Goal: Task Accomplishment & Management: Manage account settings

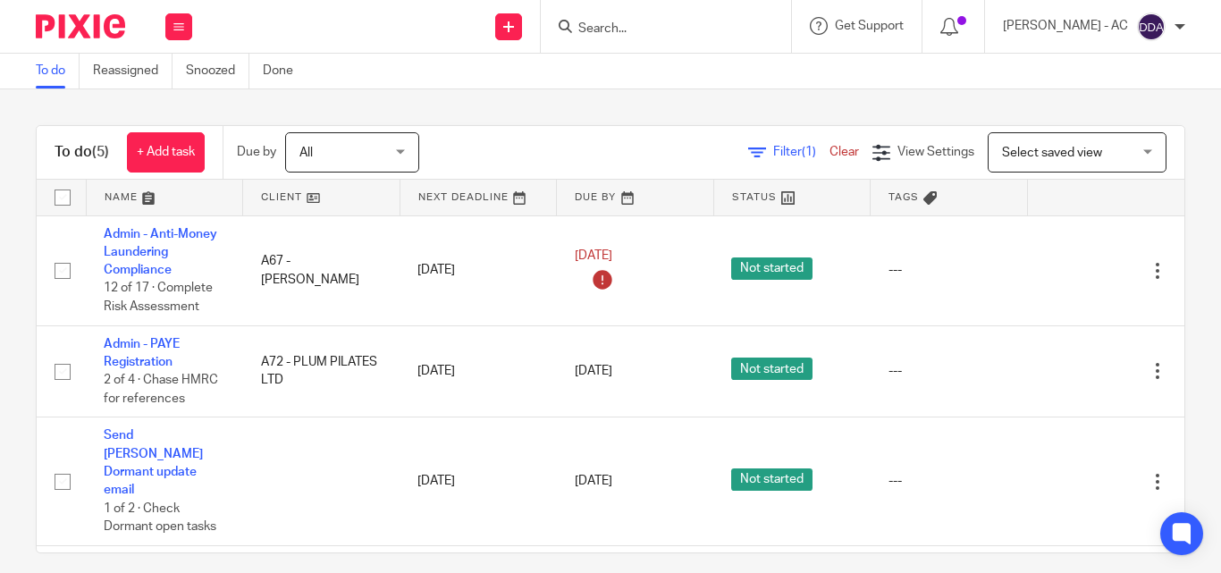
click at [689, 40] on div at bounding box center [666, 26] width 250 height 53
click at [677, 23] on input "Search" at bounding box center [657, 29] width 161 height 16
paste input "M & H CONSTRUCTION HIGHLANDS LTD"
type input "M & H CONSTRUCTION HIGHL"
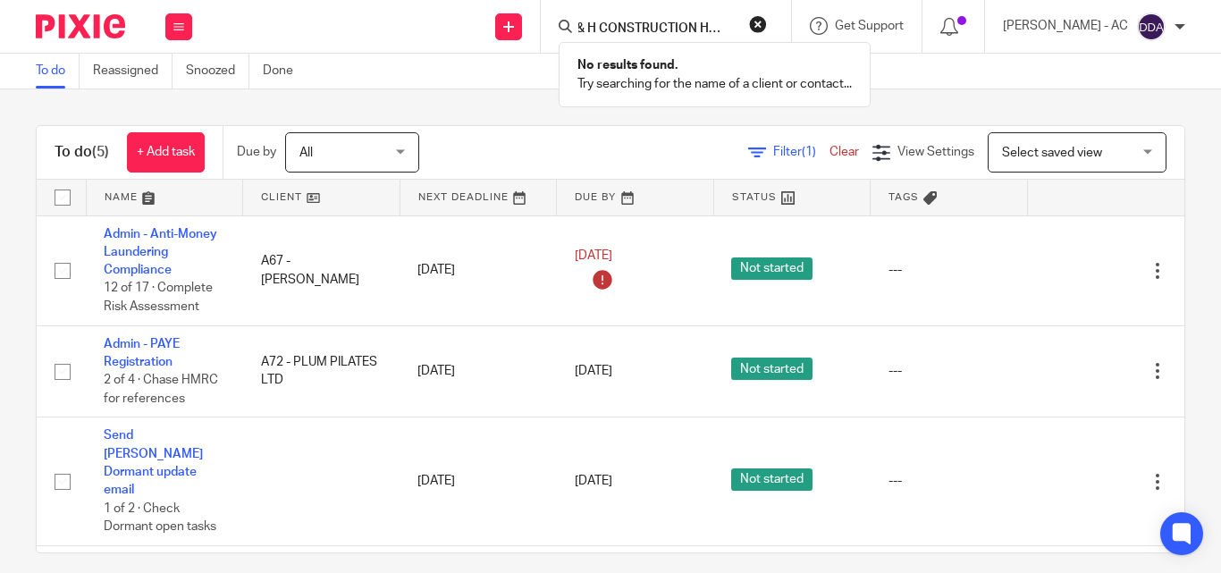
scroll to position [0, 0]
click at [767, 22] on button "reset" at bounding box center [758, 24] width 18 height 18
click at [672, 29] on input "Search" at bounding box center [657, 29] width 161 height 16
paste input "M & H CONSTRUCTION HIGHLANDS LTD"
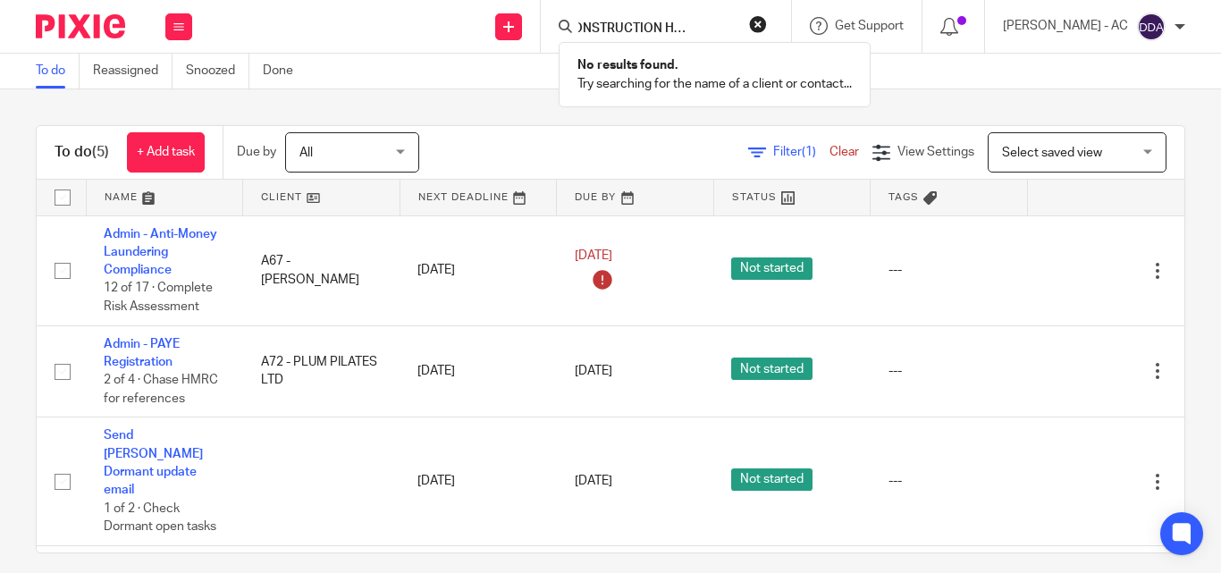
type input "M & H CONSTRUCTION HIGHLANDS"
click at [767, 16] on button "reset" at bounding box center [758, 24] width 18 height 18
click at [716, 23] on input "Search" at bounding box center [657, 29] width 161 height 16
click at [626, 28] on input "Search" at bounding box center [657, 29] width 161 height 16
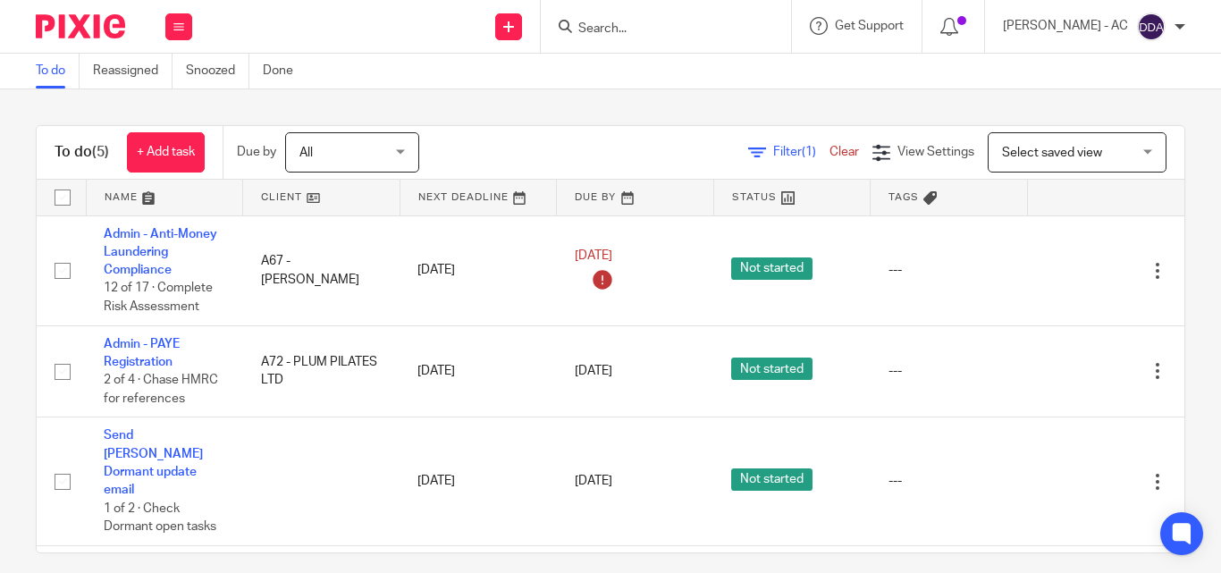
click at [602, 26] on input "Search" at bounding box center [657, 29] width 161 height 16
paste input "M & H CONSTRUCTION HIGHLANDS LTD"
type input "M & H CONSTRUCTION HIGHLANDS"
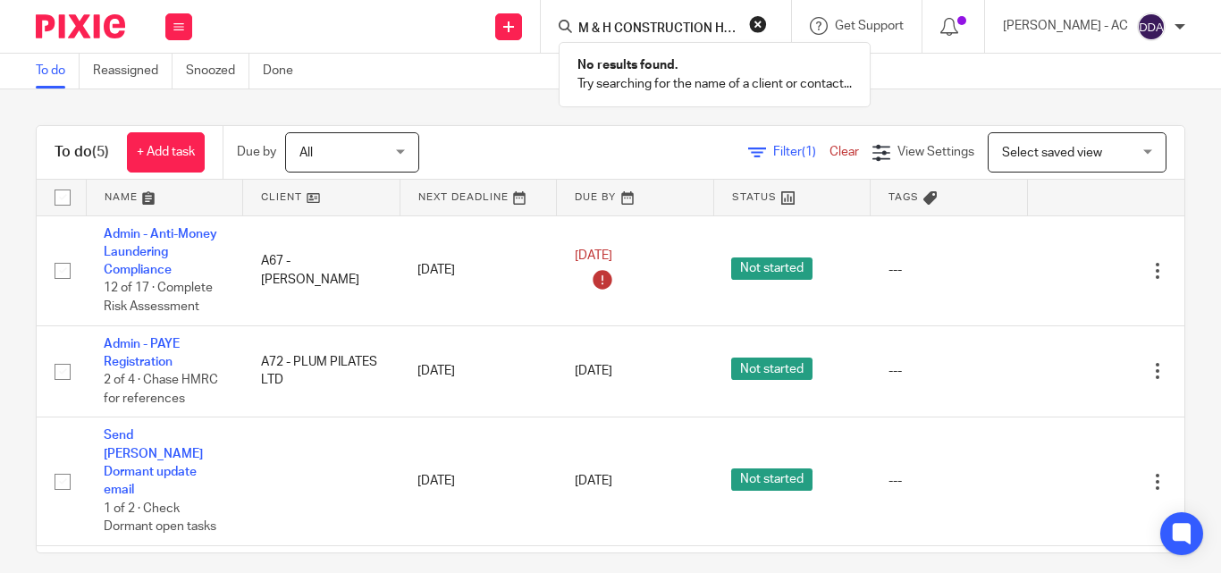
click at [767, 19] on button "reset" at bounding box center [758, 24] width 18 height 18
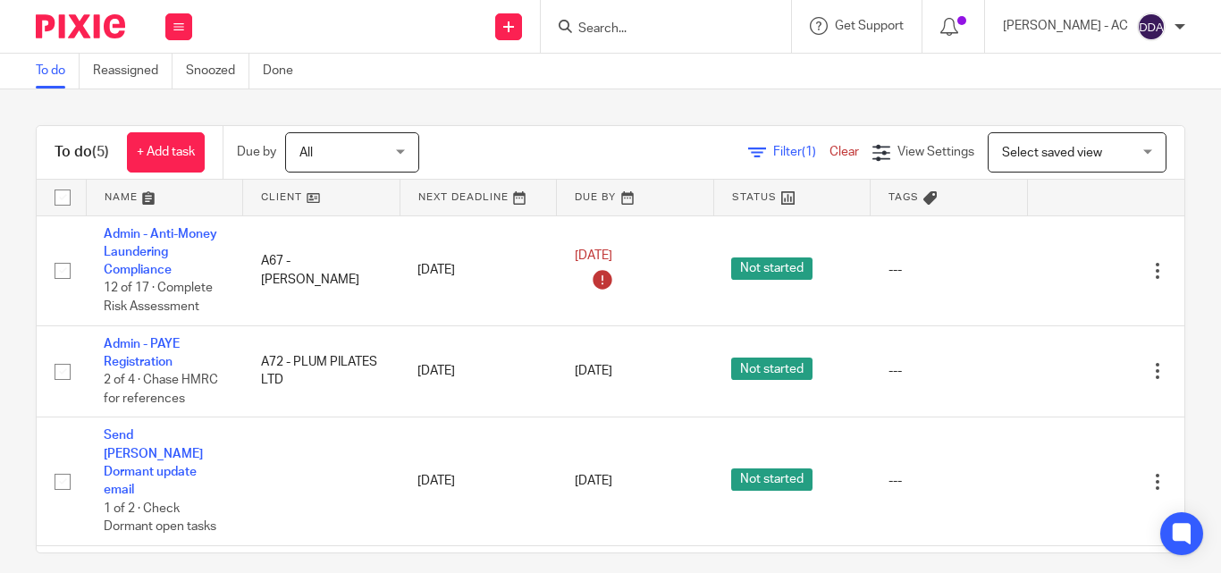
click at [672, 27] on input "Search" at bounding box center [657, 29] width 161 height 16
paste input "M & H CONSTRUCTION HIGHLANDS LTD"
type input "M & H CONSTRUCTION HIGHLAND"
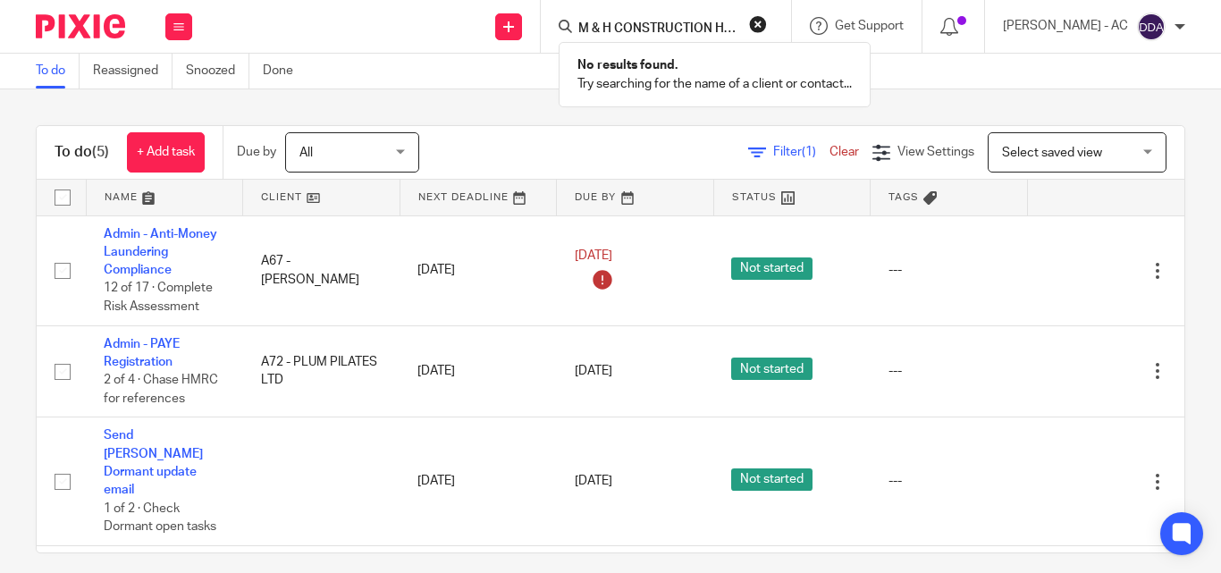
click at [767, 20] on button "reset" at bounding box center [758, 24] width 18 height 18
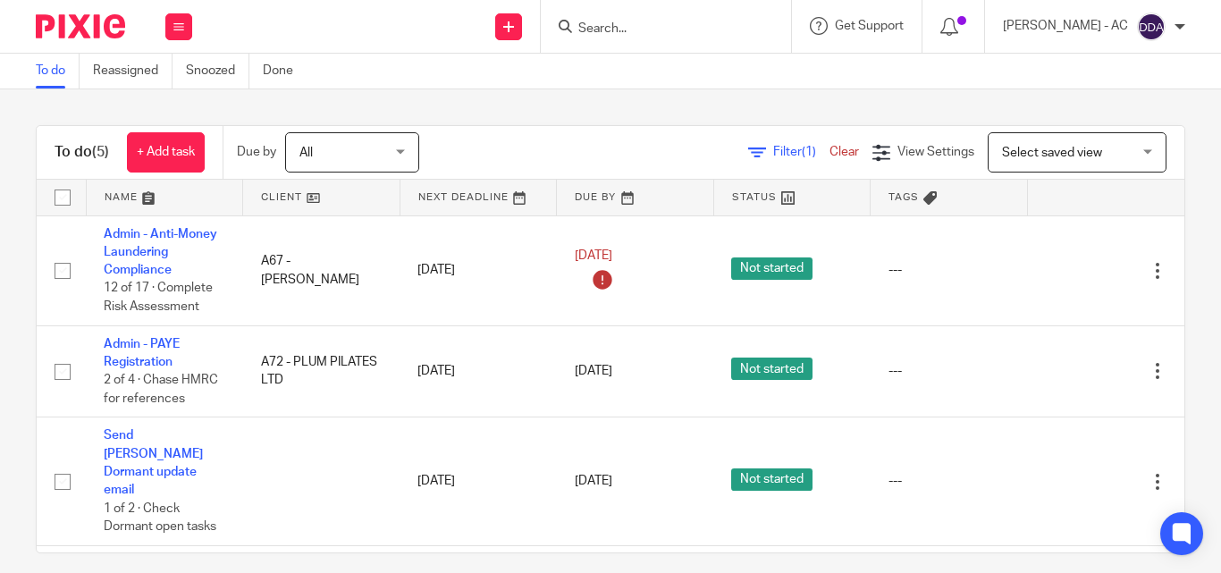
click at [708, 28] on input "Search" at bounding box center [657, 29] width 161 height 16
paste input "AB PROJECT CONSULTANCY LTD"
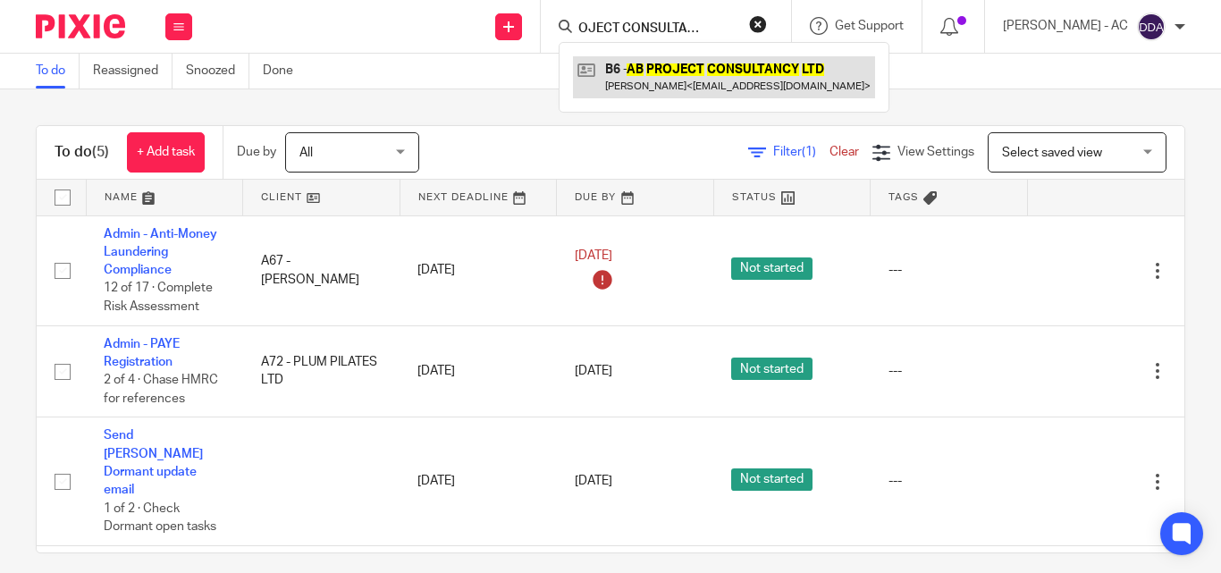
type input "AB PROJECT CONSULTANCY LTD"
click at [750, 72] on link at bounding box center [724, 76] width 302 height 41
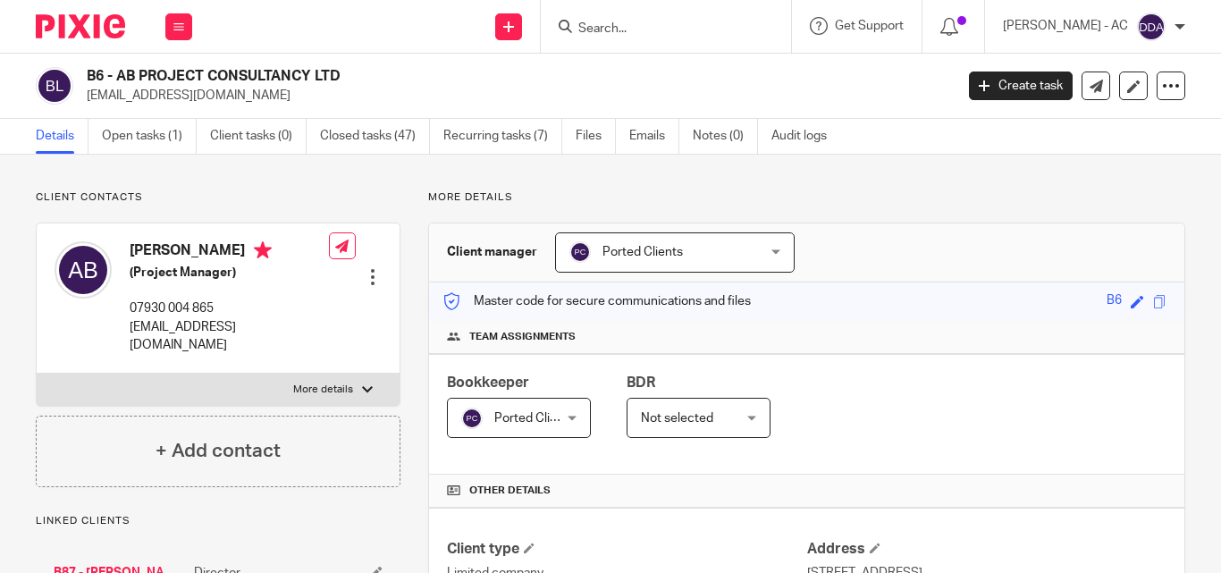
click at [680, 11] on div at bounding box center [666, 26] width 250 height 53
click at [664, 22] on input "Search" at bounding box center [657, 29] width 161 height 16
paste input "AB PROJECT CONSULTANCY LTD"
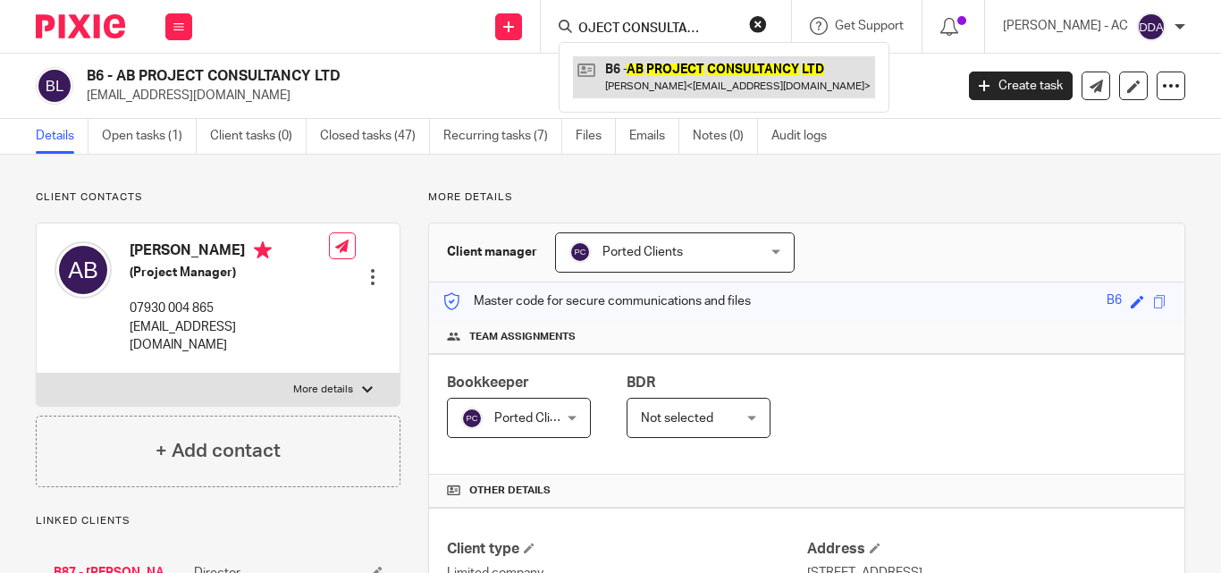
type input "AB PROJECT CONSULTANCY LTD"
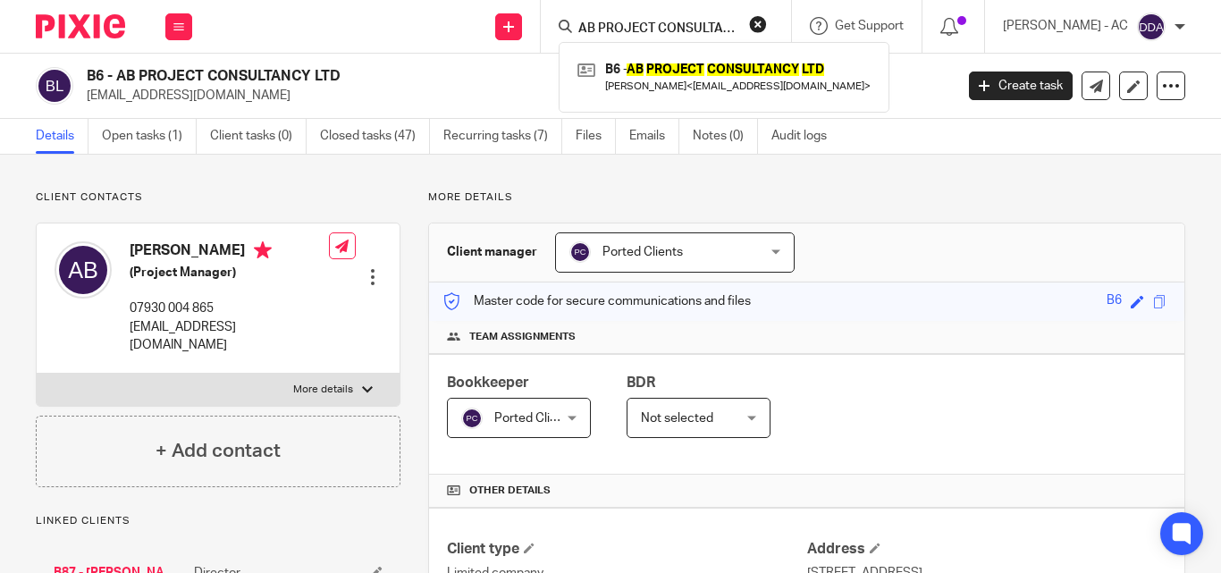
click at [767, 21] on button "reset" at bounding box center [758, 24] width 18 height 18
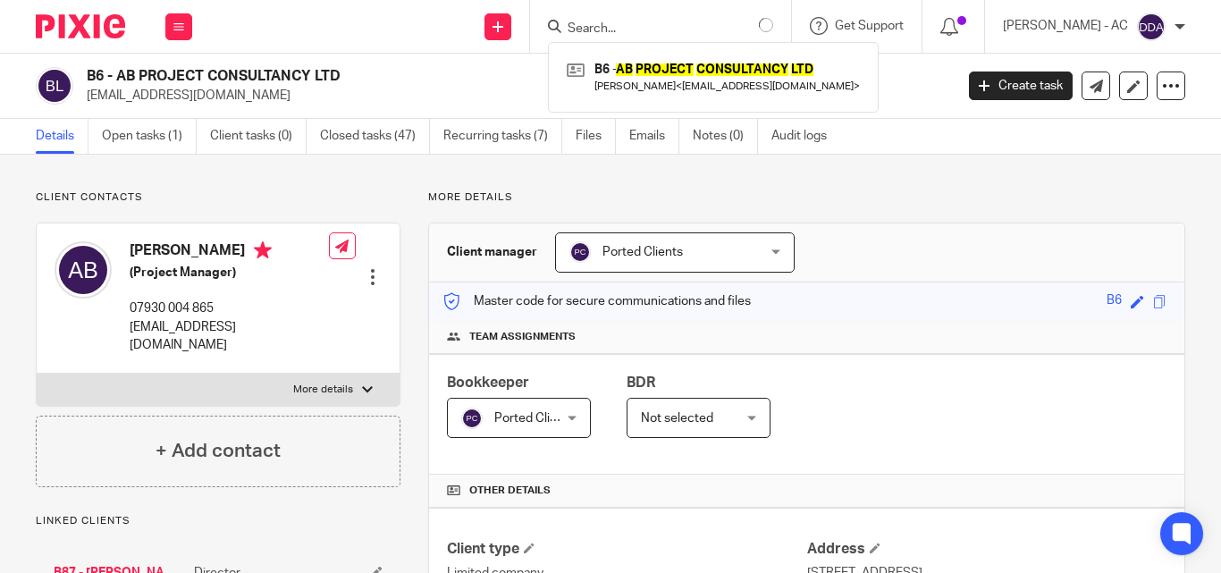
click at [727, 28] on input "Search" at bounding box center [646, 29] width 161 height 16
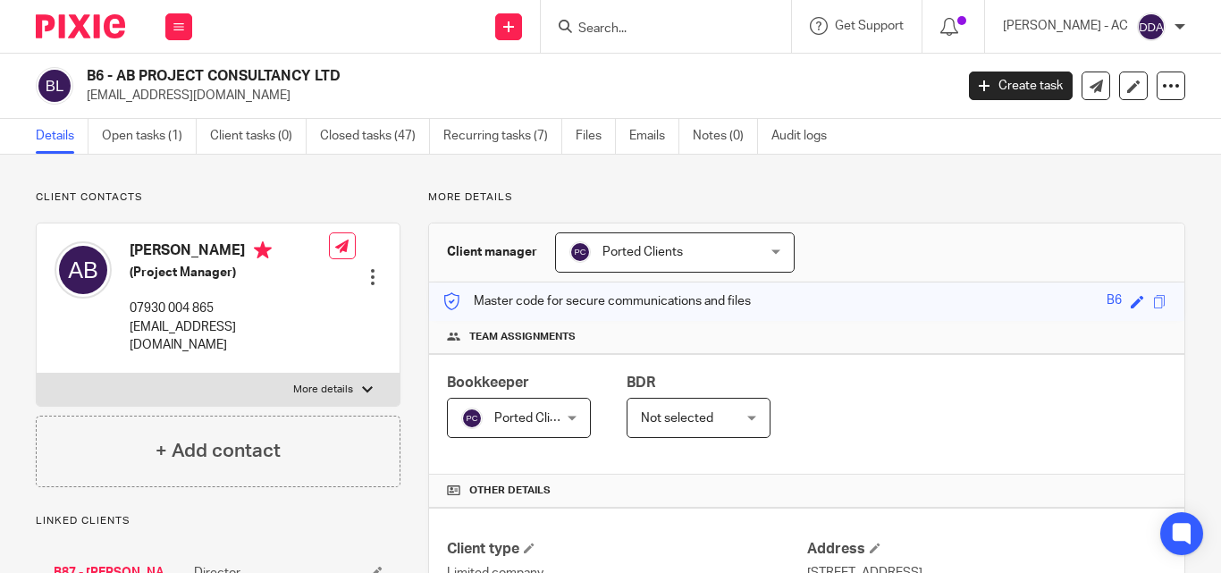
paste input "TEMIAYOUNO LTD"
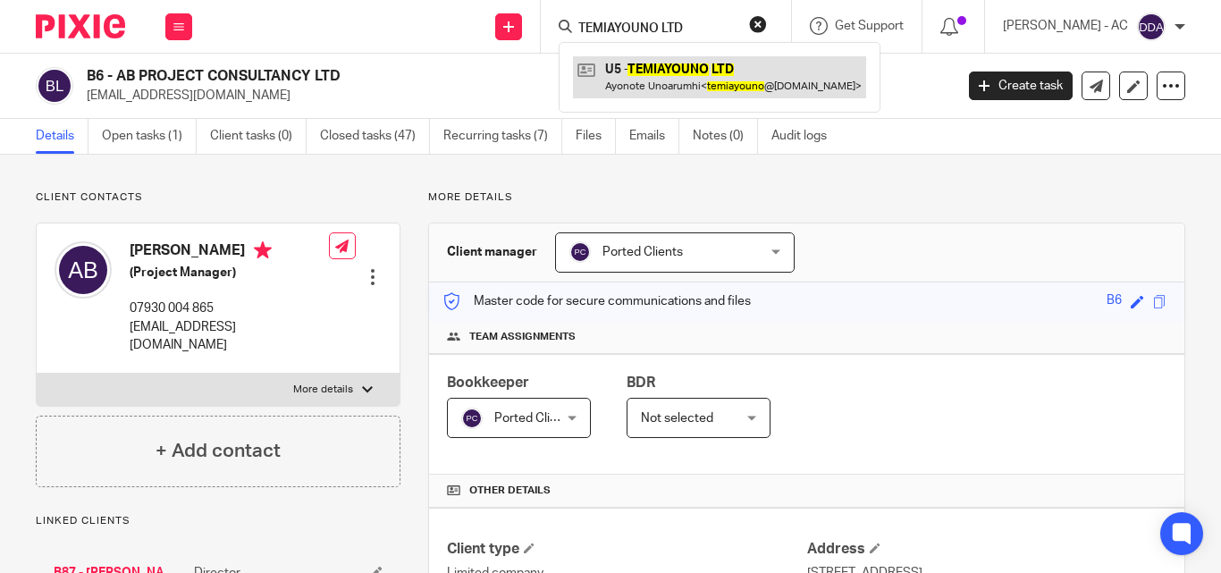
type input "TEMIAYOUNO LTD"
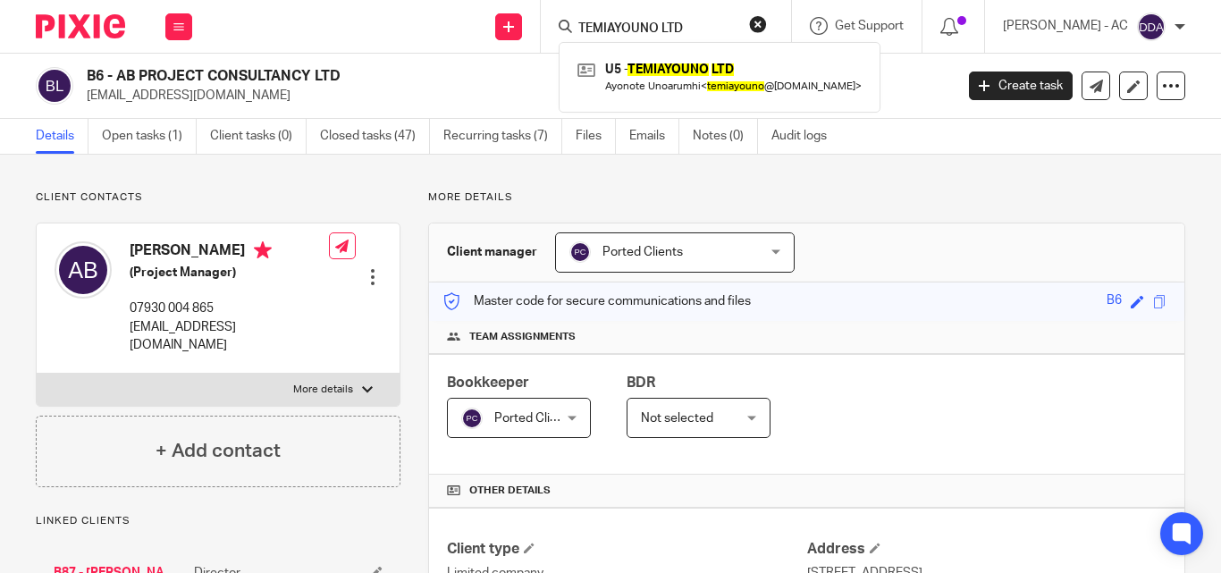
drag, startPoint x: 757, startPoint y: 20, endPoint x: 777, endPoint y: 20, distance: 19.7
click at [762, 20] on form "TEMIAYOUNO LTD" at bounding box center [672, 26] width 190 height 22
click at [767, 20] on button "reset" at bounding box center [758, 24] width 18 height 18
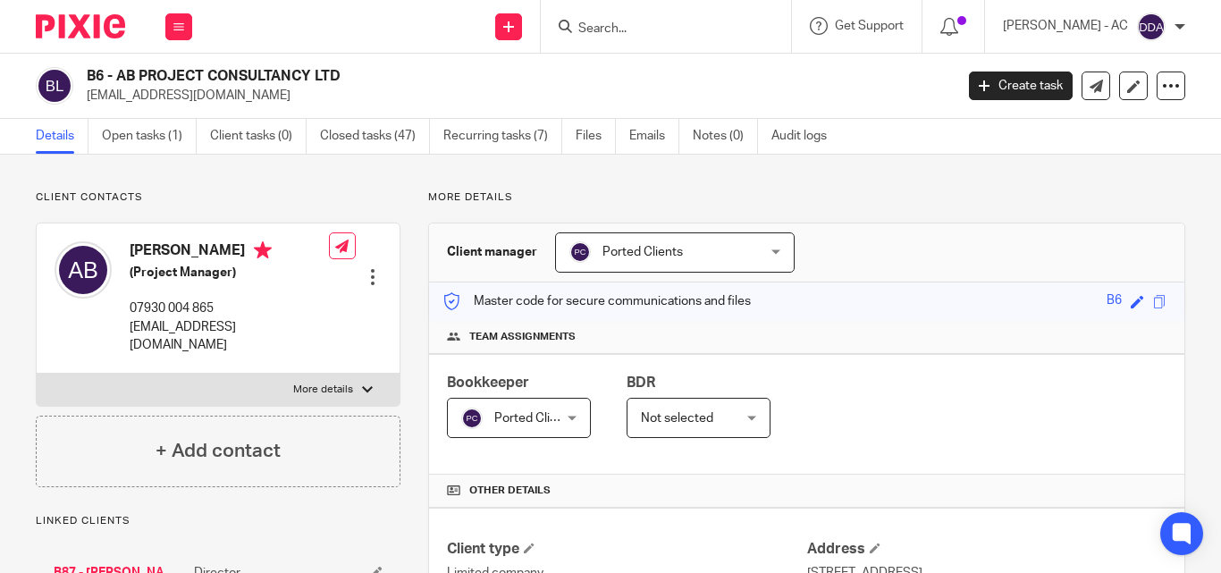
click at [717, 30] on input "Search" at bounding box center [657, 29] width 161 height 16
paste input "SAFEDENT LTD"
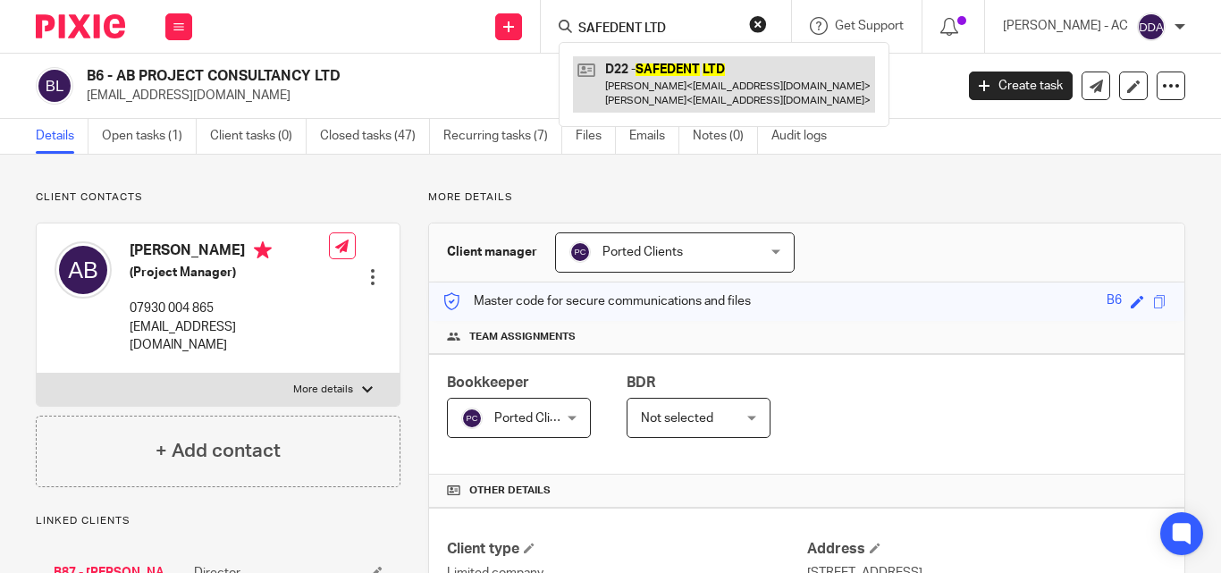
type input "SAFEDENT LTD"
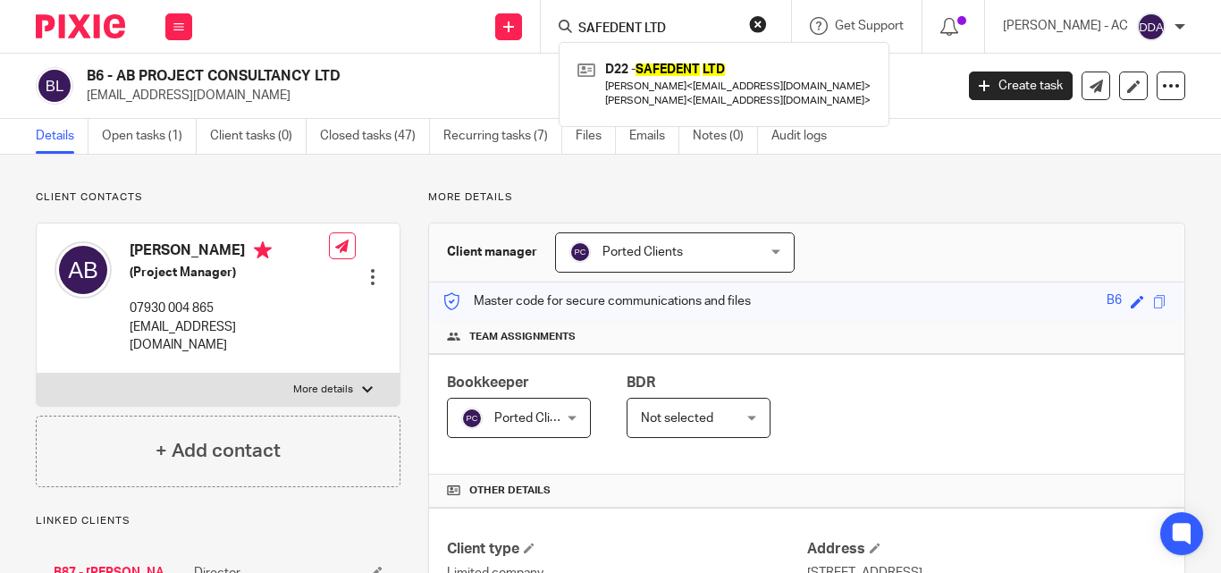
click at [767, 22] on button "reset" at bounding box center [758, 24] width 18 height 18
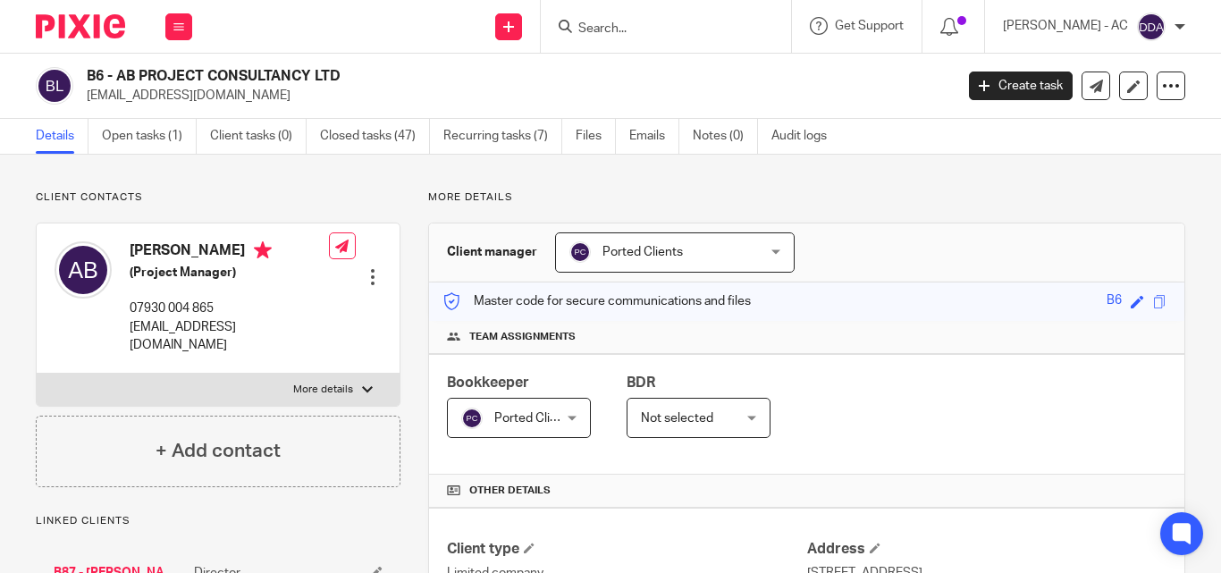
click at [684, 24] on input "Search" at bounding box center [657, 29] width 161 height 16
paste input "INNOCENT CONCEPTS LTD"
type input "INNOCENT CONCEPTS"
click at [767, 26] on button "reset" at bounding box center [758, 24] width 18 height 18
click at [689, 28] on input "Search" at bounding box center [657, 29] width 161 height 16
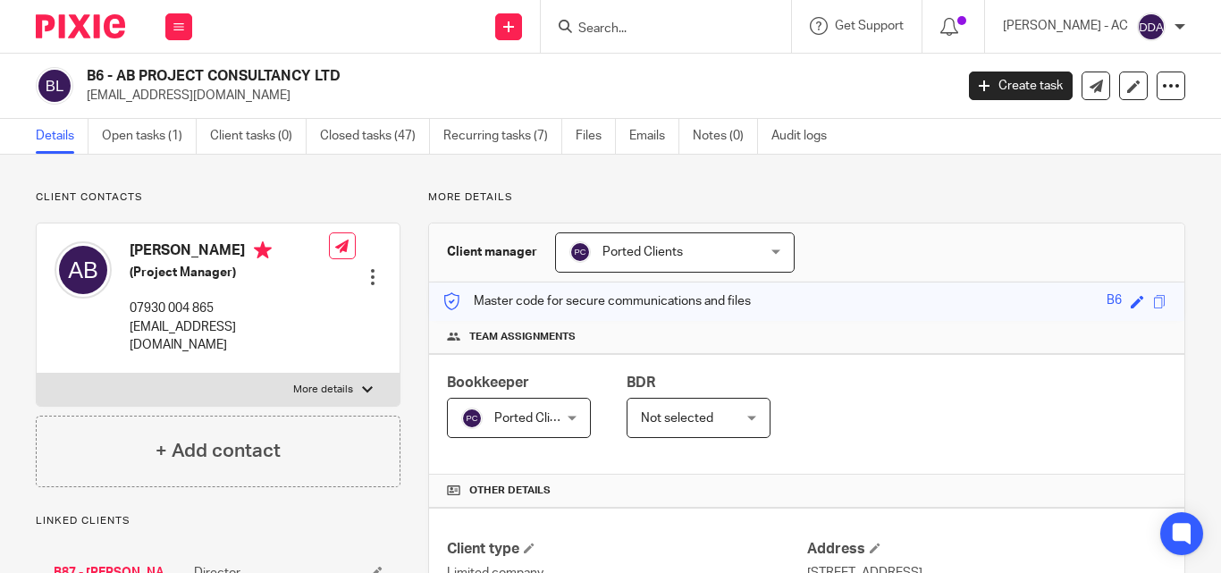
click at [689, 29] on input "Search" at bounding box center [657, 29] width 161 height 16
paste input "INNOCENT CONCEPTS LTD"
click at [694, 32] on input "INNOCENT" at bounding box center [657, 29] width 161 height 16
type input "INNOCENT"
drag, startPoint x: 782, startPoint y: 27, endPoint x: 740, endPoint y: 11, distance: 45.8
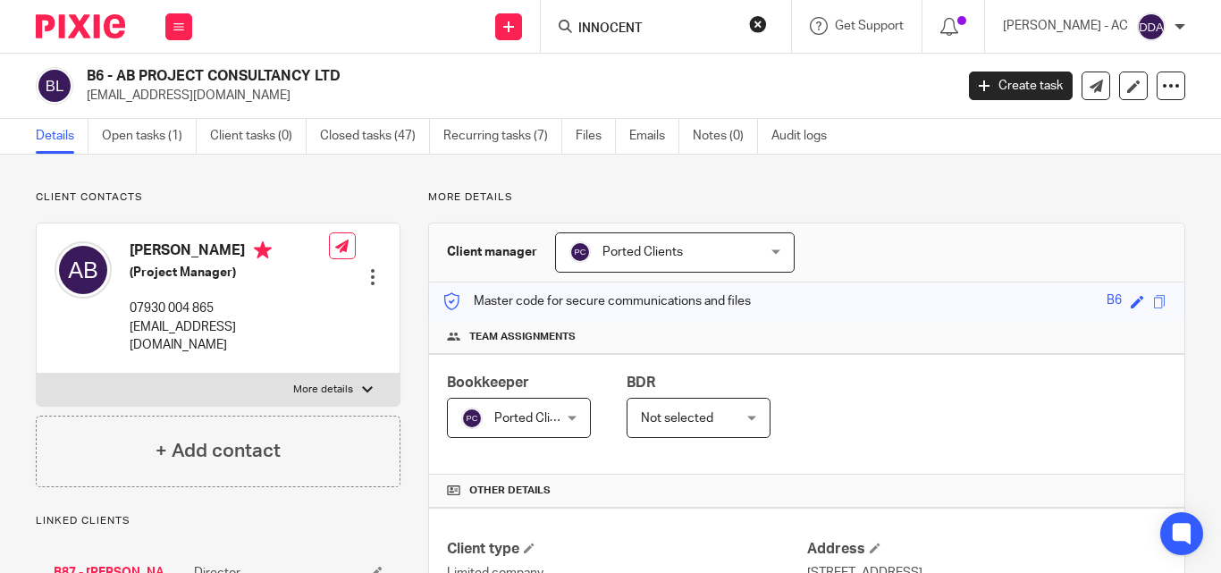
click at [767, 27] on button "reset" at bounding box center [758, 24] width 18 height 18
click at [666, 26] on input "Search" at bounding box center [657, 29] width 161 height 16
paste input "INNOCENT CONCEPTS LTD"
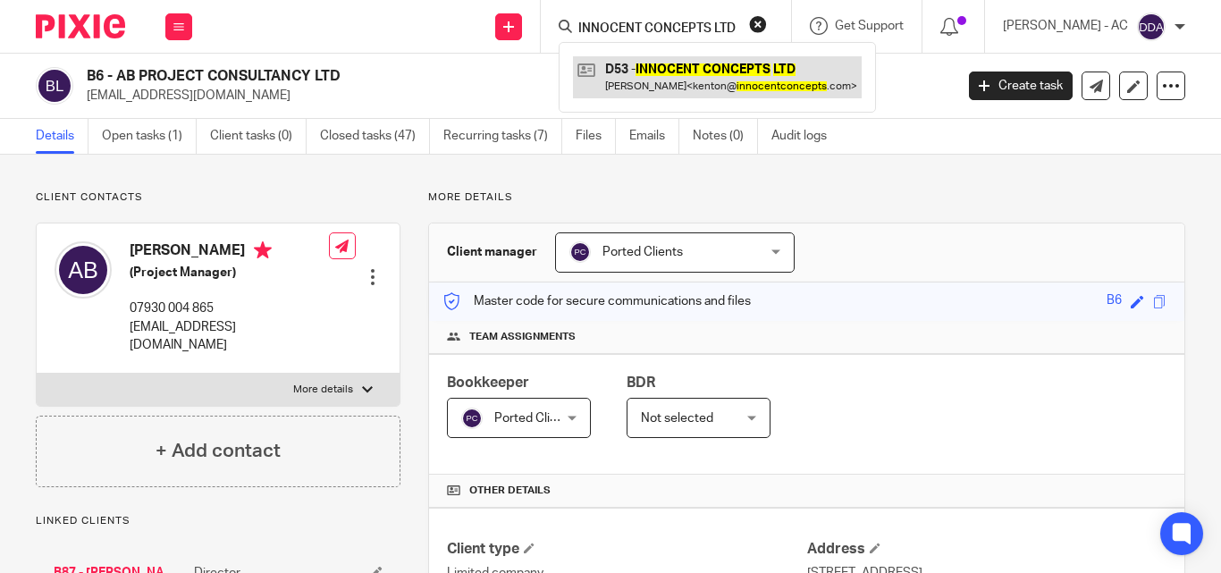
type input "INNOCENT CONCEPTS LTD"
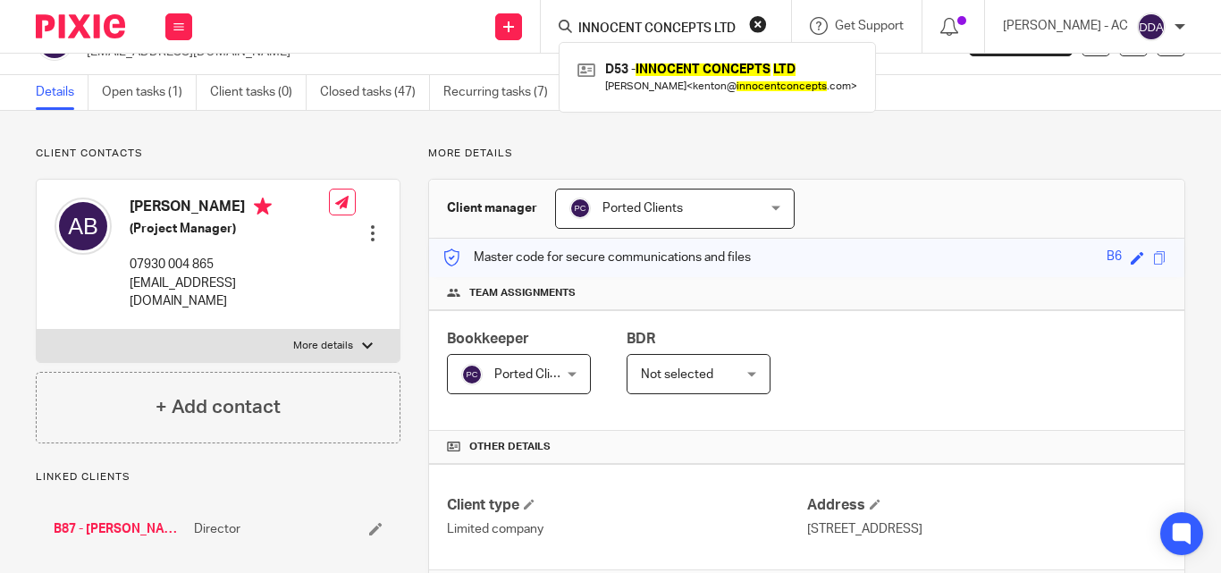
scroll to position [0, 0]
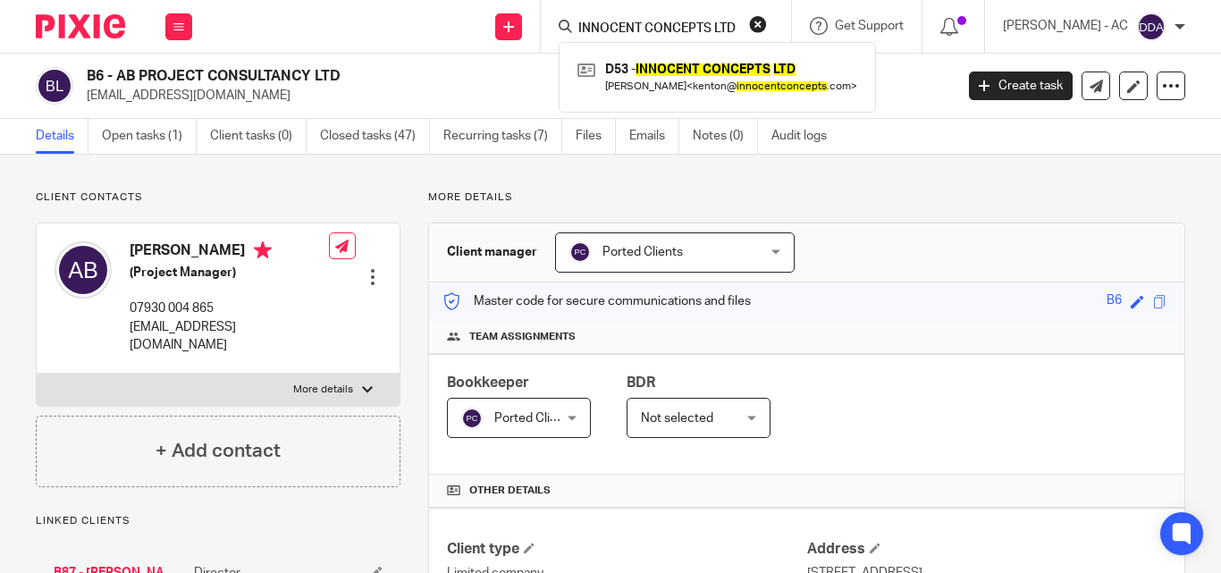
click at [767, 30] on button "reset" at bounding box center [758, 24] width 18 height 18
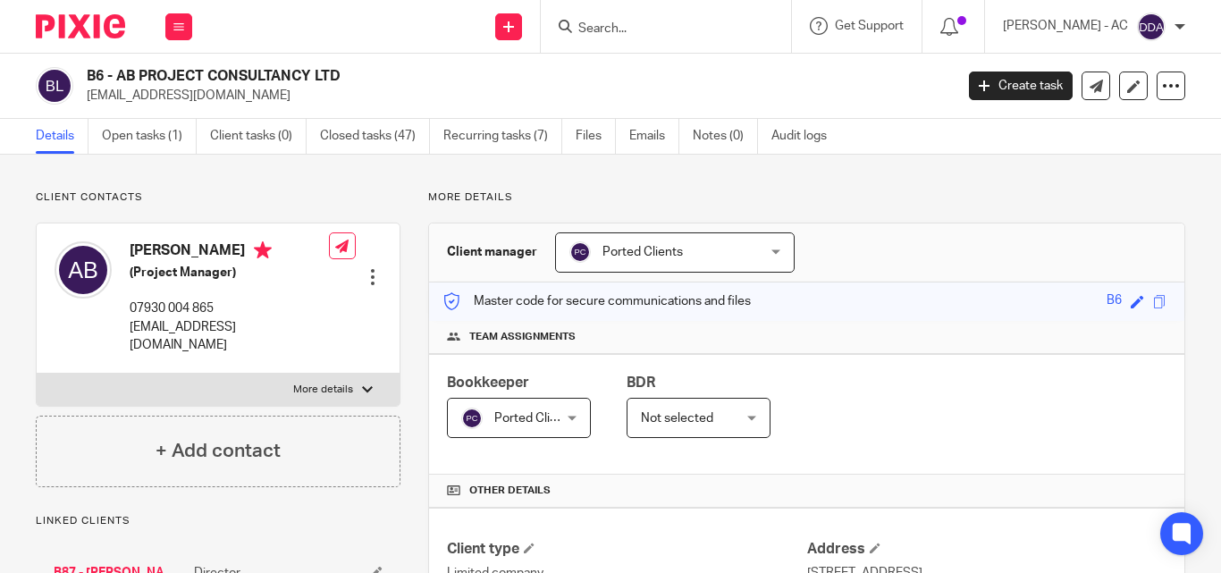
click at [657, 34] on input "Search" at bounding box center [657, 29] width 161 height 16
paste input "OLAKEN PROPERTIES LTD"
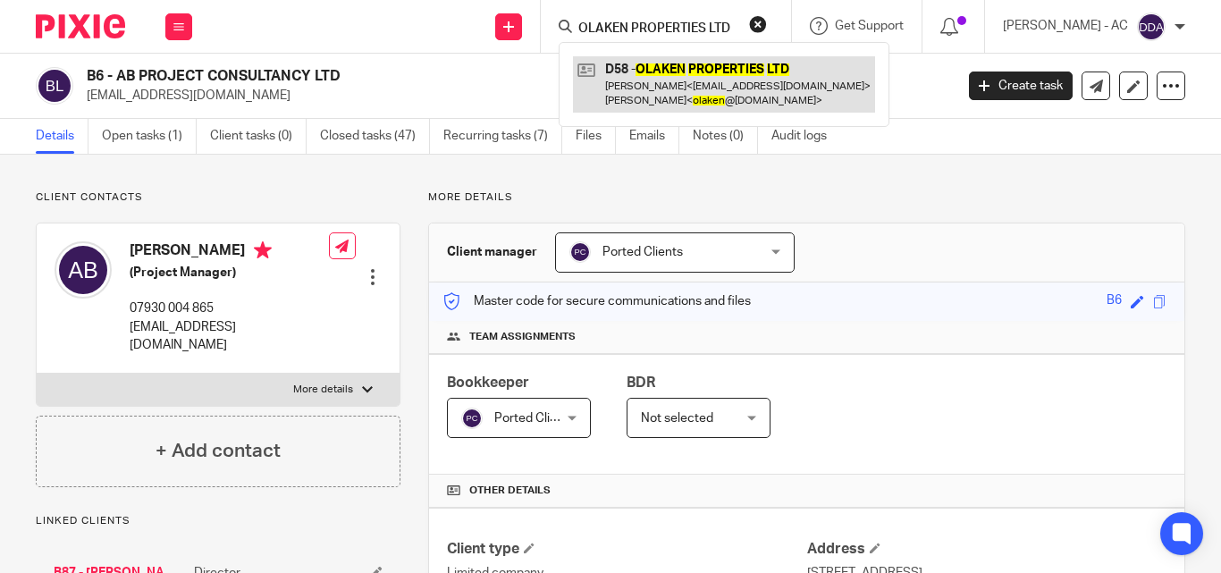
type input "OLAKEN PROPERTIES LTD"
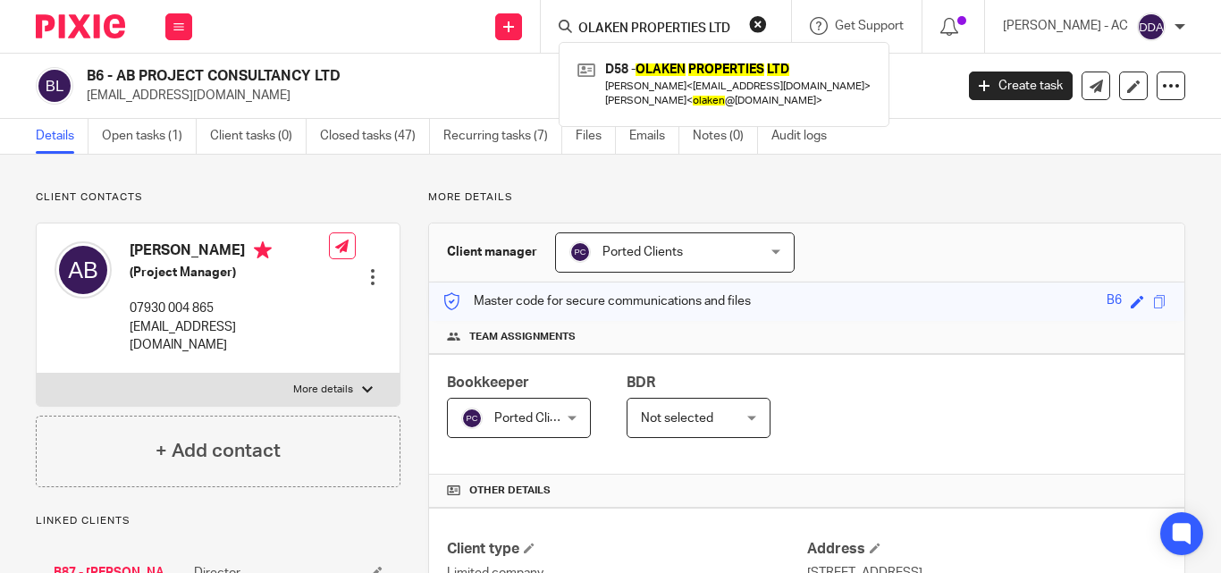
click at [776, 13] on div "OLAKEN PROPERTIES LTD D58 - OLAKEN PROPERTIES LTD Olga Drover < olichka@grechuk…" at bounding box center [666, 26] width 250 height 53
click at [767, 27] on button "reset" at bounding box center [758, 24] width 18 height 18
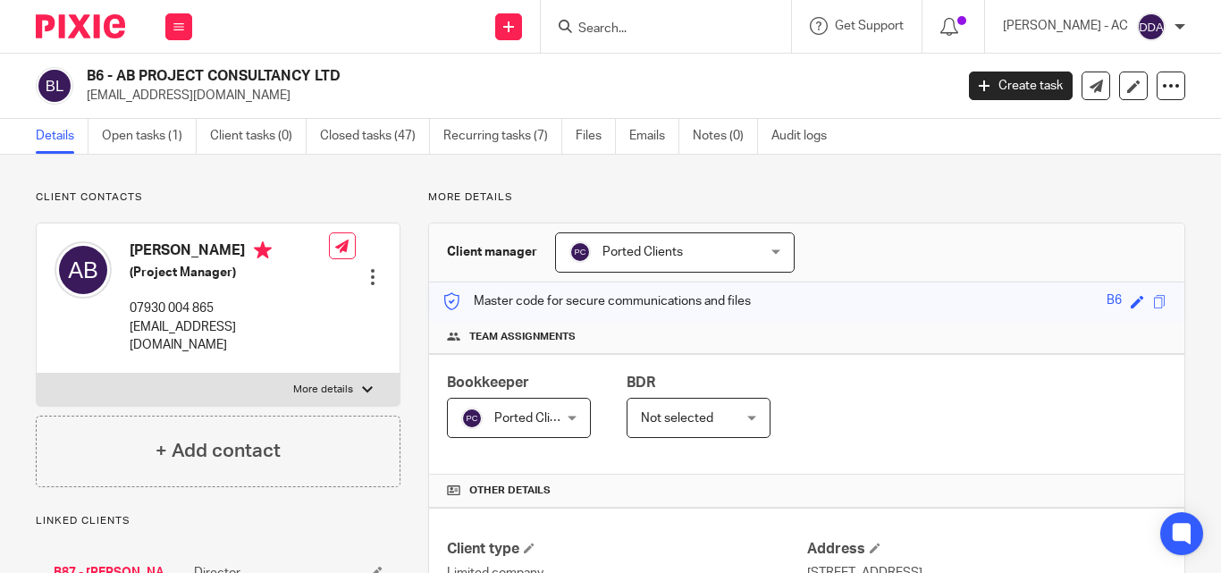
click at [726, 35] on input "Search" at bounding box center [657, 29] width 161 height 16
paste input "DAMMY SAINT CLAIRE LTD"
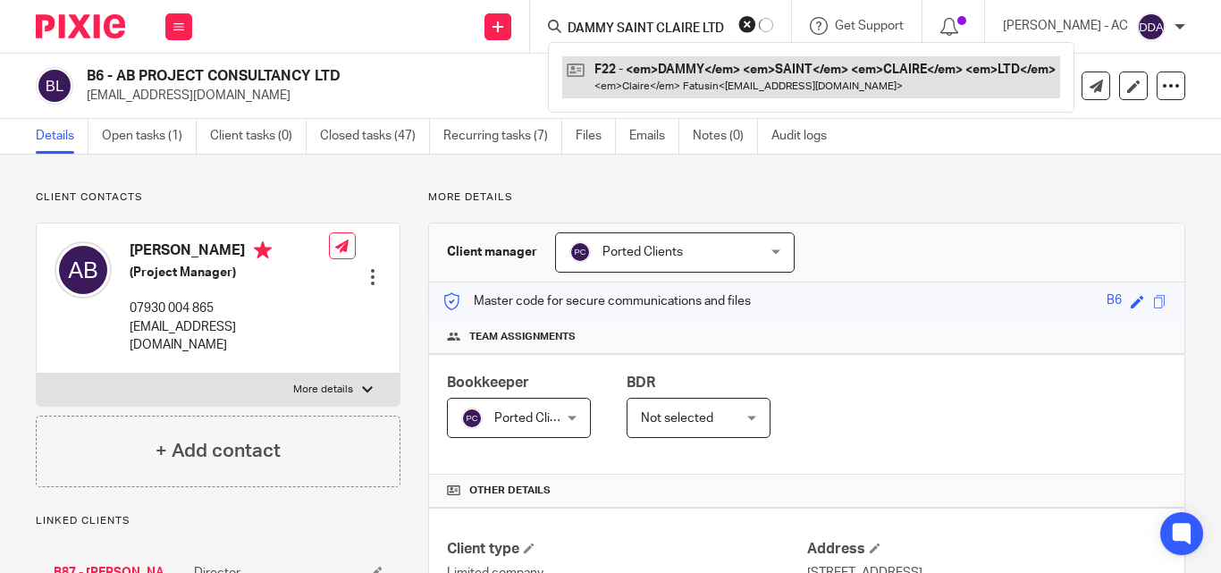
type input "DAMMY SAINT CLAIRE LTD"
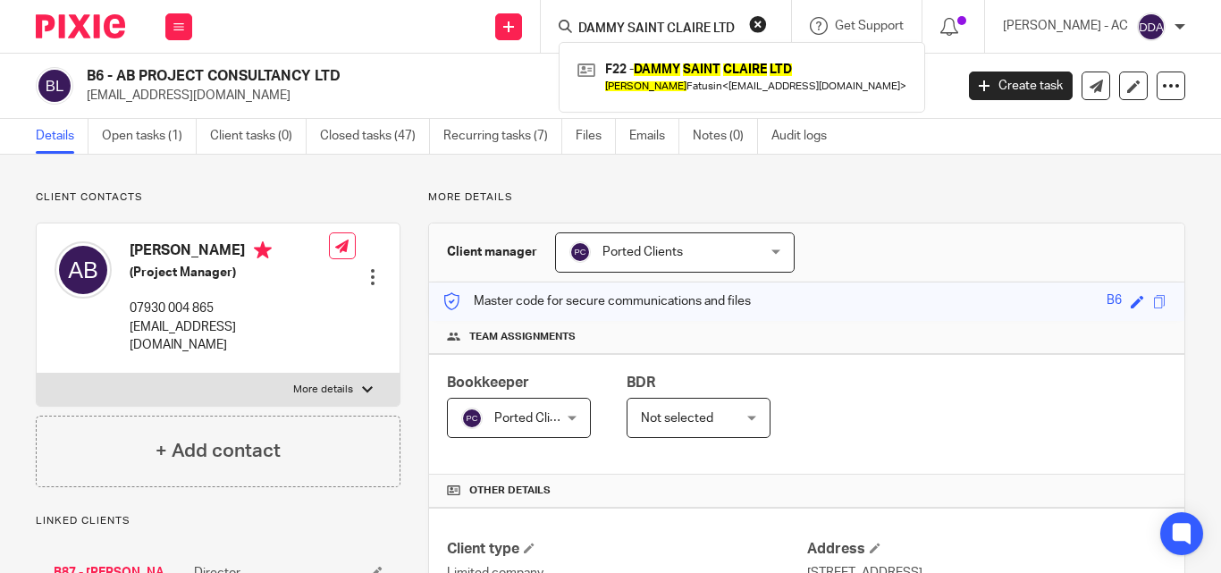
click at [767, 24] on button "reset" at bounding box center [758, 24] width 18 height 18
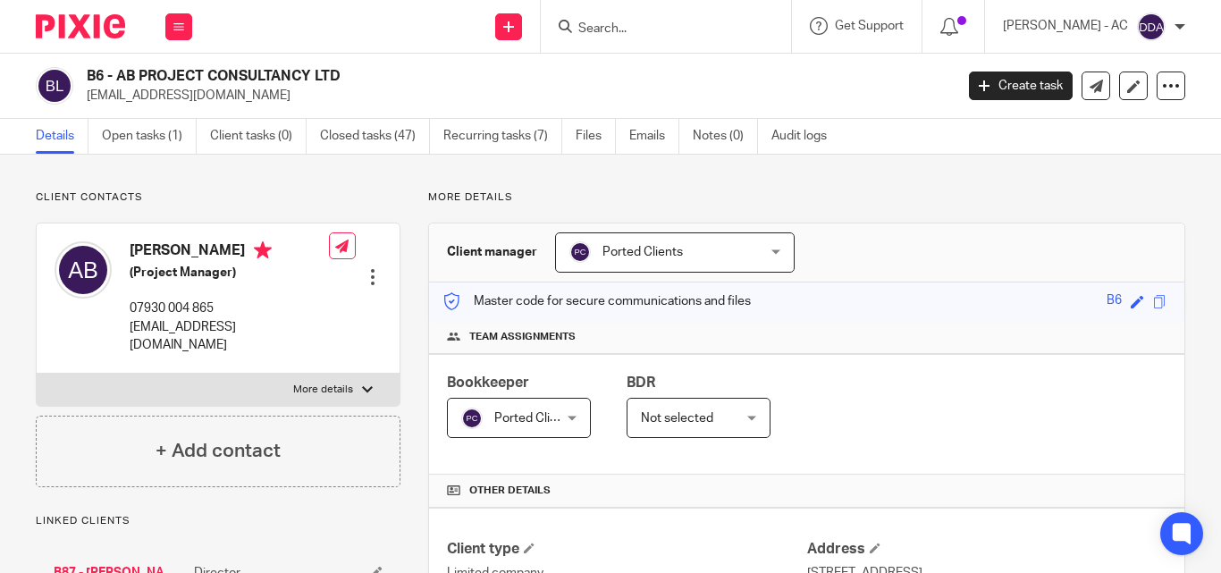
click at [723, 30] on input "Search" at bounding box center [657, 29] width 161 height 16
paste input "FAYE ENTERPRICE LTD"
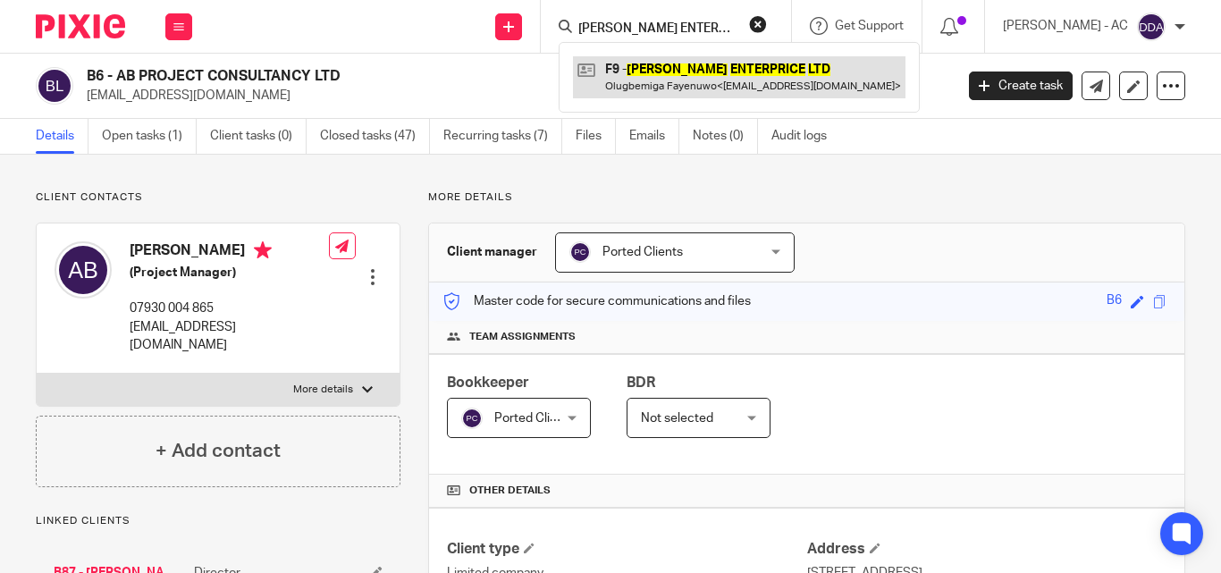
type input "FAYE ENTERPRICE LTD"
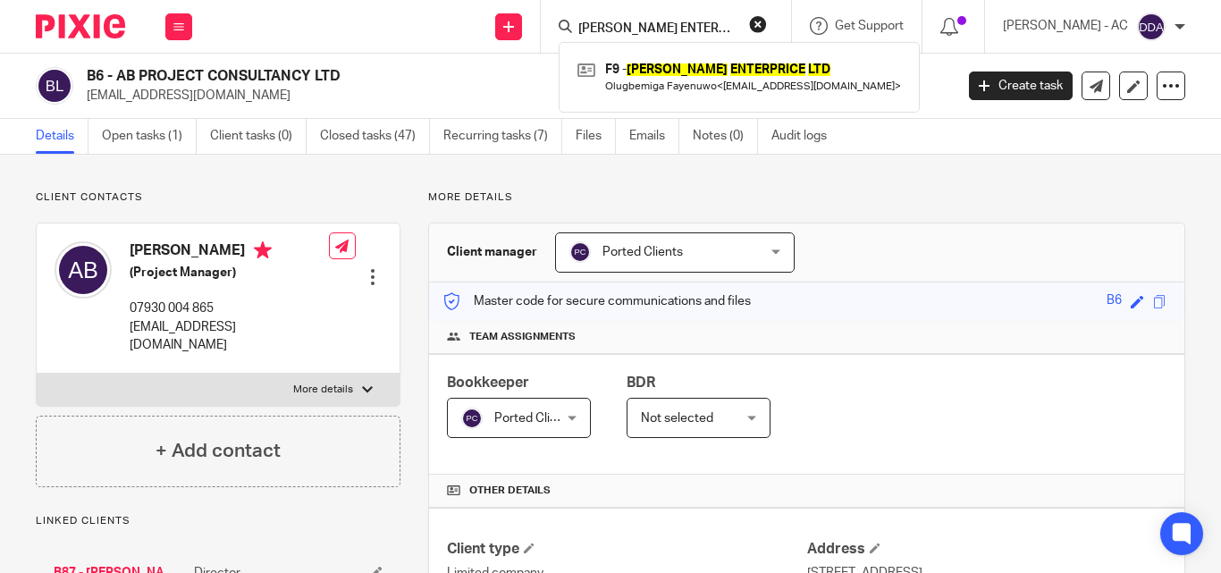
click at [767, 28] on button "reset" at bounding box center [758, 24] width 18 height 18
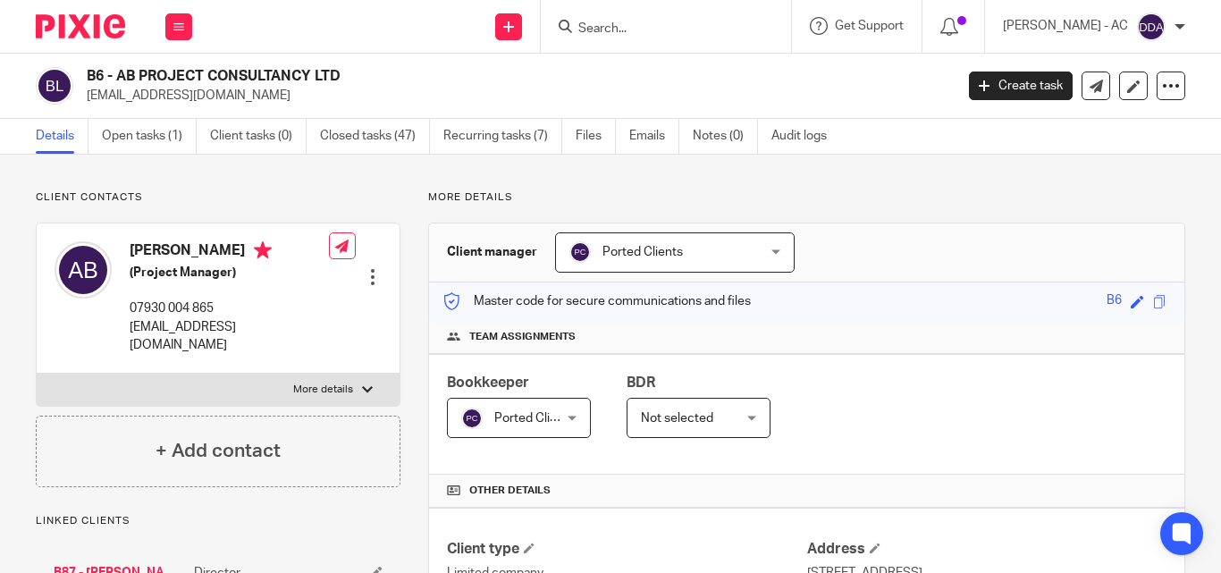
click at [708, 34] on input "Search" at bounding box center [657, 29] width 161 height 16
paste input "PHONELYNE LIMITED"
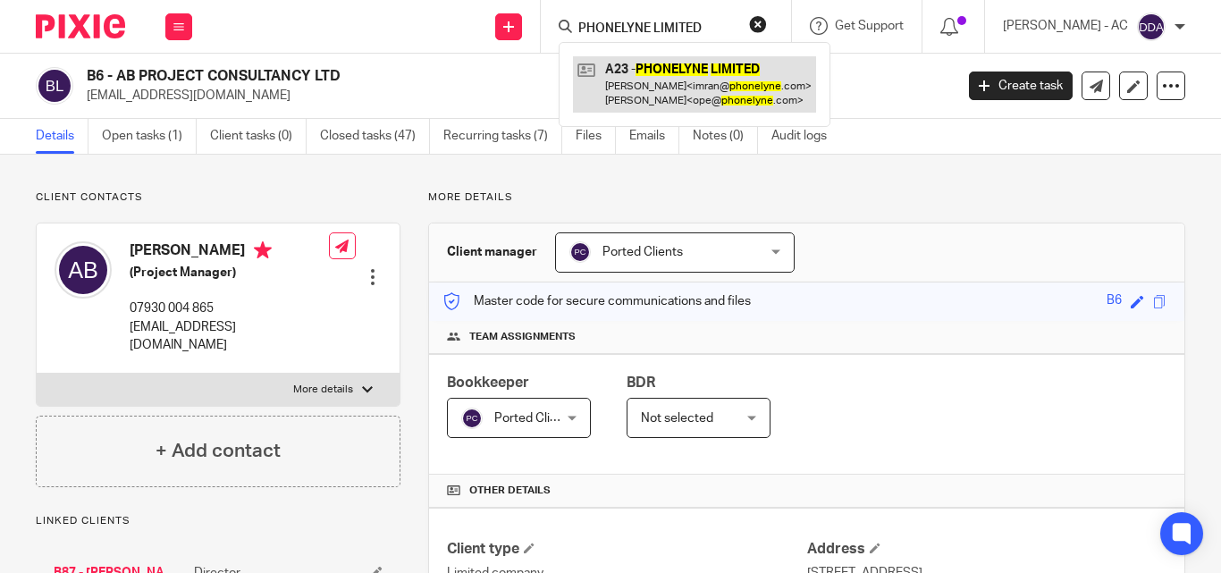
type input "PHONELYNE LIMITED"
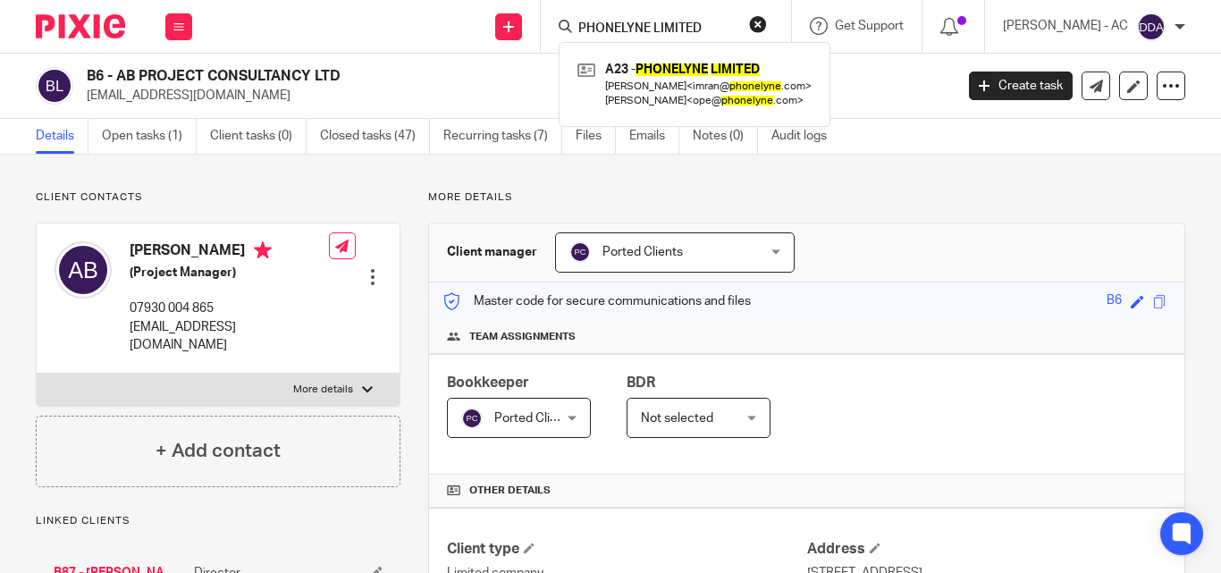
click at [767, 23] on button "reset" at bounding box center [758, 24] width 18 height 18
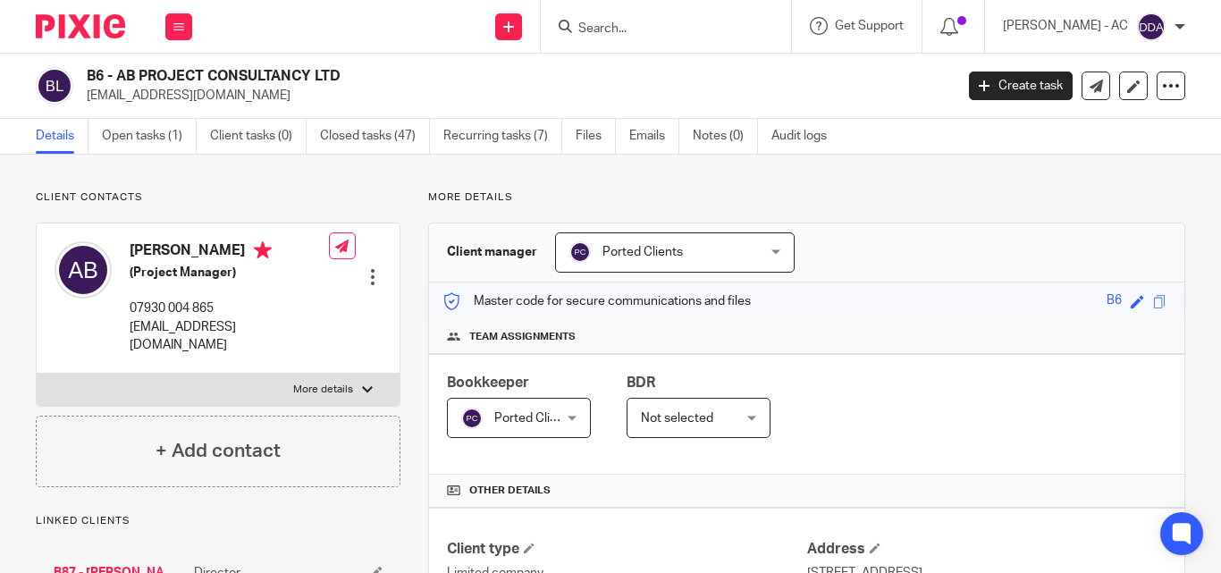
click at [655, 39] on div at bounding box center [666, 26] width 250 height 53
click at [647, 28] on input "Search" at bounding box center [657, 29] width 161 height 16
paste input "JC LEGACY ESTATES LTD"
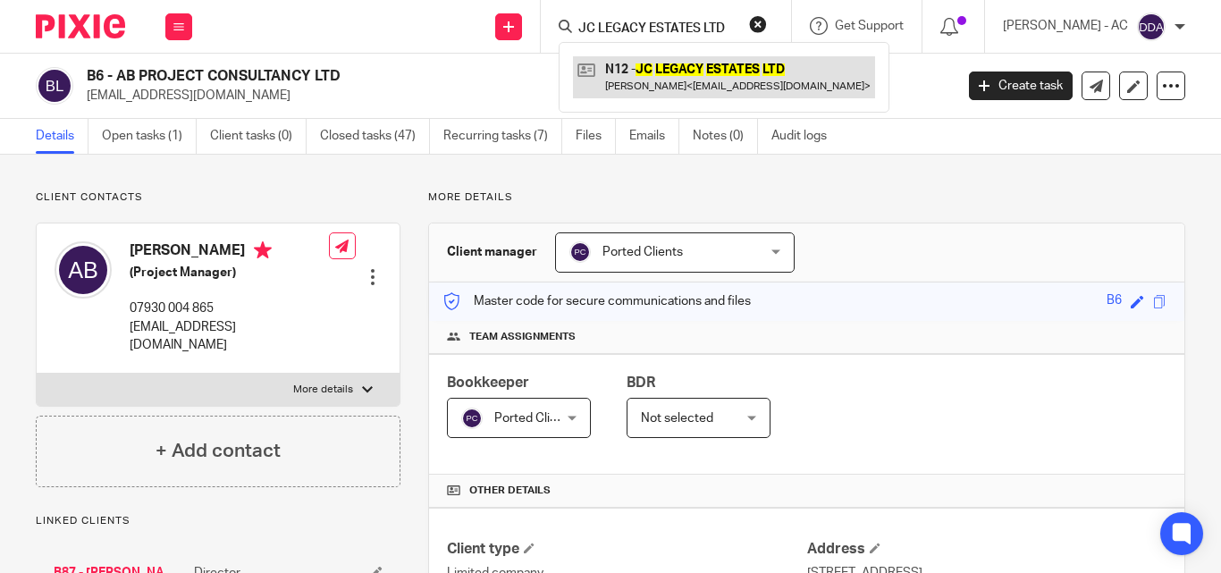
type input "JC LEGACY ESTATES LTD"
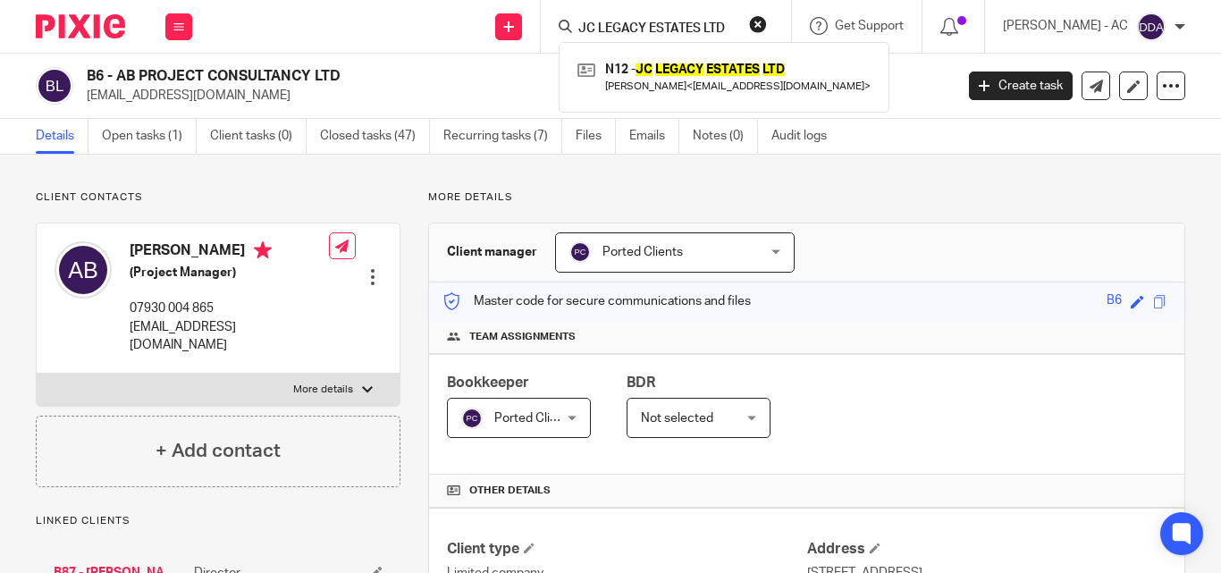
click at [767, 18] on button "reset" at bounding box center [758, 24] width 18 height 18
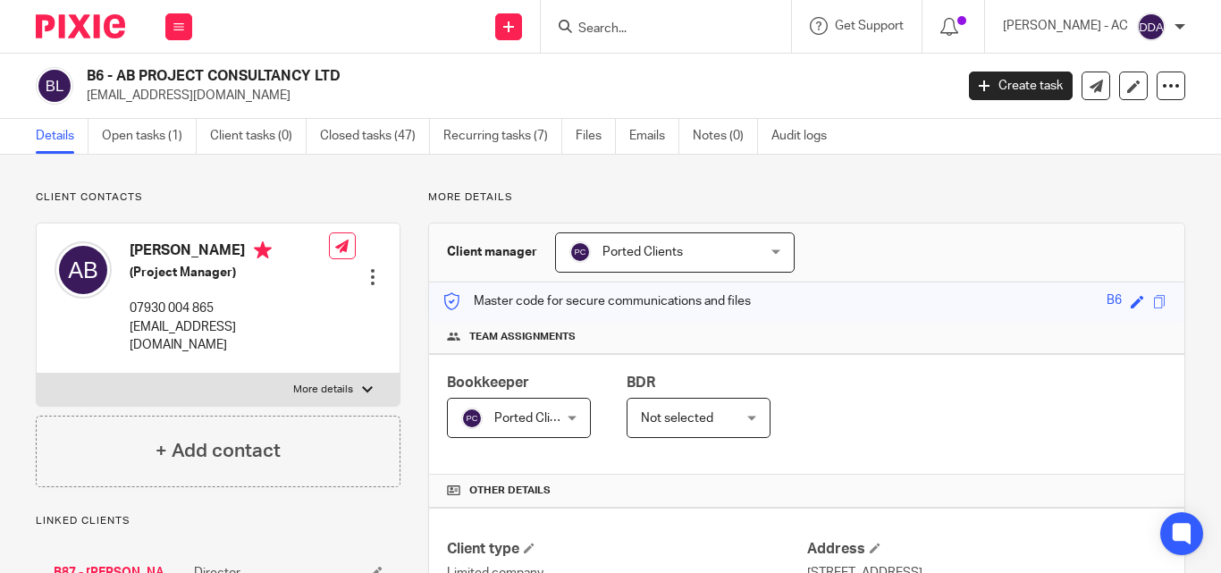
click at [645, 31] on input "Search" at bounding box center [657, 29] width 161 height 16
paste input "PLUM PILATES LTD"
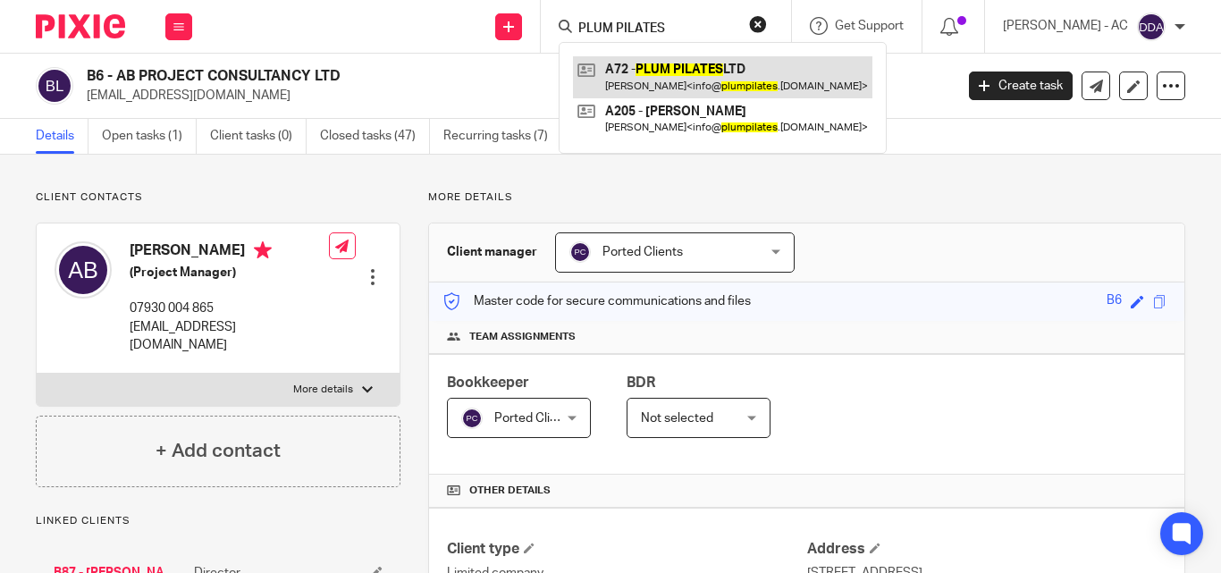
type input "PLUM PILATES"
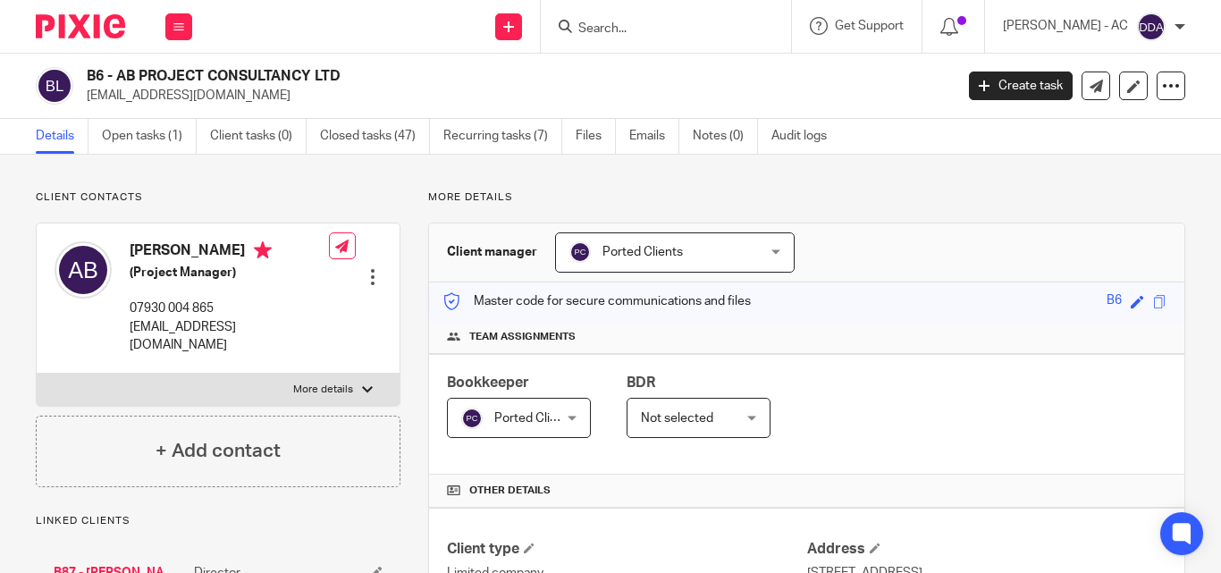
click at [934, 261] on div "Client manager Ported Clients Ported Clients [PERSON_NAME] [PERSON_NAME] [PERSO…" at bounding box center [807, 253] width 756 height 59
click at [328, 383] on p "More details" at bounding box center [323, 390] width 60 height 14
click at [37, 373] on input "More details" at bounding box center [36, 373] width 1 height 1
checkbox input "true"
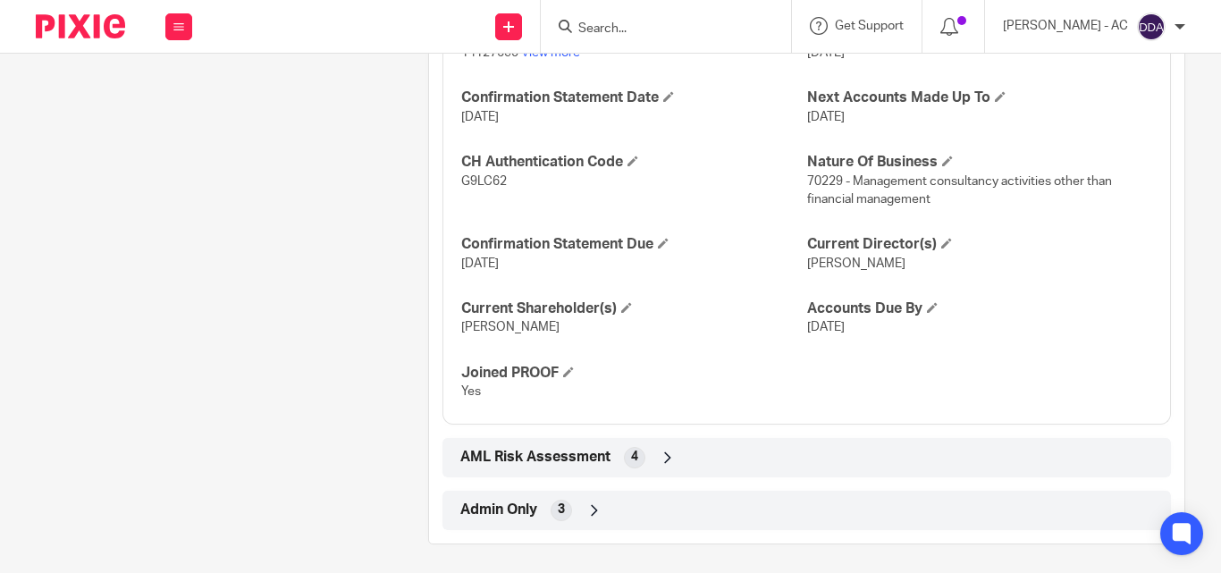
scroll to position [1822, 0]
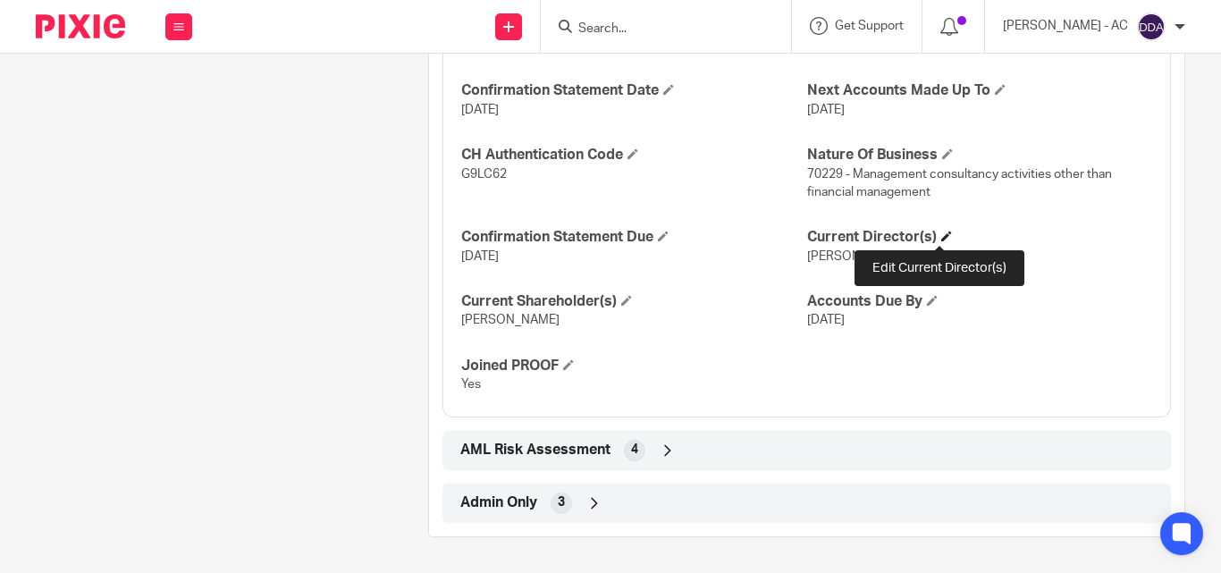
click at [942, 233] on span at bounding box center [947, 236] width 11 height 11
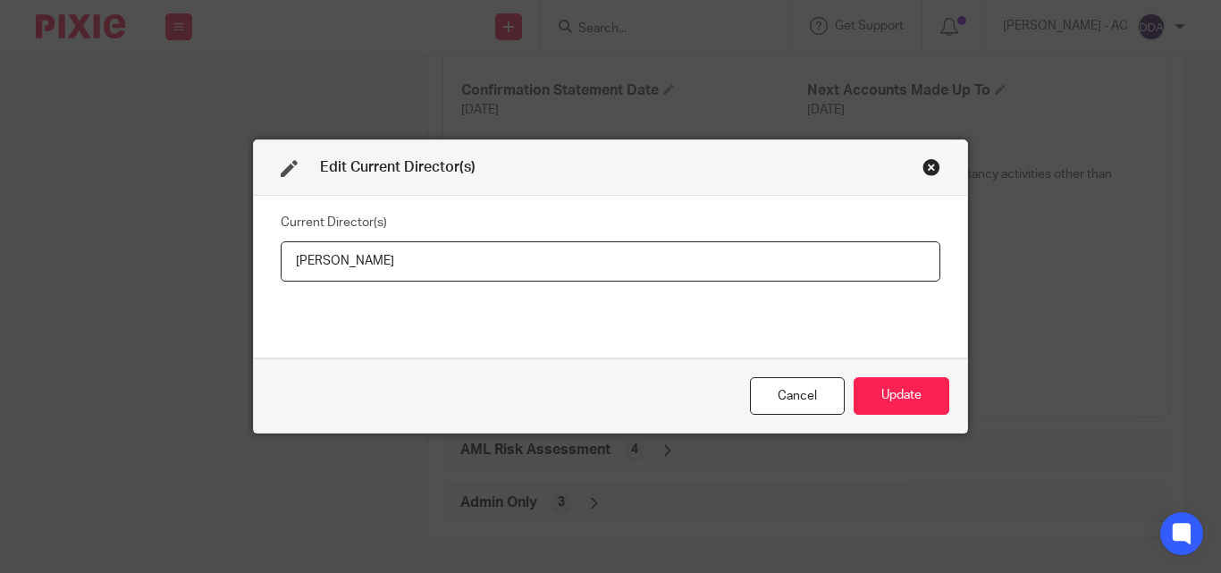
click at [396, 251] on input "Aaliyah Barrie" at bounding box center [611, 261] width 660 height 40
drag, startPoint x: 395, startPoint y: 263, endPoint x: 274, endPoint y: 266, distance: 121.6
click at [281, 266] on input "Aaliyah Barrie" at bounding box center [611, 261] width 660 height 40
type input "Ms Aaliyah BARRIE"
click at [918, 391] on button "Update" at bounding box center [902, 396] width 96 height 38
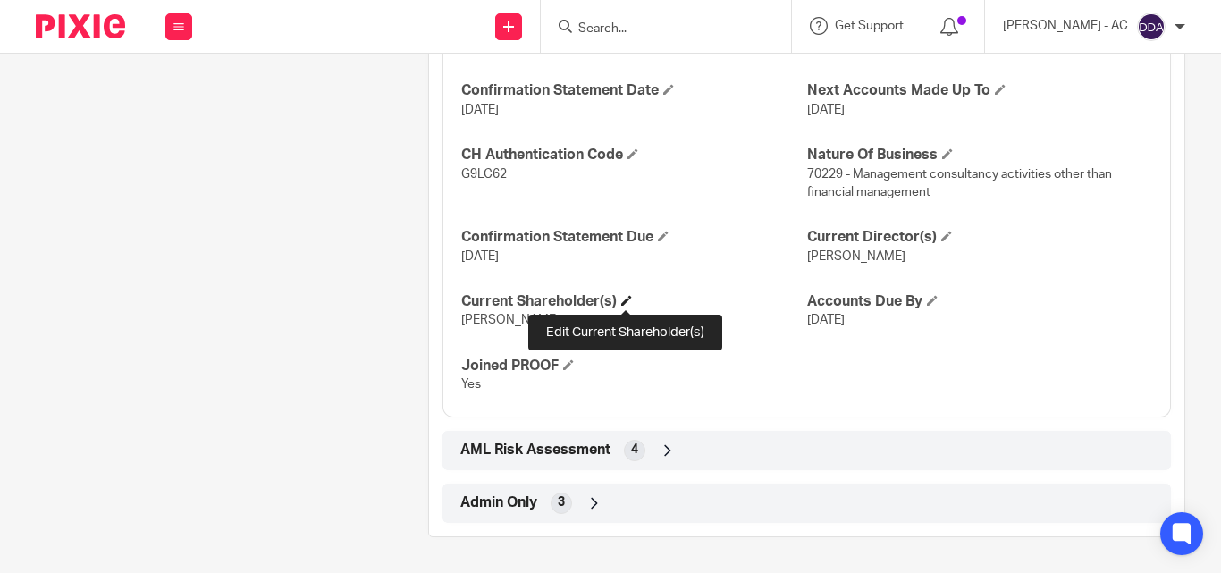
click at [621, 298] on span at bounding box center [626, 300] width 11 height 11
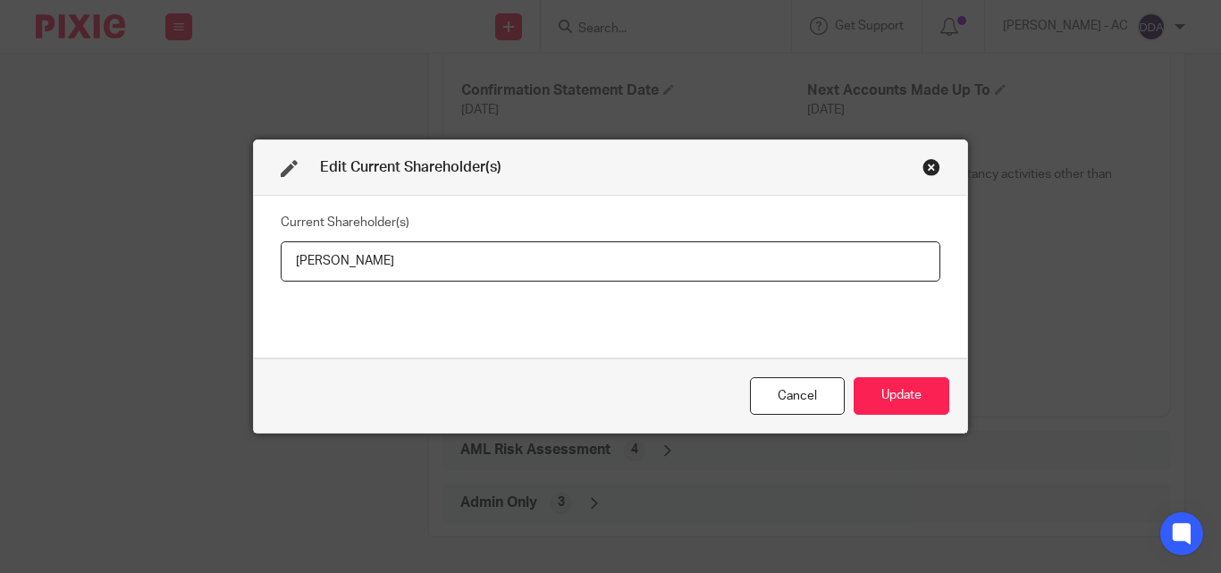
drag, startPoint x: 449, startPoint y: 266, endPoint x: 232, endPoint y: 267, distance: 216.4
click at [232, 267] on div "Edit Current Shareholder(s) Current Shareholder(s) Aaliyah Barrie Cancel Update" at bounding box center [610, 286] width 1221 height 573
type input "Aaliyah BARRIE"
click at [910, 392] on button "Update" at bounding box center [902, 396] width 96 height 38
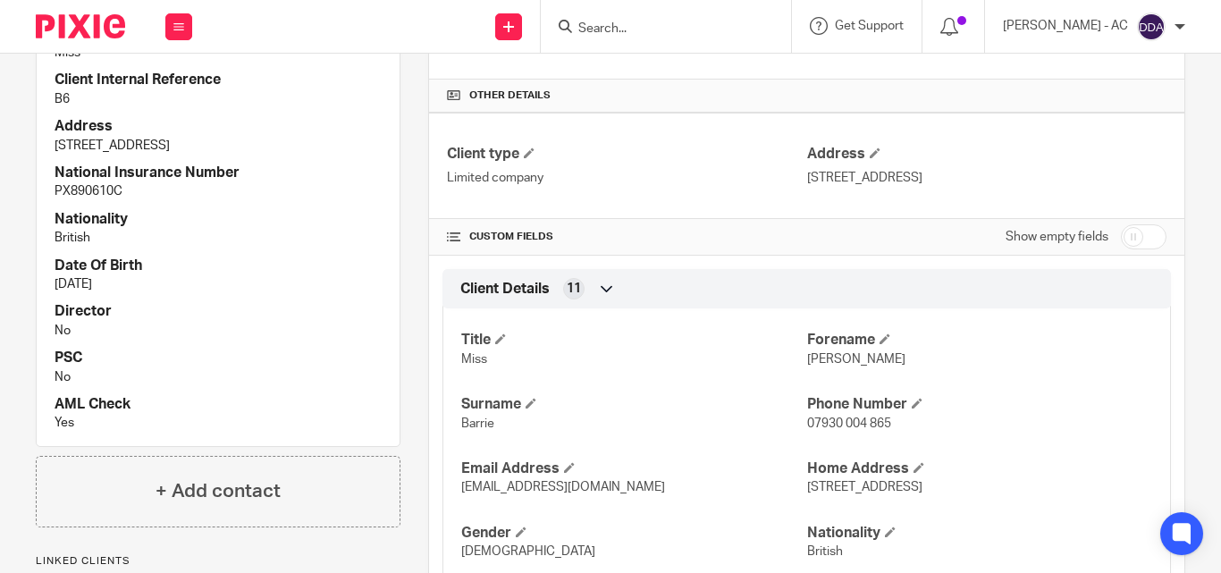
scroll to position [392, 0]
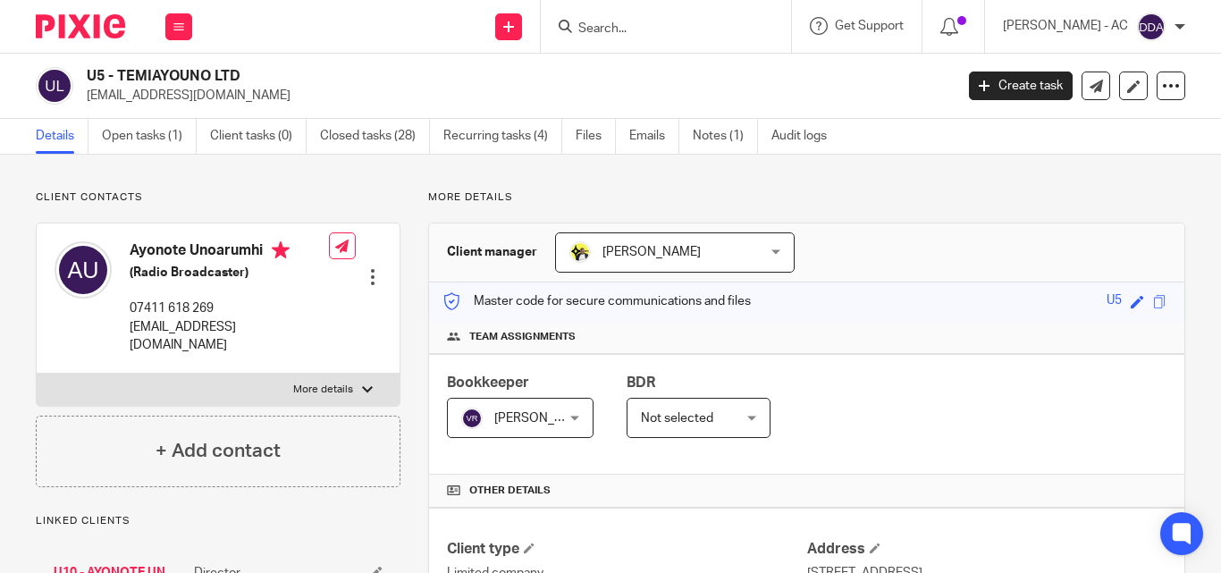
click at [329, 383] on p "More details" at bounding box center [323, 390] width 60 height 14
click at [37, 373] on input "More details" at bounding box center [36, 373] width 1 height 1
checkbox input "true"
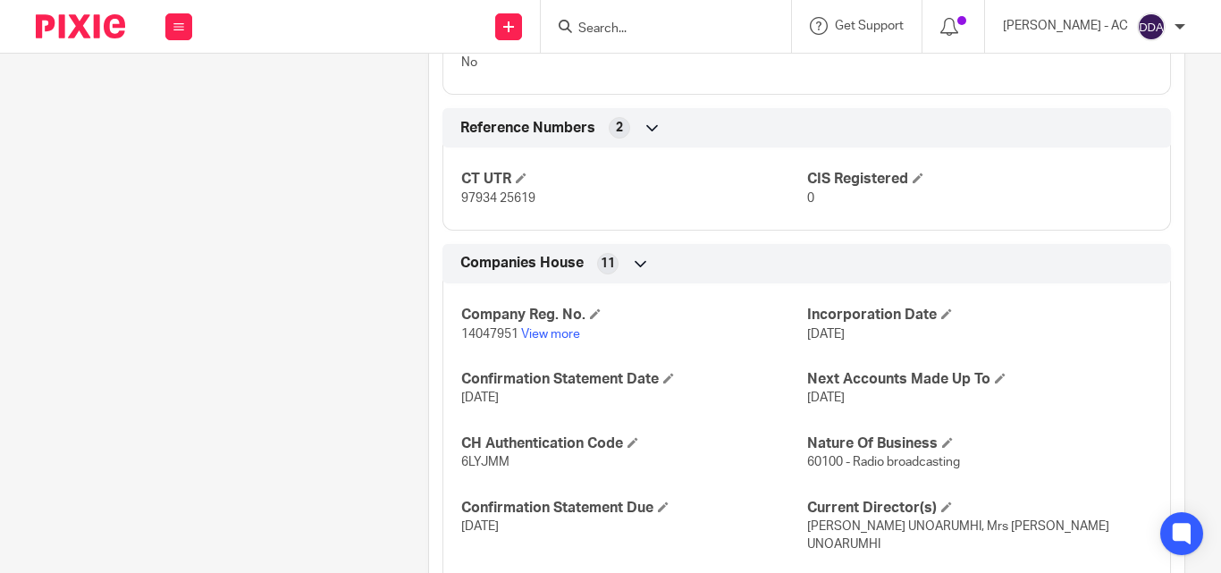
scroll to position [1682, 0]
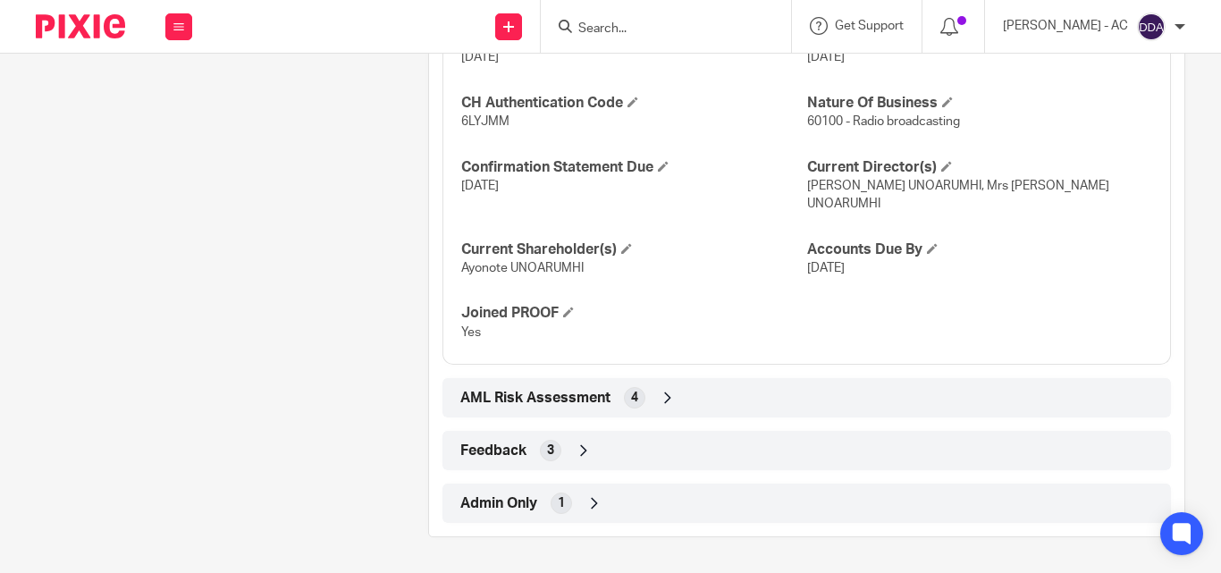
click at [806, 310] on div "Company Reg. No. 14047951 View more Incorporation Date 14 Apr 2022 Confirmation…" at bounding box center [807, 146] width 729 height 435
click at [943, 158] on h4 "Current Director(s)" at bounding box center [979, 167] width 345 height 19
click at [931, 167] on h4 "Current Director(s)" at bounding box center [979, 167] width 345 height 19
click at [942, 163] on span at bounding box center [947, 166] width 11 height 11
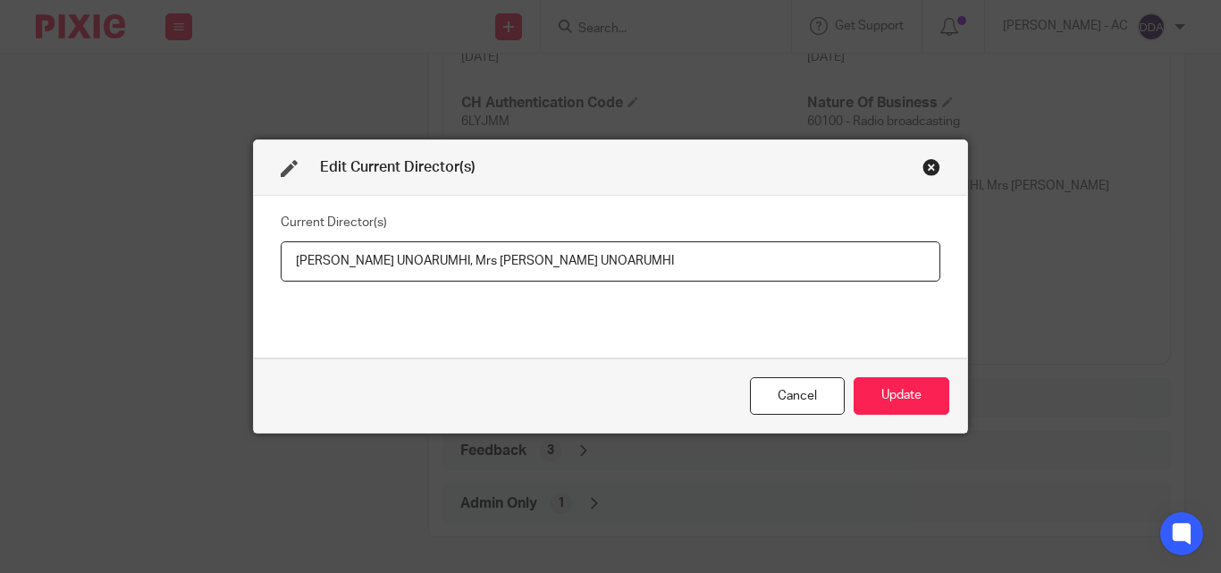
drag, startPoint x: 271, startPoint y: 258, endPoint x: 479, endPoint y: 275, distance: 209.1
click at [479, 275] on div "Current Director(s) Ayonote Dickson Temitope UNOARUMHI, Mrs Faith Portia UNOARU…" at bounding box center [611, 277] width 714 height 162
drag, startPoint x: 290, startPoint y: 261, endPoint x: 515, endPoint y: 262, distance: 225.3
click at [515, 262] on input "Ayonote Dickson Temitope UNOARUMHI, Mrs Faith Portia UNOARUMHI" at bounding box center [611, 261] width 660 height 40
drag, startPoint x: 699, startPoint y: 263, endPoint x: 521, endPoint y: 280, distance: 178.8
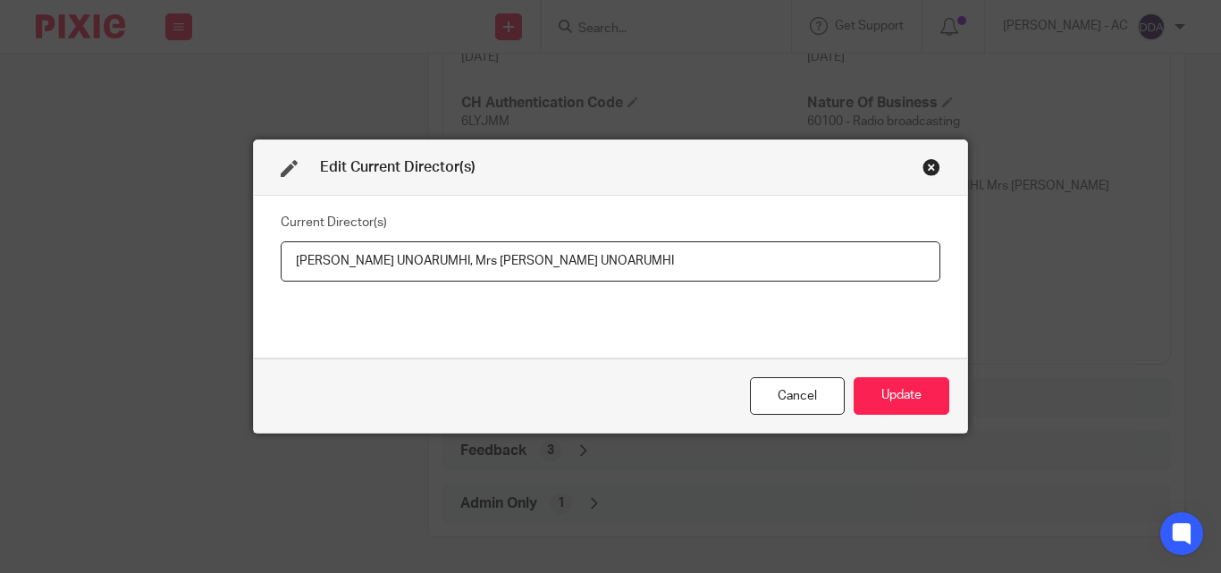
click at [521, 280] on input "Ayonote Dickson Temitope UNOARUMHI, Mrs Faith Portia UNOARUMHI" at bounding box center [611, 261] width 660 height 40
click at [898, 406] on button "Update" at bounding box center [902, 396] width 96 height 38
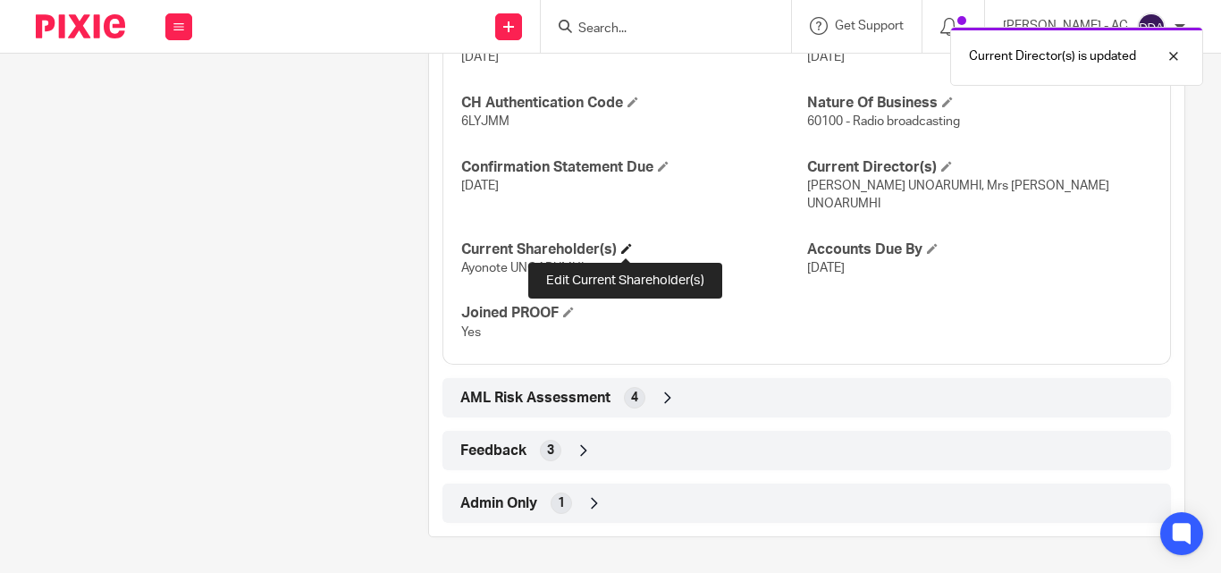
click at [622, 248] on span at bounding box center [626, 248] width 11 height 11
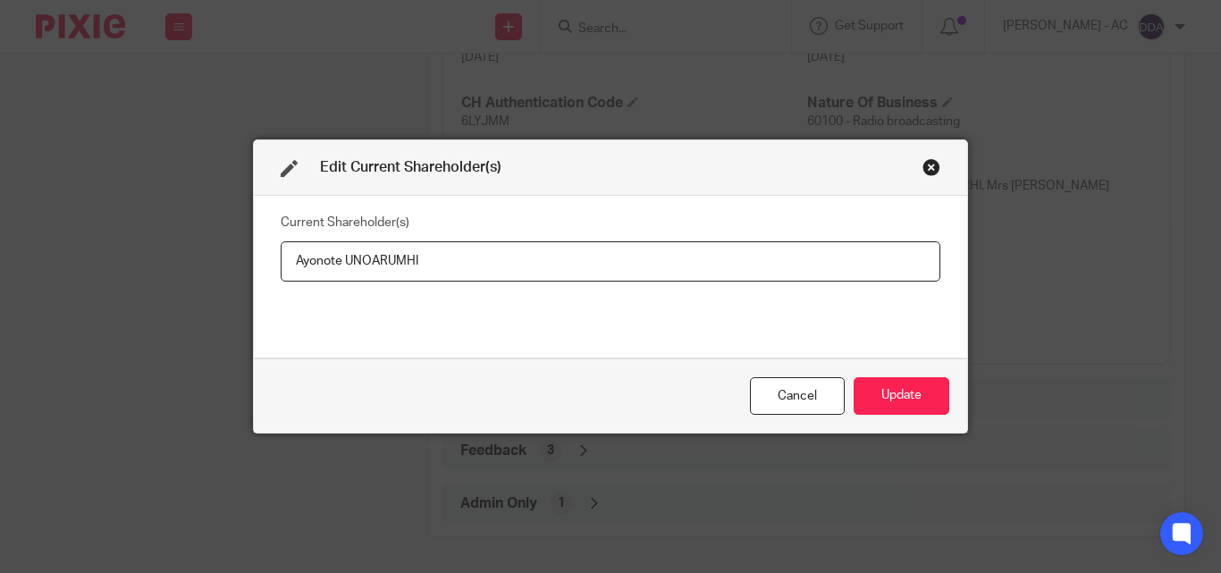
drag, startPoint x: 458, startPoint y: 264, endPoint x: 287, endPoint y: 270, distance: 170.9
click at [287, 270] on input "Ayonote UNOARUMHI" at bounding box center [611, 261] width 660 height 40
click at [869, 391] on button "Update" at bounding box center [902, 396] width 96 height 38
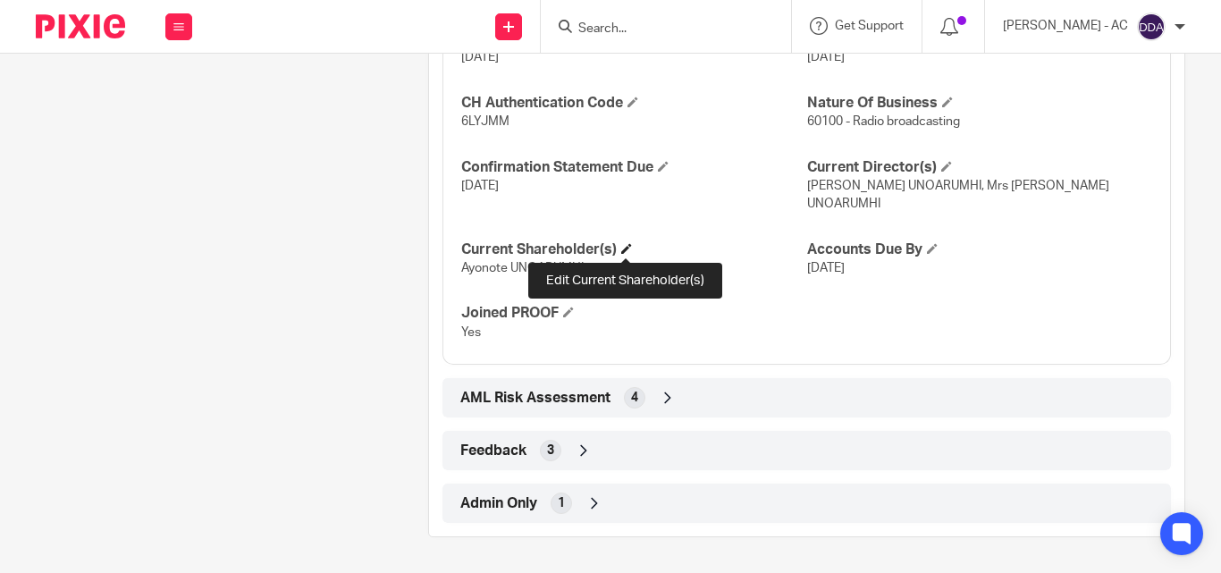
click at [622, 247] on span at bounding box center [626, 248] width 11 height 11
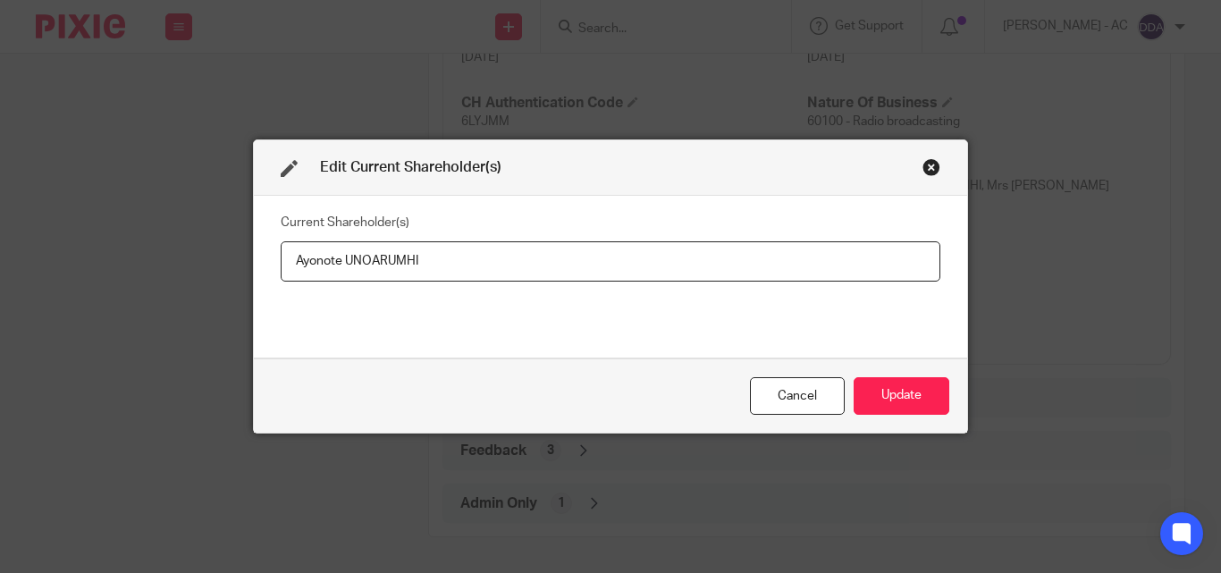
drag, startPoint x: 458, startPoint y: 253, endPoint x: 224, endPoint y: 247, distance: 234.4
click at [233, 268] on div "Edit Current Shareholder(s) Current Shareholder(s) Ayonote UNOARUMHI Cancel Upd…" at bounding box center [610, 286] width 1221 height 573
click at [922, 405] on button "Update" at bounding box center [902, 396] width 96 height 38
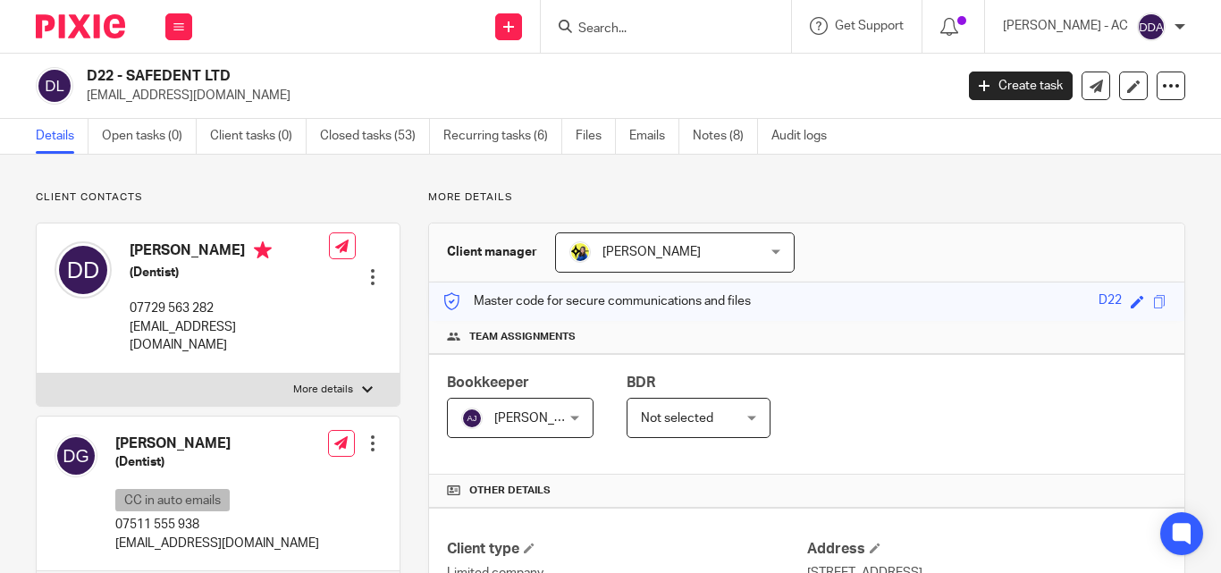
click at [367, 374] on label "More details" at bounding box center [218, 390] width 363 height 32
click at [37, 373] on input "More details" at bounding box center [36, 373] width 1 height 1
checkbox input "true"
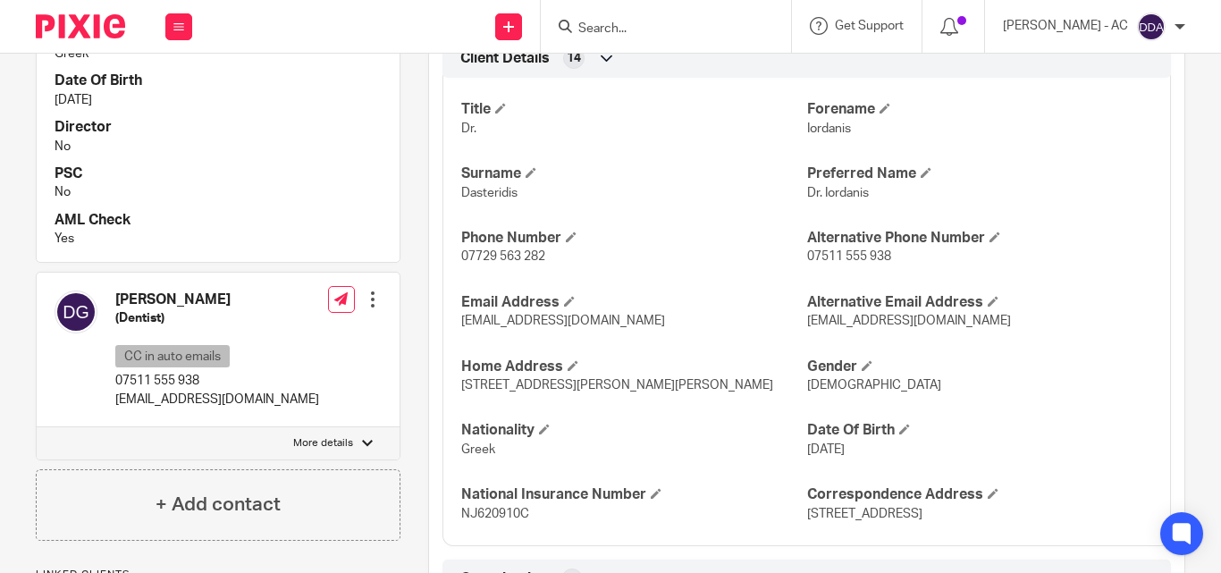
scroll to position [715, 0]
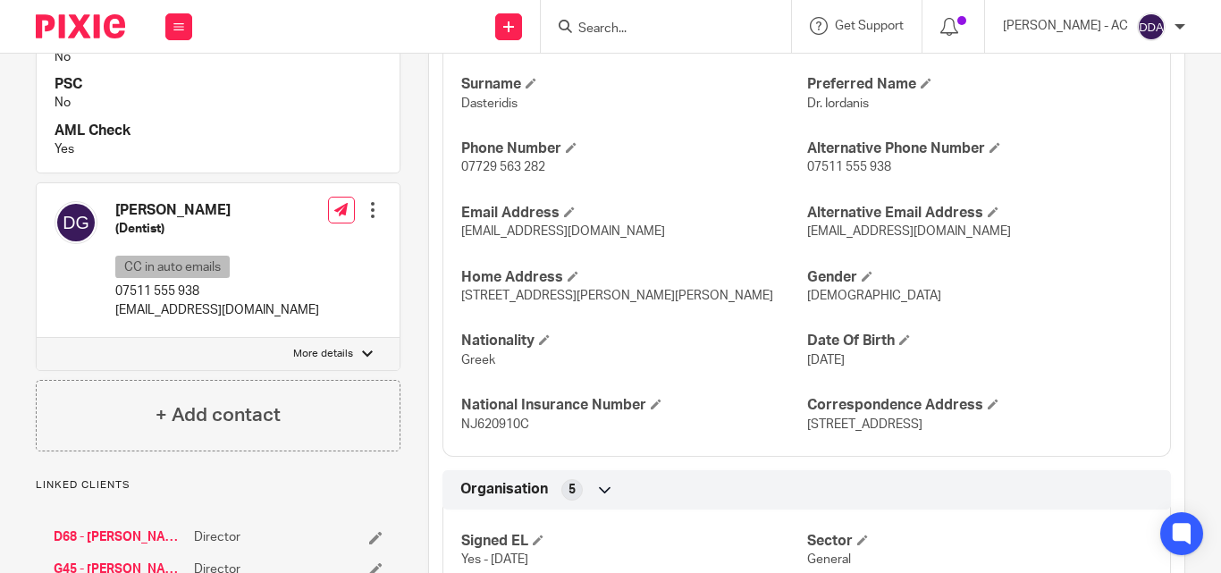
click at [362, 357] on div at bounding box center [367, 354] width 11 height 11
click at [37, 338] on input "More details" at bounding box center [36, 337] width 1 height 1
checkbox input "true"
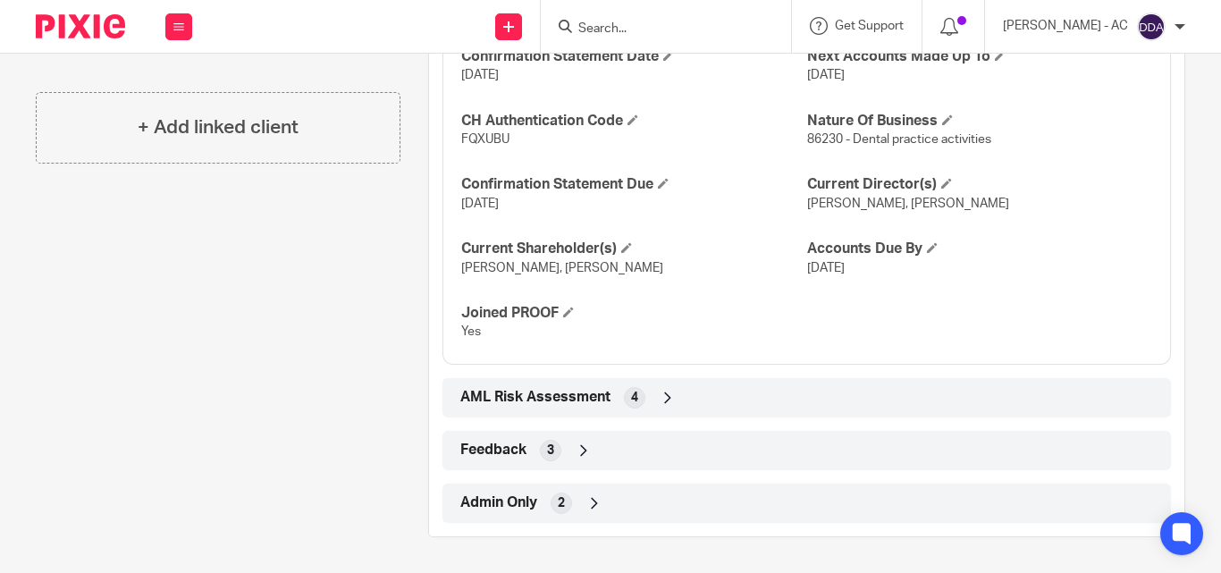
scroll to position [1746, 0]
click at [942, 182] on span at bounding box center [947, 183] width 11 height 11
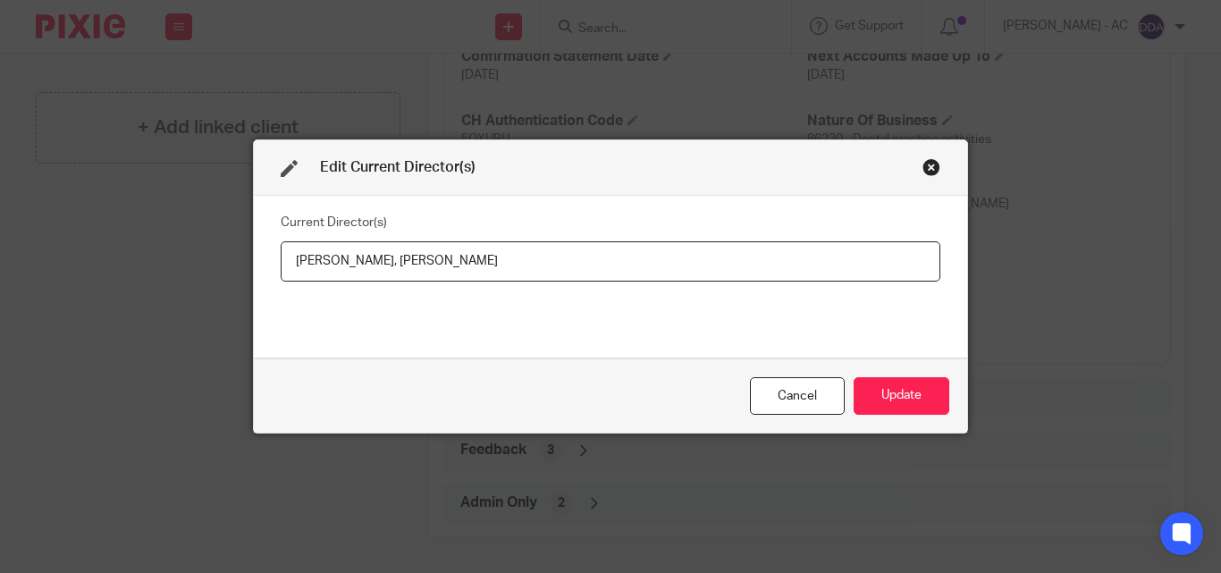
drag, startPoint x: 285, startPoint y: 258, endPoint x: 408, endPoint y: 271, distance: 123.1
click at [408, 271] on input "[PERSON_NAME], [PERSON_NAME]" at bounding box center [611, 261] width 660 height 40
drag, startPoint x: 577, startPoint y: 261, endPoint x: 432, endPoint y: 270, distance: 145.1
click at [432, 270] on input "[PERSON_NAME], [PERSON_NAME]" at bounding box center [611, 261] width 660 height 40
paste input "AMOURAS"
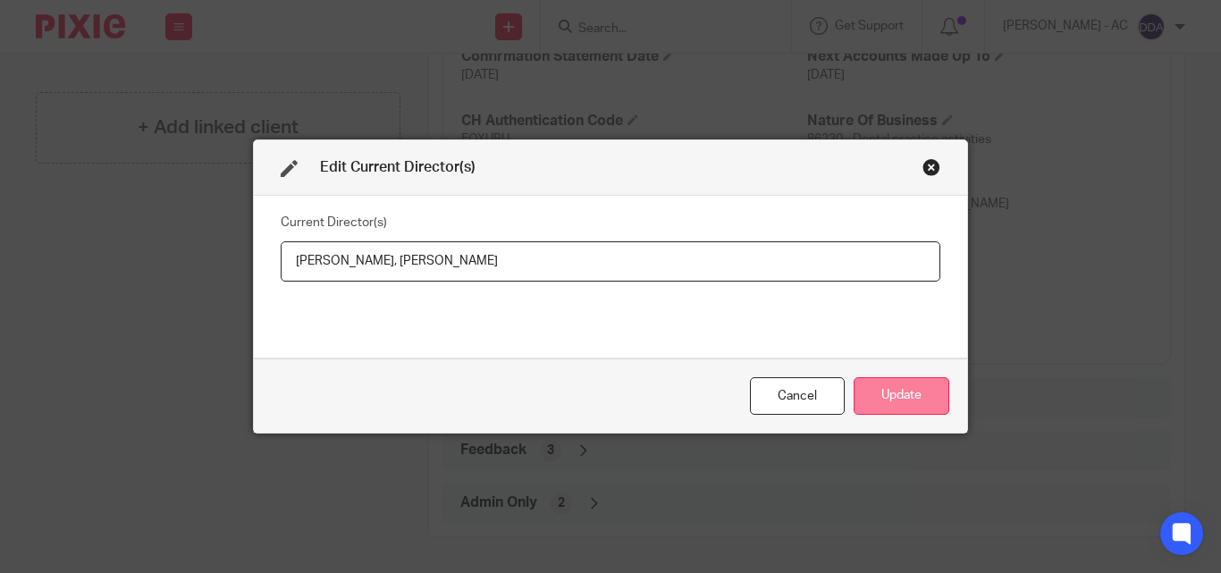
type input "[PERSON_NAME], [PERSON_NAME]"
click at [866, 393] on button "Update" at bounding box center [902, 396] width 96 height 38
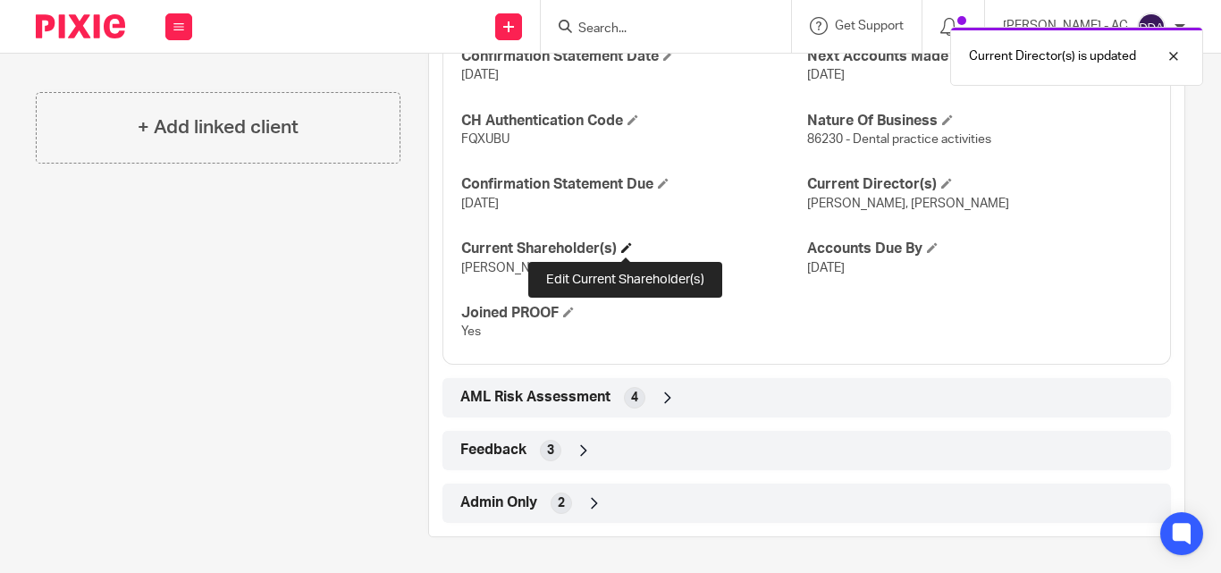
click at [629, 248] on span at bounding box center [626, 247] width 11 height 11
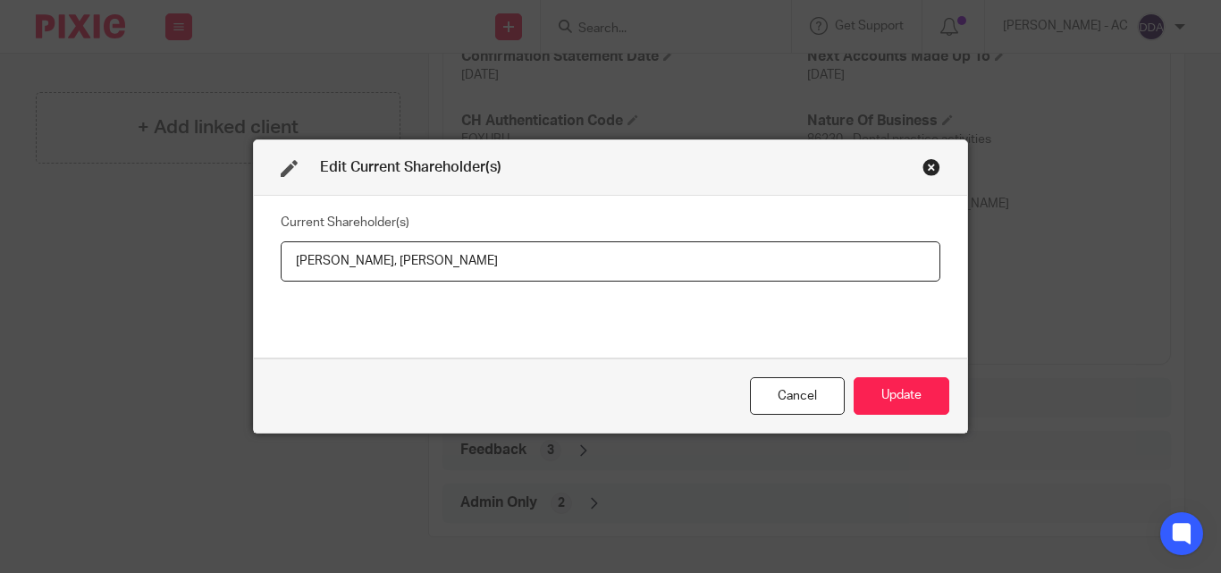
drag, startPoint x: 288, startPoint y: 259, endPoint x: 409, endPoint y: 268, distance: 121.0
click at [409, 268] on input "[PERSON_NAME], [PERSON_NAME]" at bounding box center [611, 261] width 660 height 40
paste input "[PERSON_NAME]"
drag, startPoint x: 579, startPoint y: 275, endPoint x: 412, endPoint y: 275, distance: 166.3
click at [412, 275] on input "Iordanis DASTERIDIS, Dr Katerina Gamouras" at bounding box center [611, 261] width 660 height 40
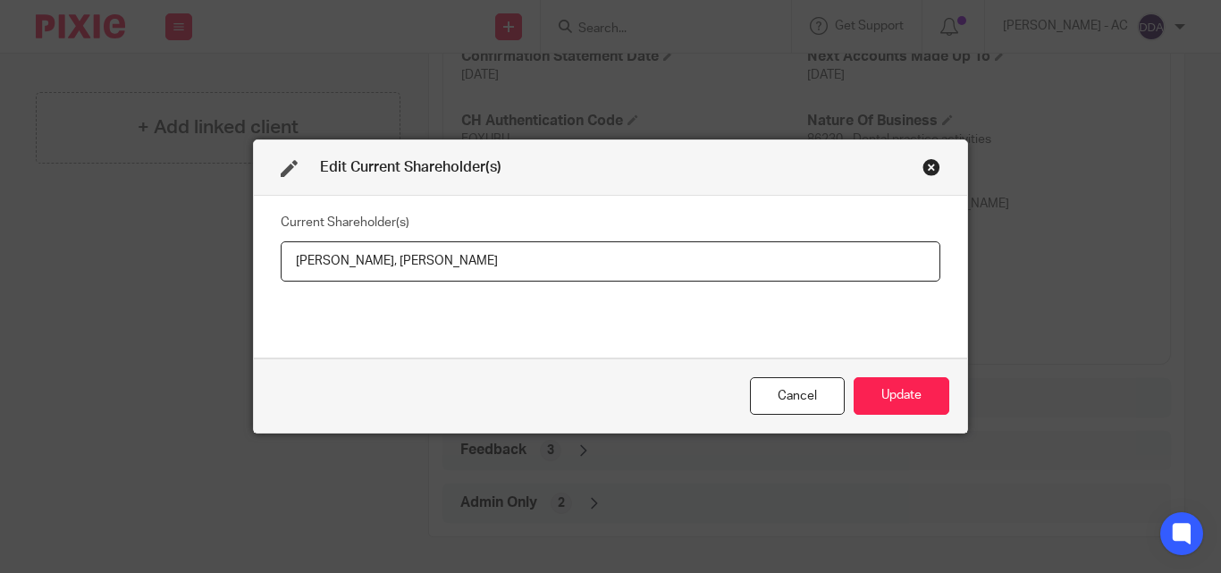
paste input "Katerina GAMOURAS"
type input "Iordanis DASTERIDIS, Katerina GAMOURAS"
click at [880, 391] on button "Update" at bounding box center [902, 396] width 96 height 38
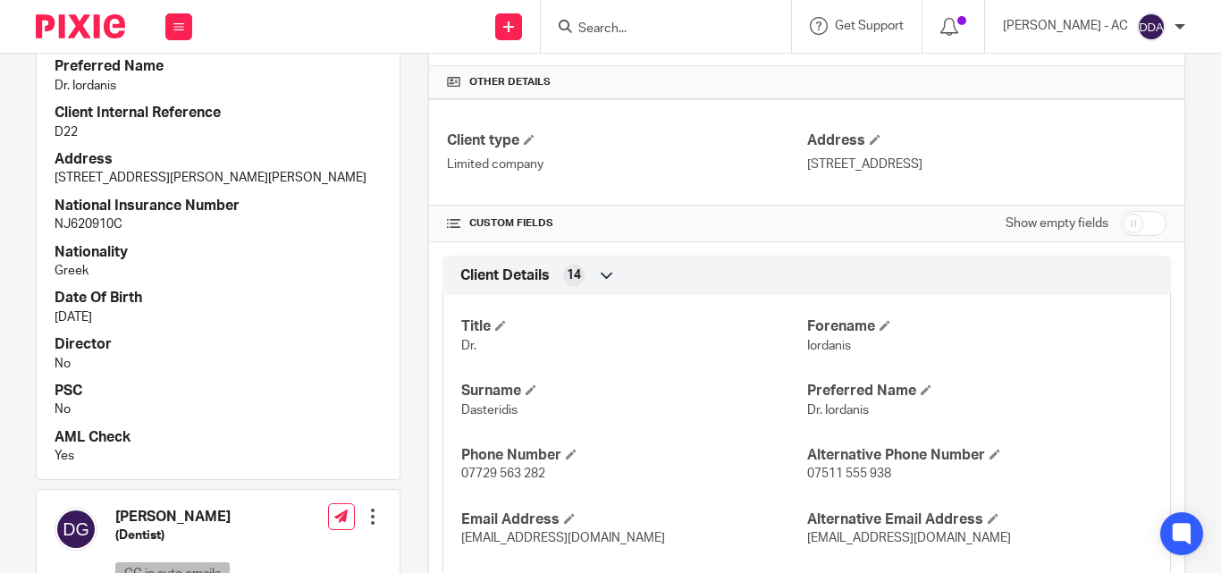
scroll to position [405, 0]
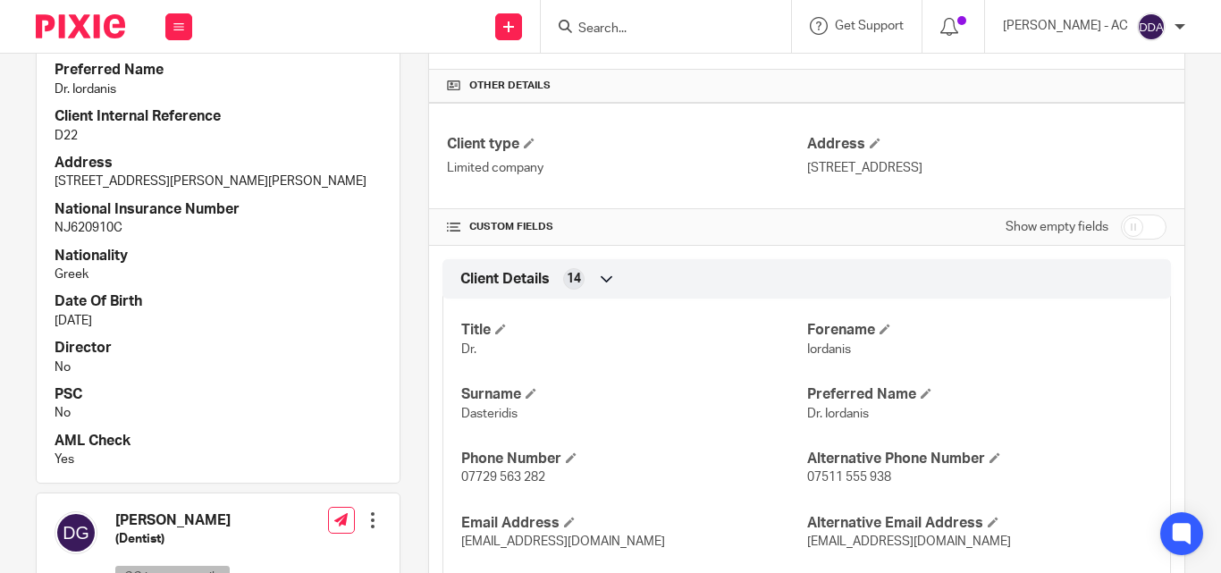
click at [324, 345] on h4 "Director" at bounding box center [218, 348] width 327 height 19
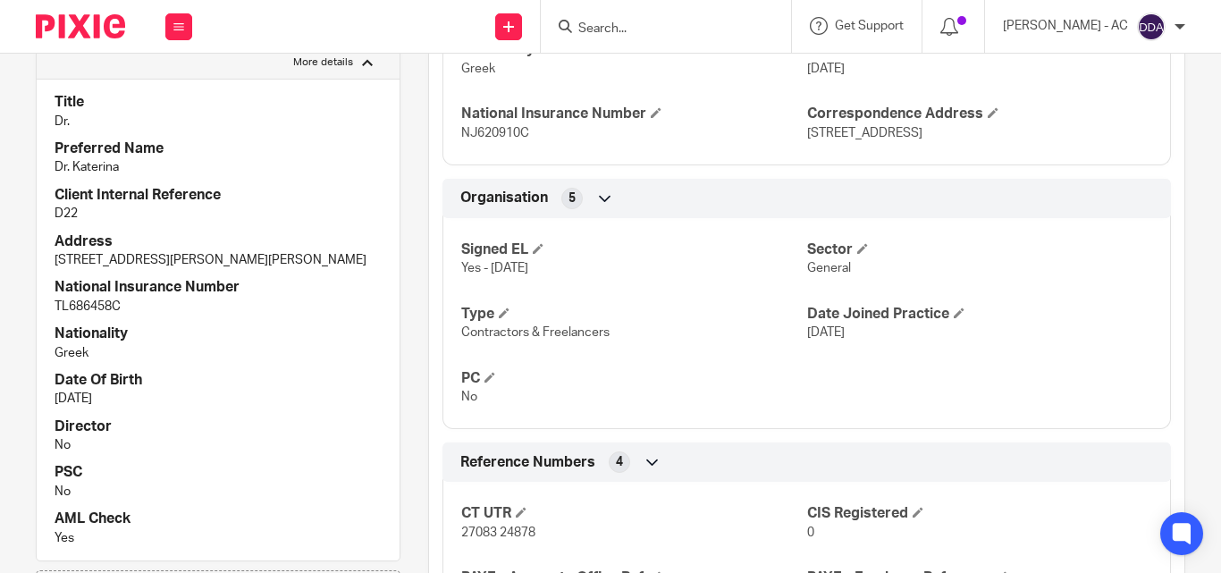
scroll to position [1031, 0]
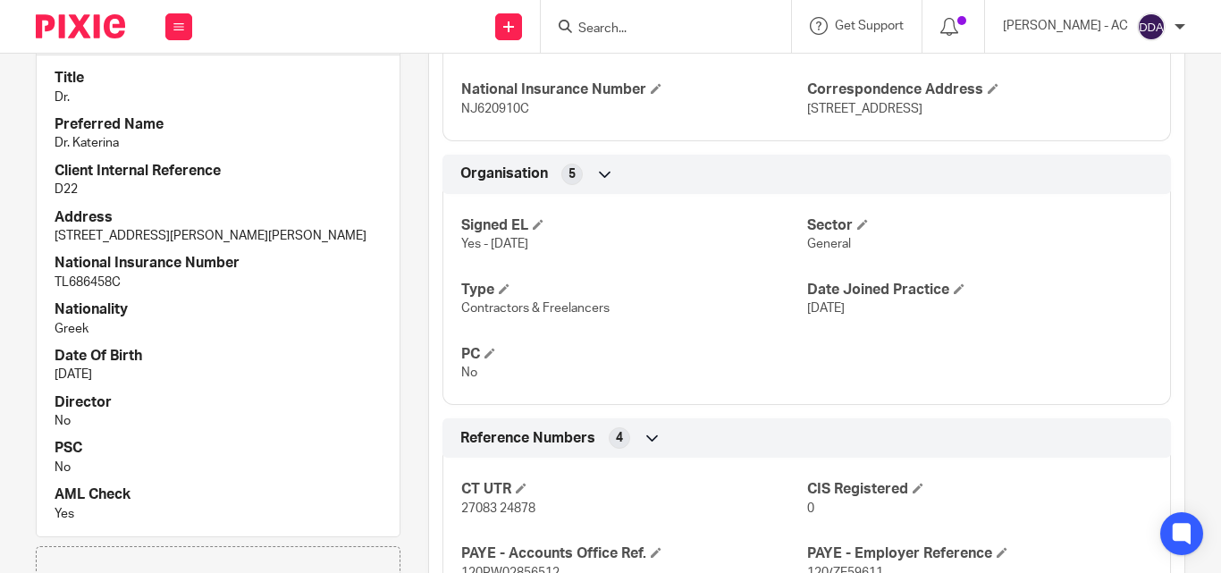
click at [211, 338] on p "Greek" at bounding box center [218, 329] width 327 height 18
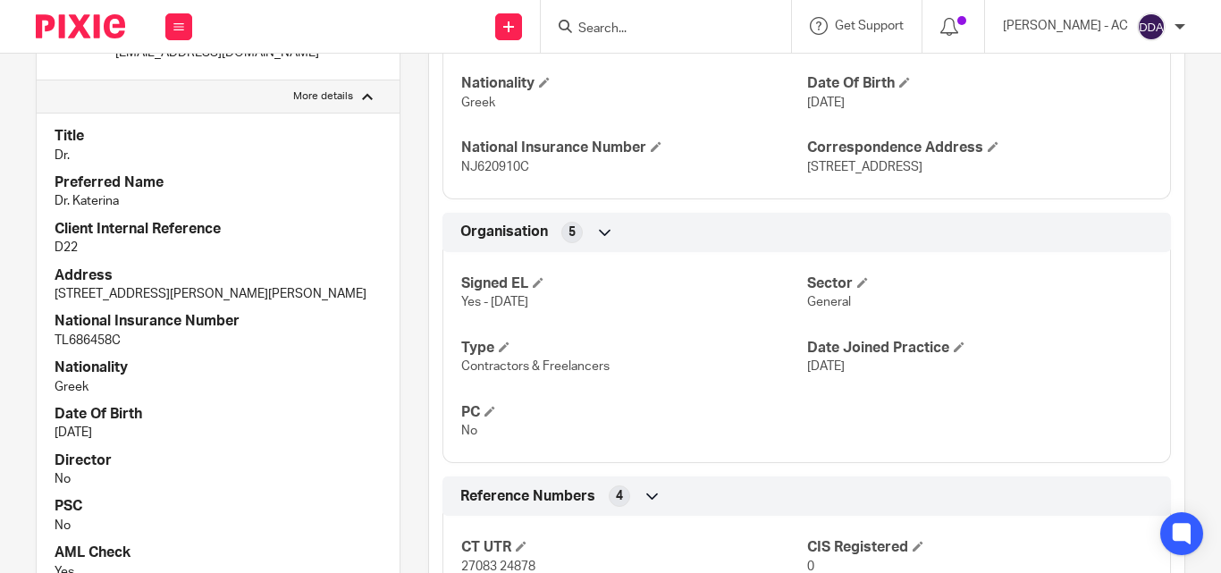
scroll to position [942, 0]
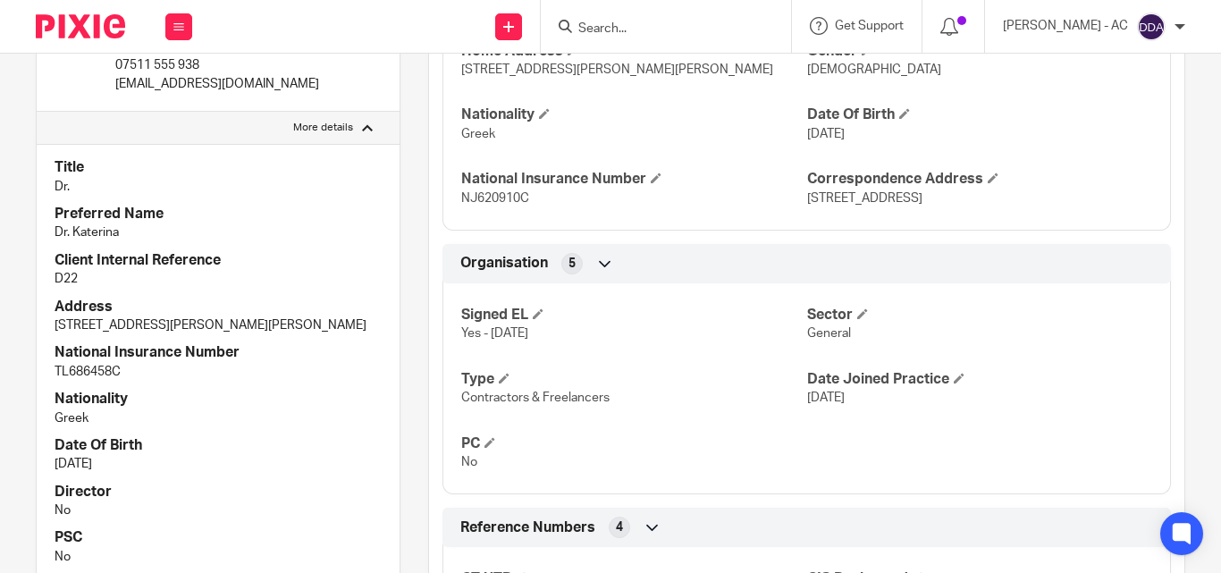
click at [296, 272] on p "D22" at bounding box center [218, 279] width 327 height 18
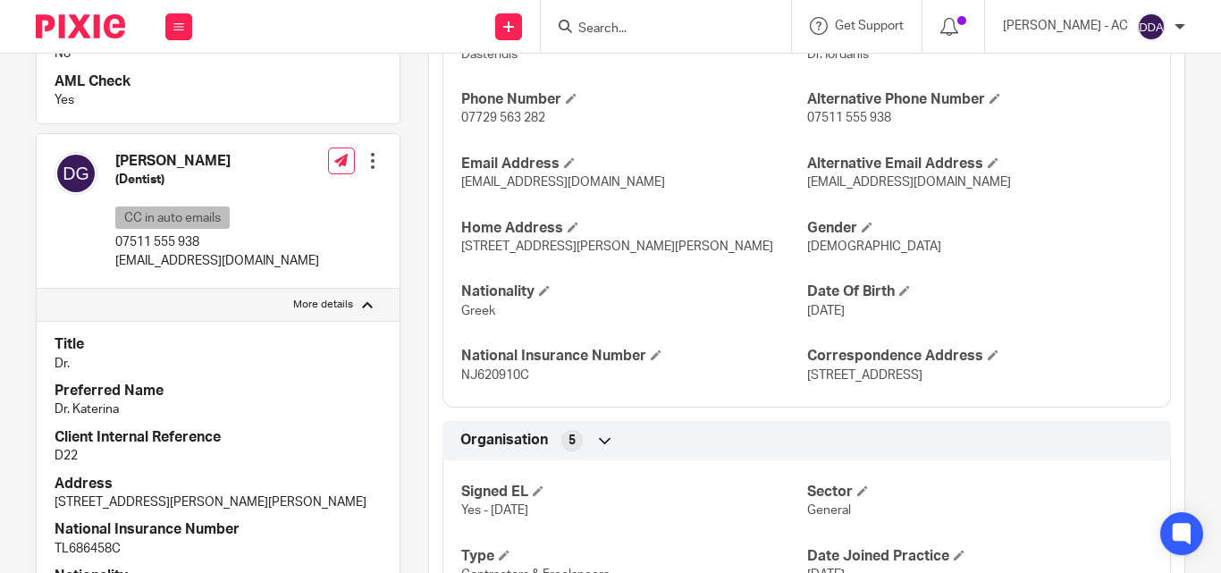
scroll to position [763, 0]
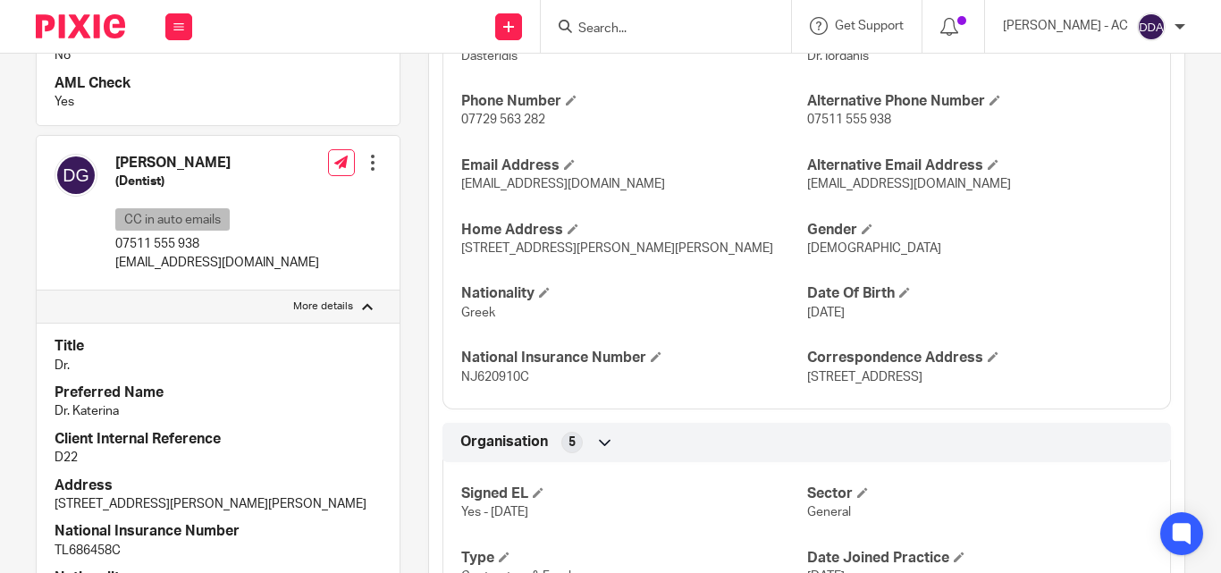
drag, startPoint x: 368, startPoint y: 472, endPoint x: 345, endPoint y: 450, distance: 31.6
click at [366, 463] on div "Title Dr. Preferred Name Dr. Katerina Client Internal Reference D22 Address Fla…" at bounding box center [218, 564] width 363 height 482
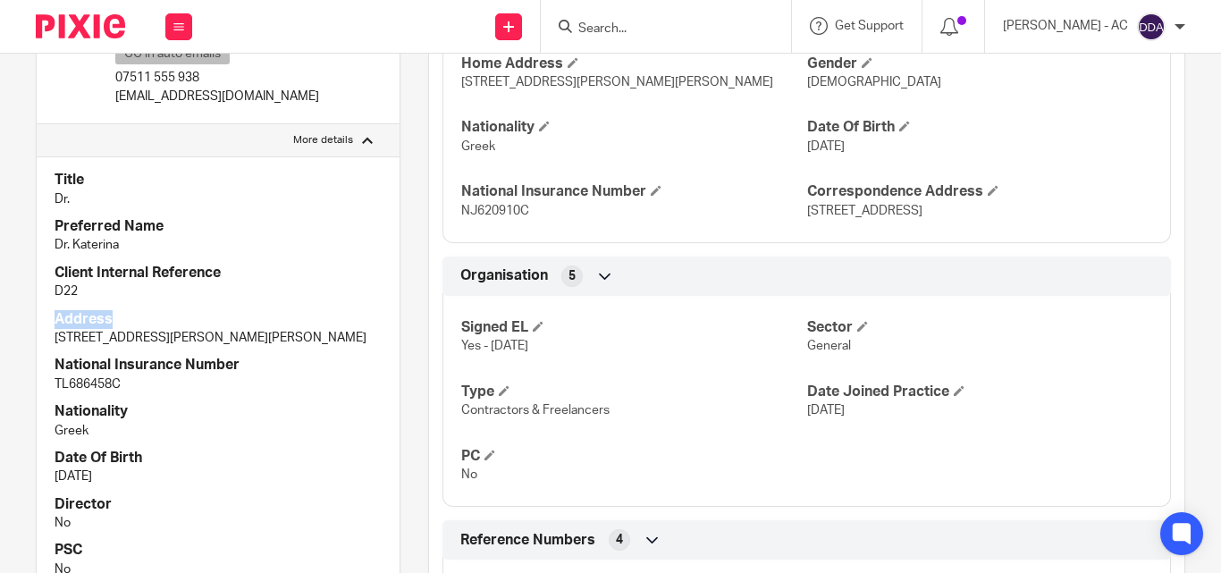
scroll to position [942, 0]
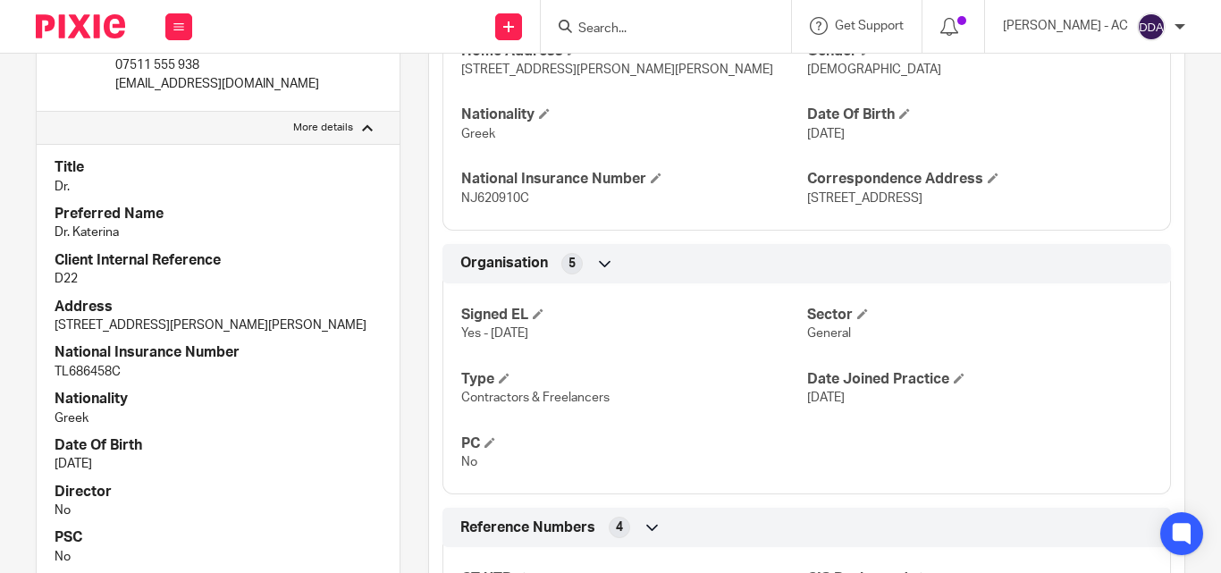
click at [292, 409] on h4 "Nationality" at bounding box center [218, 399] width 327 height 19
click at [669, 376] on div "Signed EL Yes - 20-01-2023 Sector General Type Contractors & Freelancers Date J…" at bounding box center [807, 382] width 729 height 224
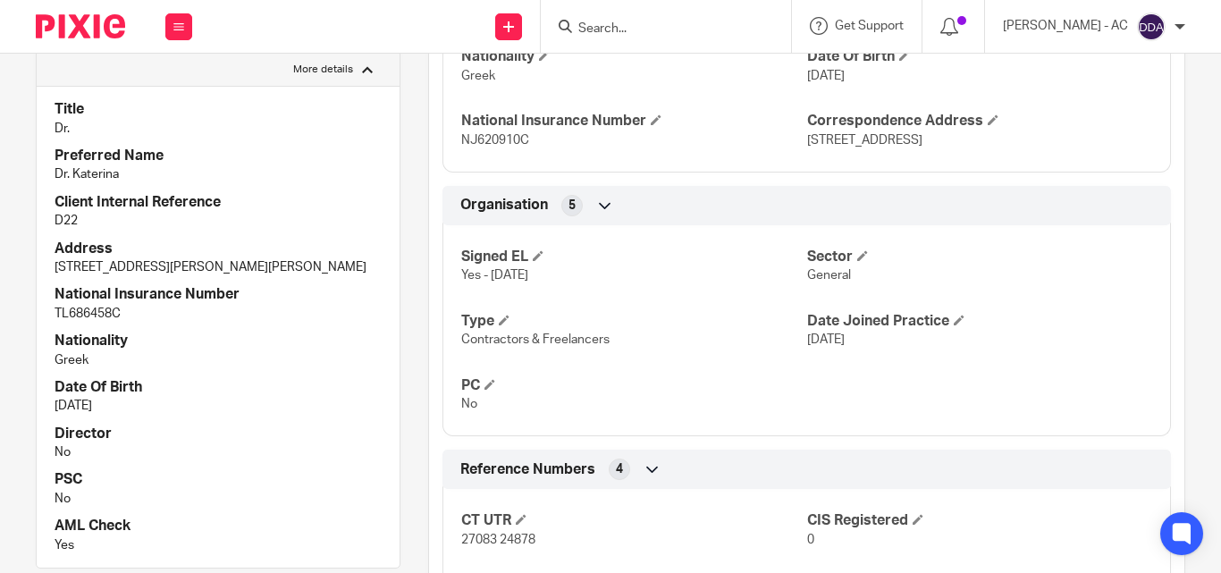
scroll to position [1031, 0]
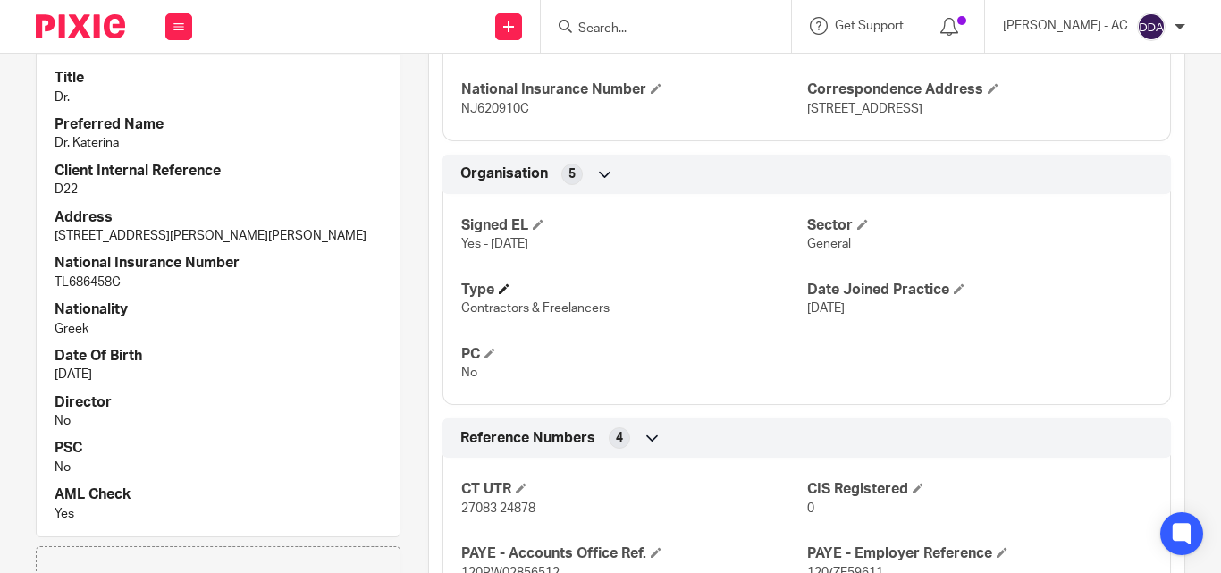
click at [657, 300] on h4 "Type" at bounding box center [633, 290] width 345 height 19
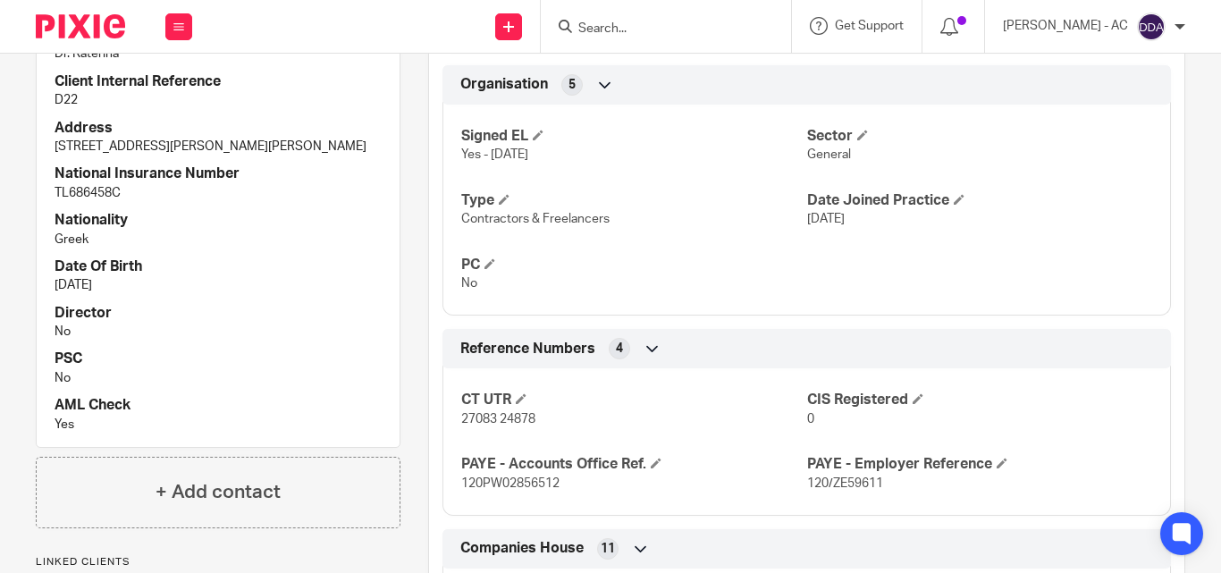
click at [292, 294] on p "30 Jan 1992" at bounding box center [218, 285] width 327 height 18
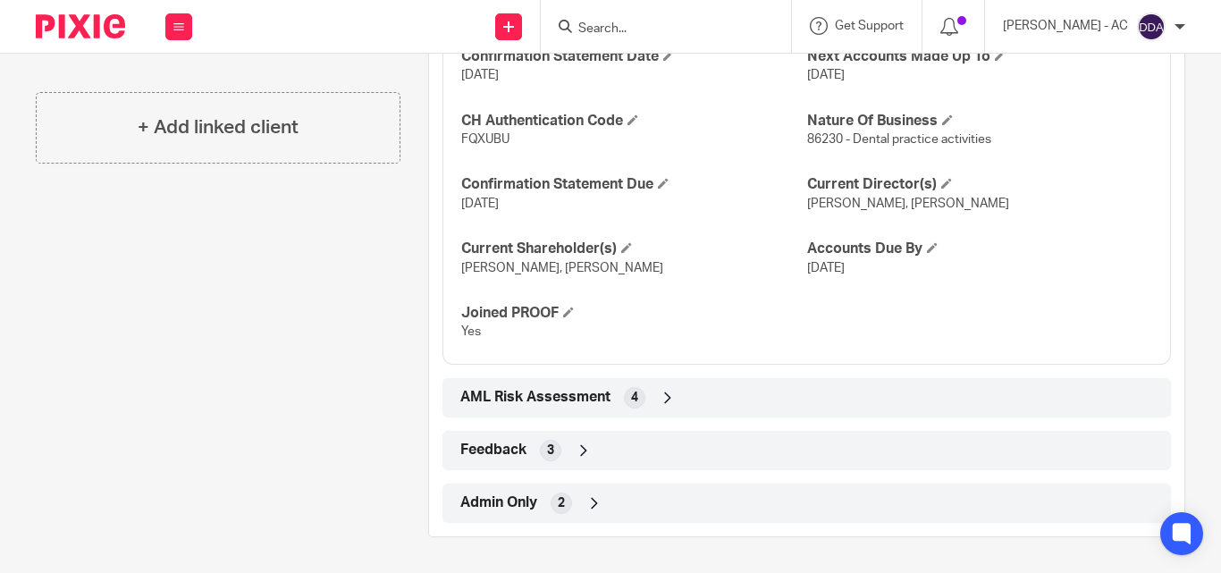
scroll to position [1746, 0]
click at [935, 173] on div "Company Reg. No. 14604514 View more Incorporation Date 19 Jan 2023 Confirmation…" at bounding box center [807, 156] width 729 height 418
click at [942, 182] on span at bounding box center [947, 183] width 11 height 11
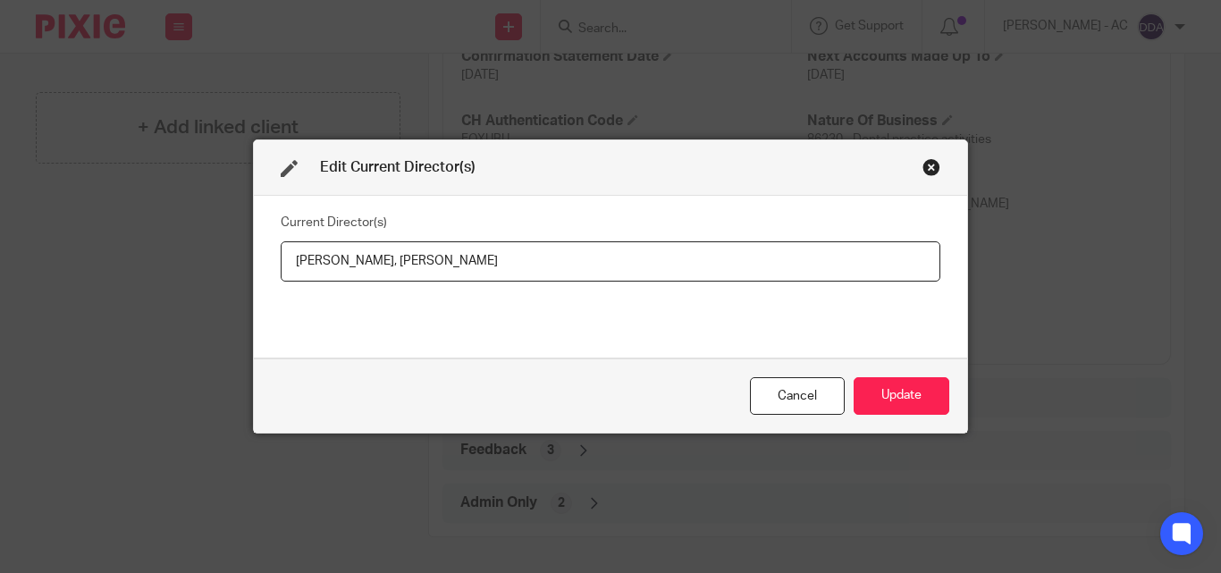
drag, startPoint x: 282, startPoint y: 261, endPoint x: 419, endPoint y: 272, distance: 138.1
click at [419, 272] on input "Dr Iordanis DASTERIDIS, Dr Katerina GAMOURAS" at bounding box center [611, 261] width 660 height 40
drag, startPoint x: 587, startPoint y: 256, endPoint x: 427, endPoint y: 264, distance: 159.4
click at [427, 264] on input "Dr Iordanis DASTERIDIS, Dr Katerina GAMOURAS" at bounding box center [611, 261] width 660 height 40
click at [905, 394] on button "Update" at bounding box center [902, 396] width 96 height 38
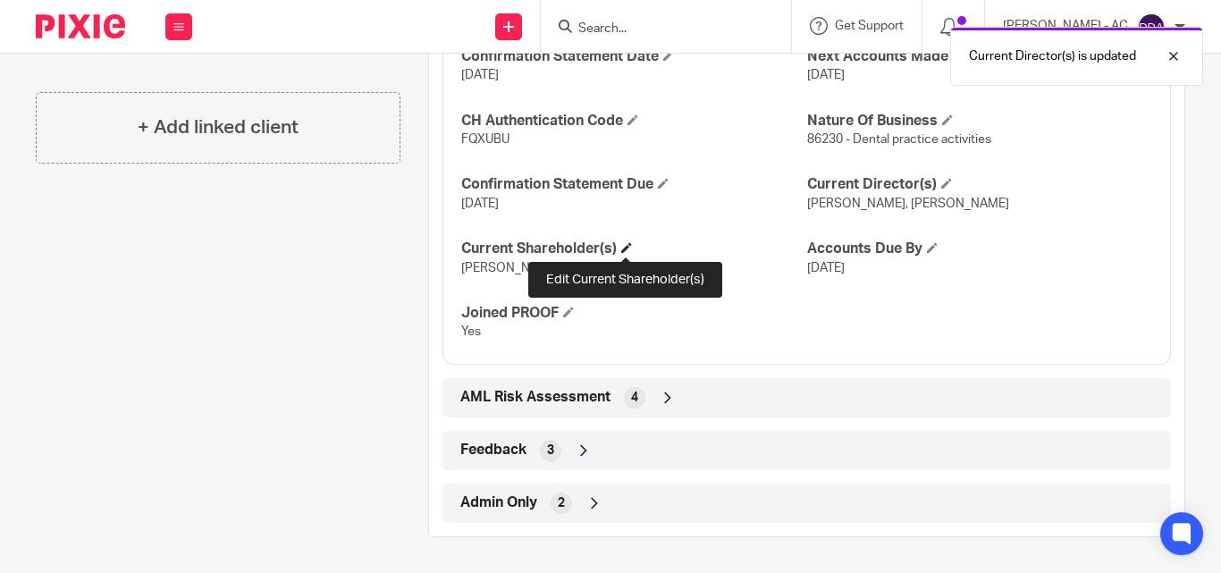
click at [622, 249] on span at bounding box center [626, 247] width 11 height 11
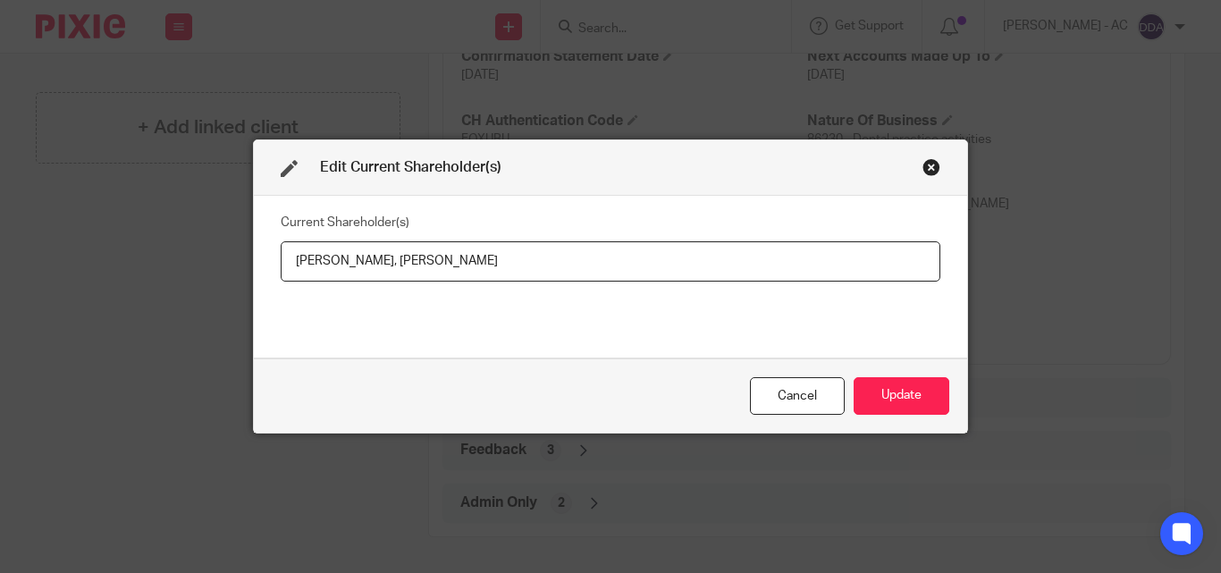
drag, startPoint x: 286, startPoint y: 255, endPoint x: 404, endPoint y: 300, distance: 126.5
click at [404, 300] on div "Current Shareholder(s) Iordanis DASTERIDIS, Katerina GAMOURAS" at bounding box center [611, 276] width 660 height 134
drag, startPoint x: 568, startPoint y: 264, endPoint x: 417, endPoint y: 266, distance: 151.1
click at [416, 273] on input "Iordanis DASTERIDIS, Katerina GAMOURAS" at bounding box center [611, 261] width 660 height 40
click at [883, 387] on button "Update" at bounding box center [902, 396] width 96 height 38
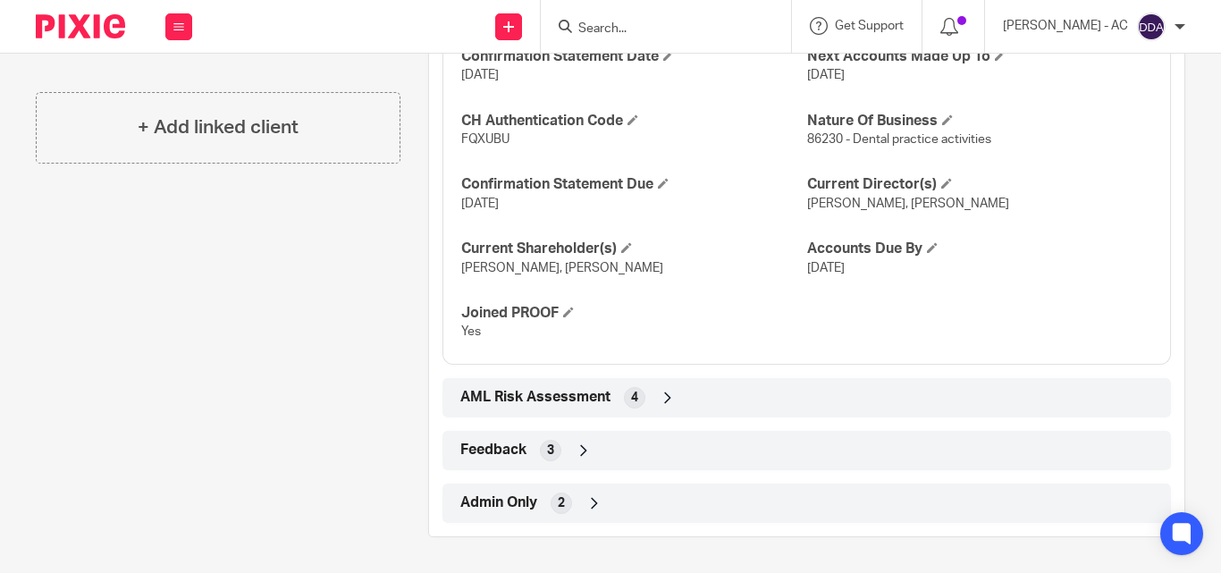
click at [857, 400] on div "AML Risk Assessment 4" at bounding box center [807, 398] width 702 height 30
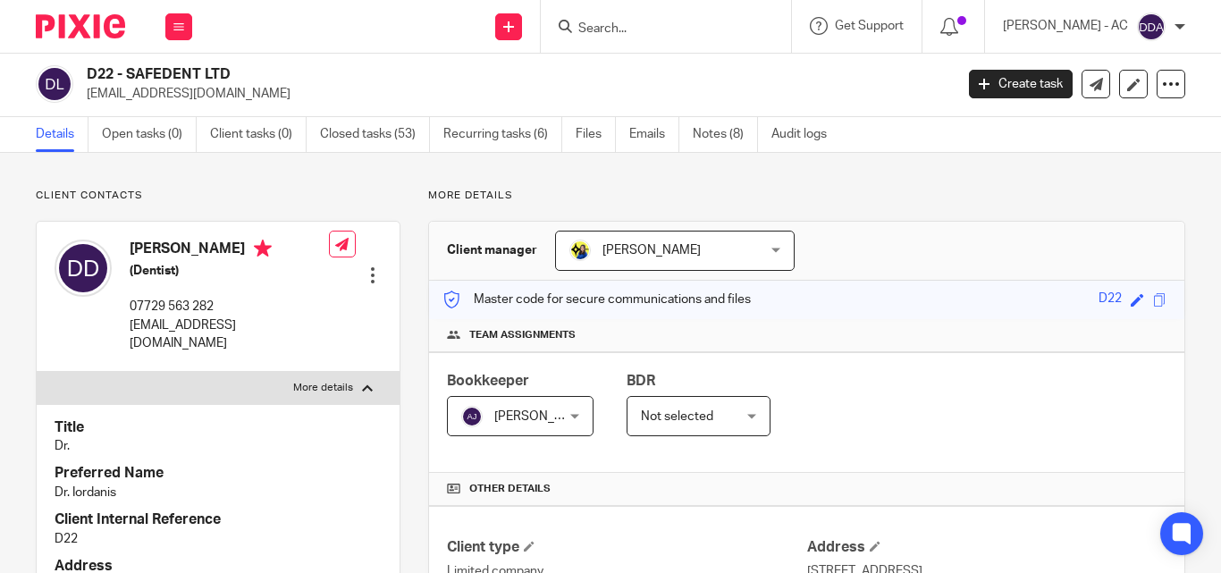
scroll to position [0, 0]
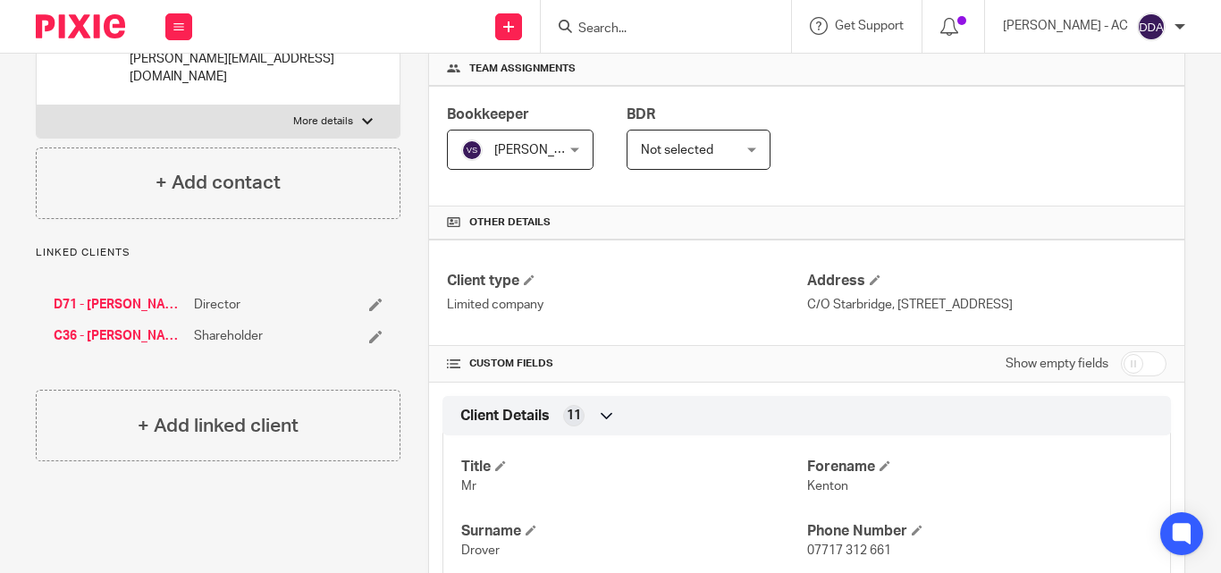
scroll to position [179, 0]
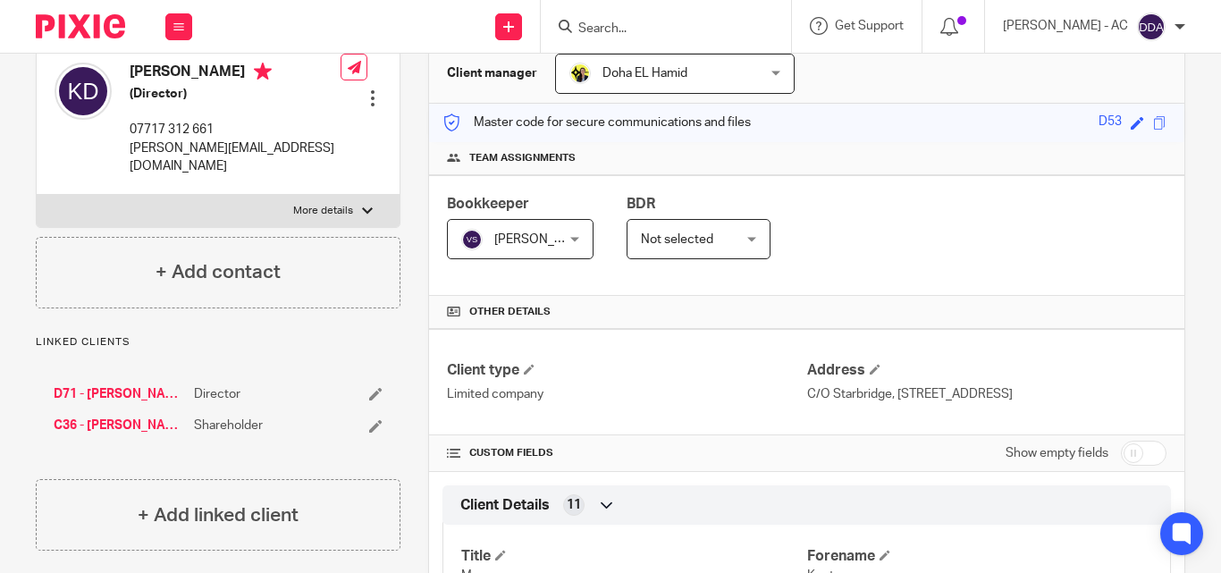
click at [341, 195] on label "More details" at bounding box center [218, 211] width 363 height 32
click at [37, 194] on input "More details" at bounding box center [36, 194] width 1 height 1
checkbox input "true"
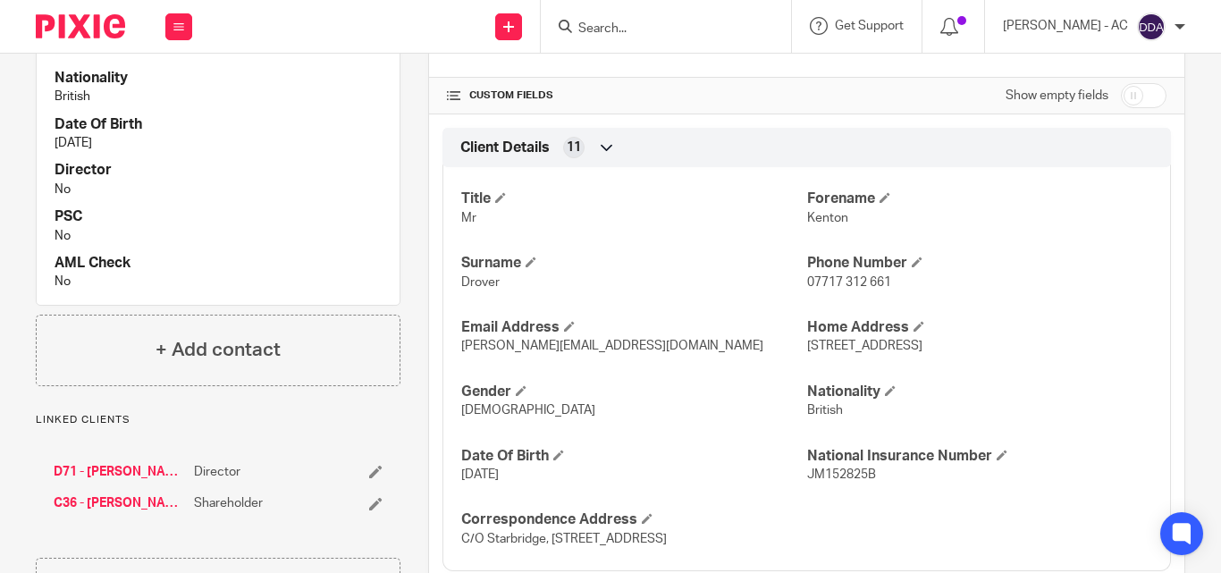
scroll to position [626, 0]
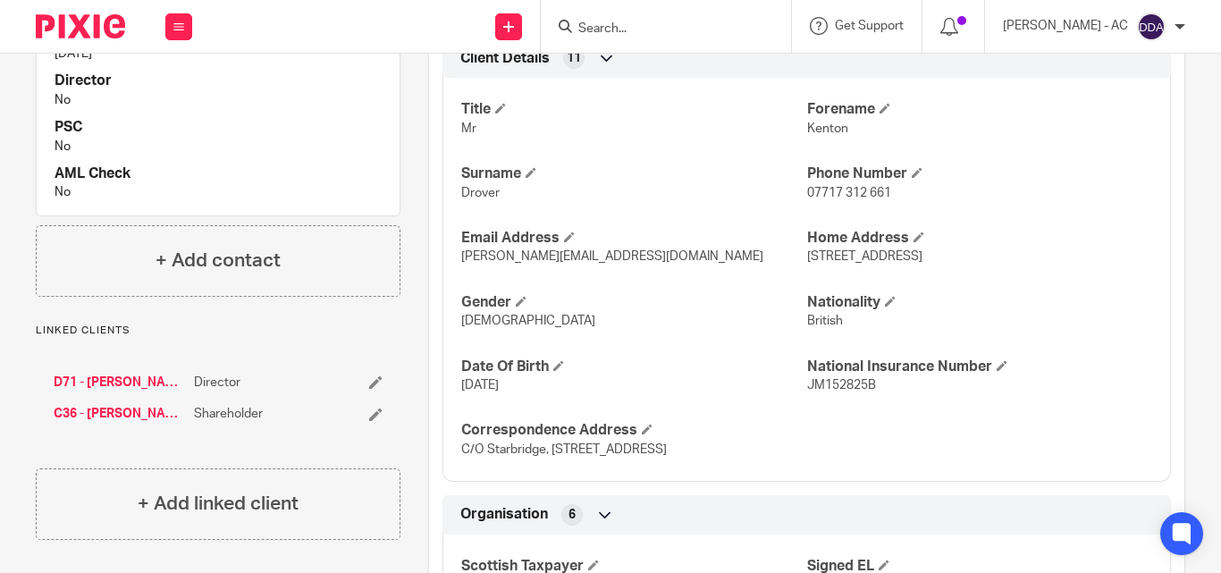
click at [251, 118] on h4 "PSC" at bounding box center [218, 127] width 327 height 19
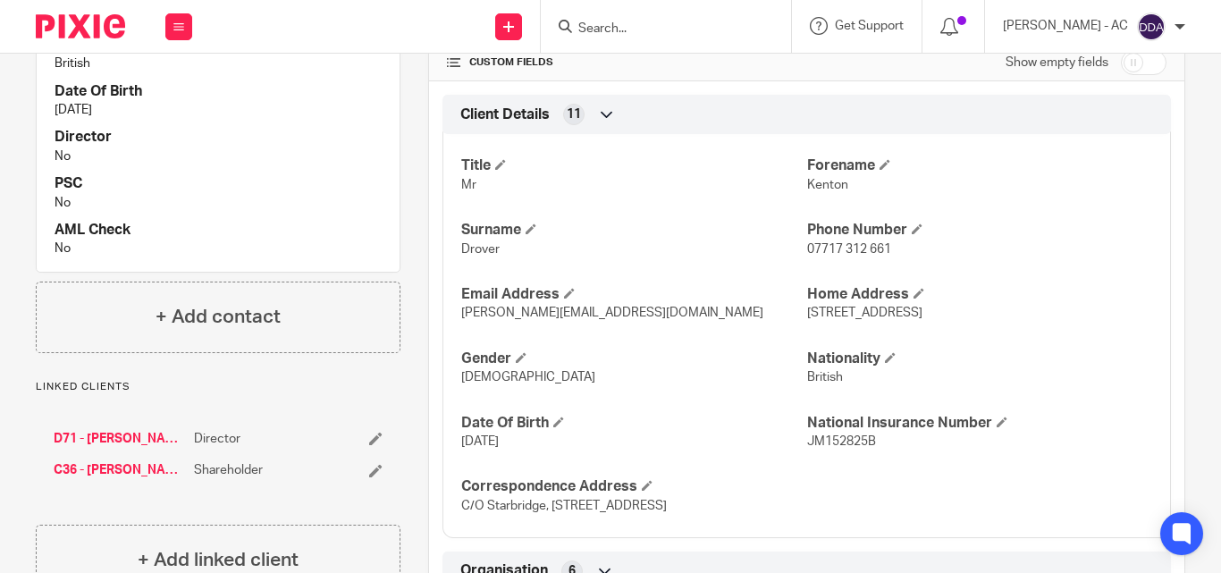
scroll to position [613, 0]
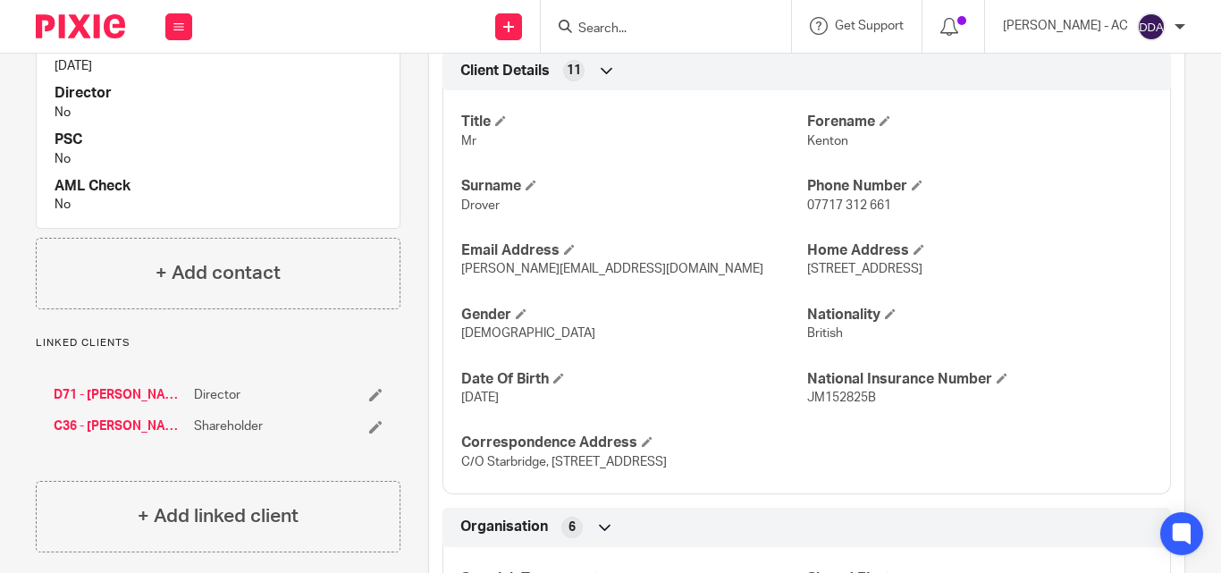
click at [270, 150] on p "No" at bounding box center [218, 159] width 327 height 18
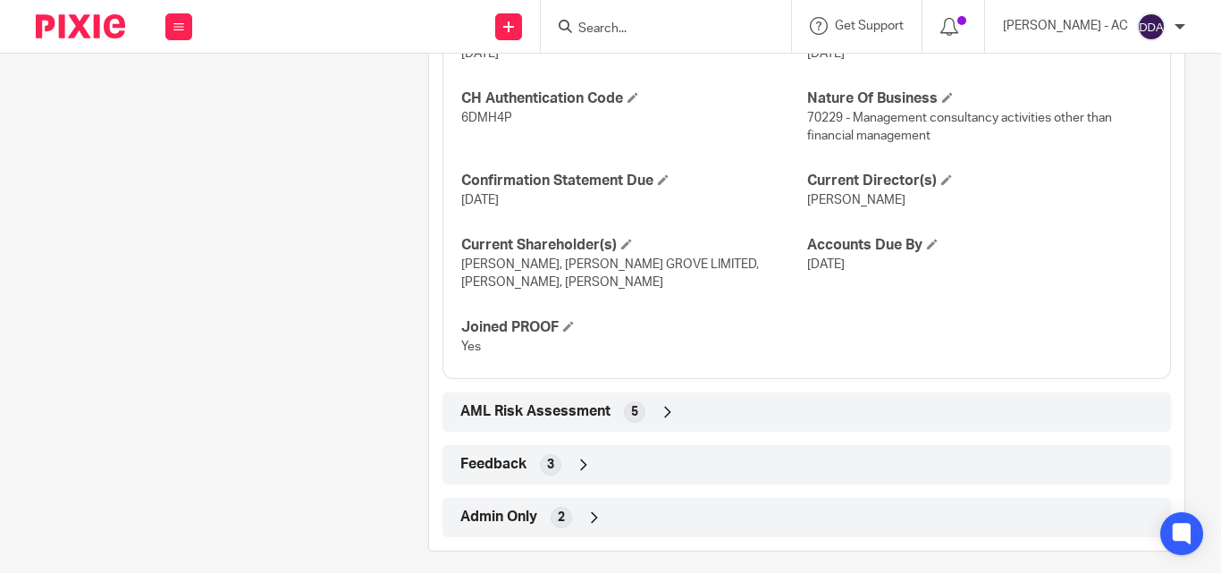
scroll to position [1865, 0]
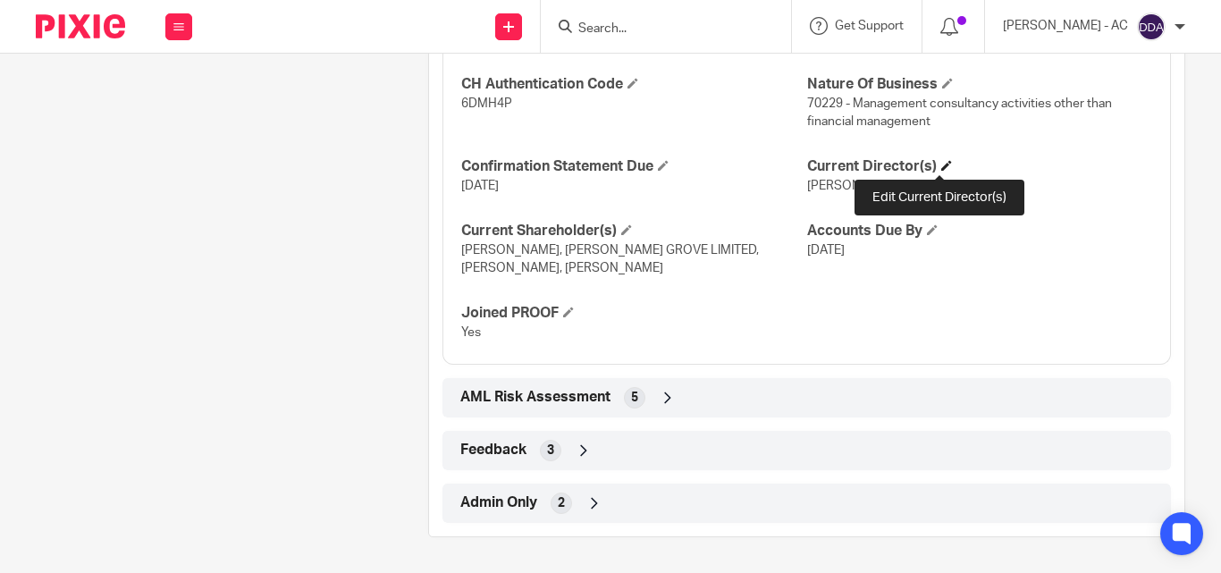
click at [943, 164] on span at bounding box center [947, 165] width 11 height 11
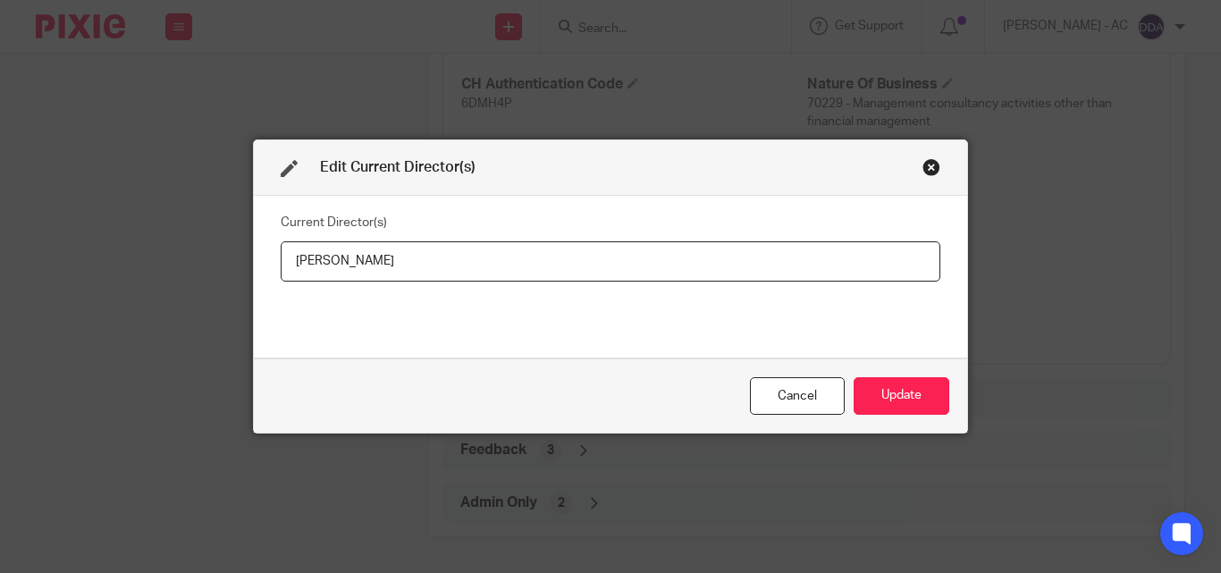
drag, startPoint x: 428, startPoint y: 266, endPoint x: 172, endPoint y: 264, distance: 256.6
click at [173, 272] on div "Edit Current Director(s) Current Director(s) [PERSON_NAME] Cancel Update" at bounding box center [610, 286] width 1221 height 573
type input "[PERSON_NAME]"
click at [893, 402] on button "Update" at bounding box center [902, 396] width 96 height 38
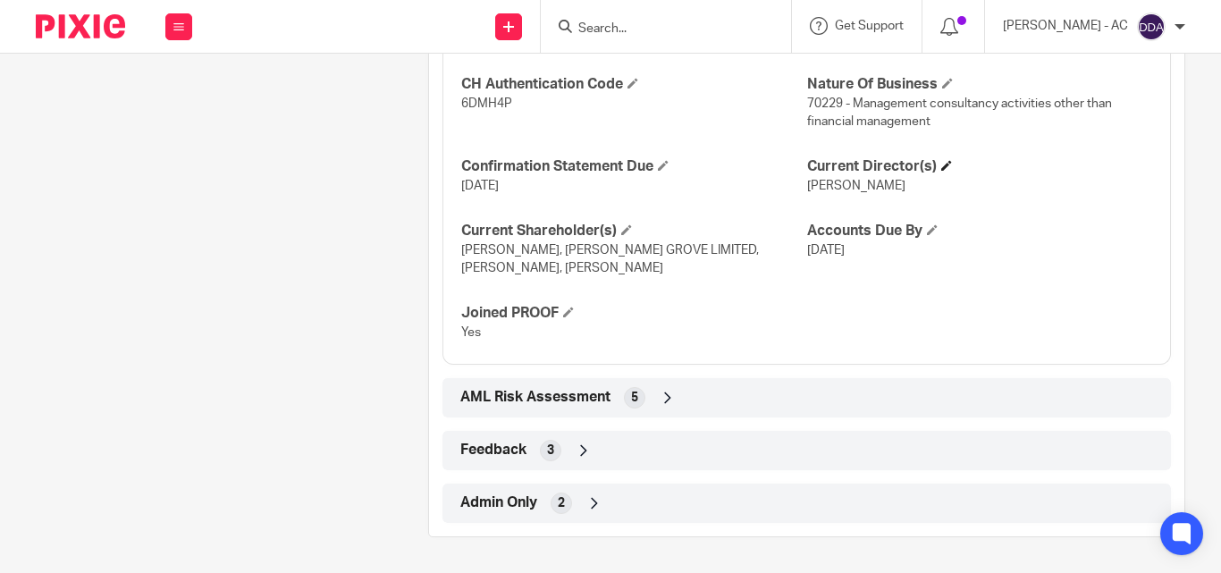
click at [942, 163] on span at bounding box center [947, 165] width 11 height 11
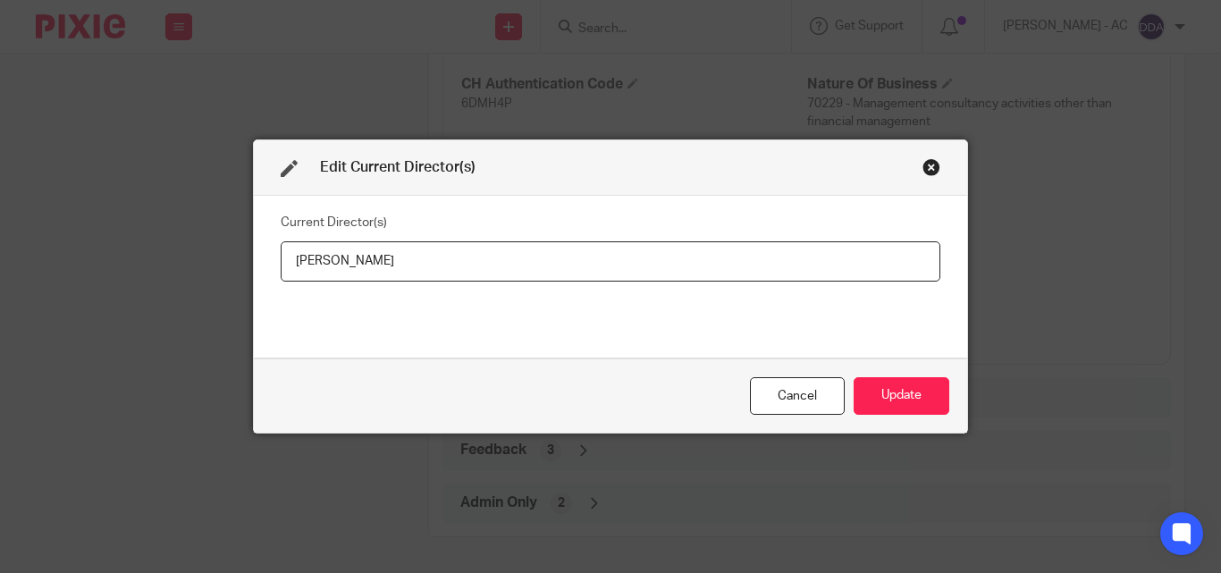
drag, startPoint x: 565, startPoint y: 266, endPoint x: 213, endPoint y: 266, distance: 352.3
click at [213, 266] on div "Edit Current Director(s) Current Director(s) [PERSON_NAME] Update" at bounding box center [610, 286] width 1221 height 573
click at [909, 415] on button "Update" at bounding box center [902, 396] width 96 height 38
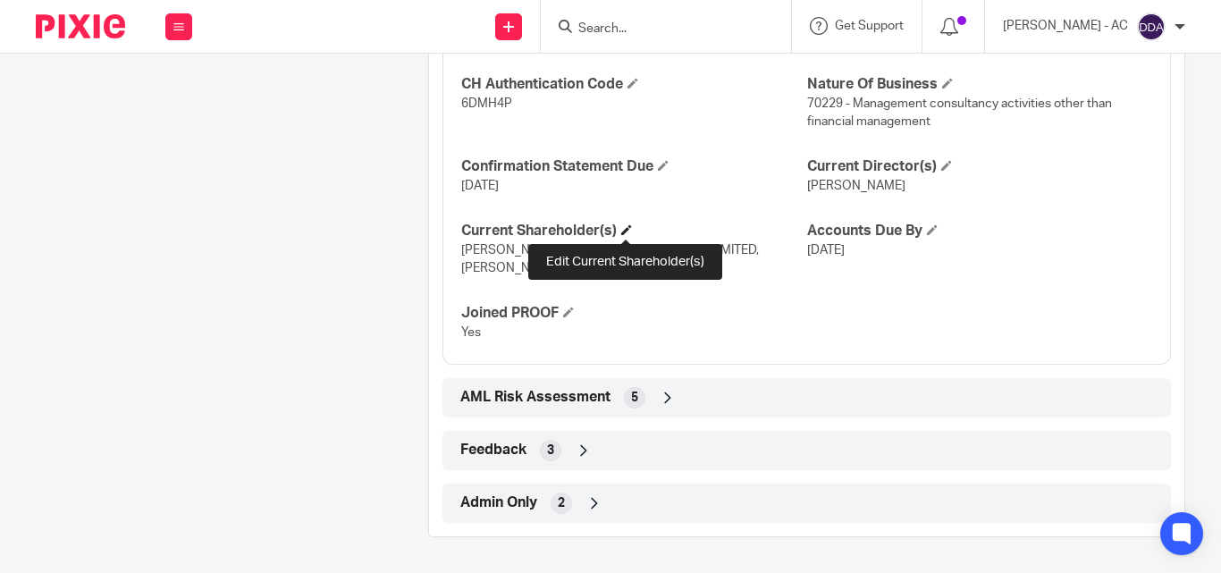
click at [621, 231] on span at bounding box center [626, 229] width 11 height 11
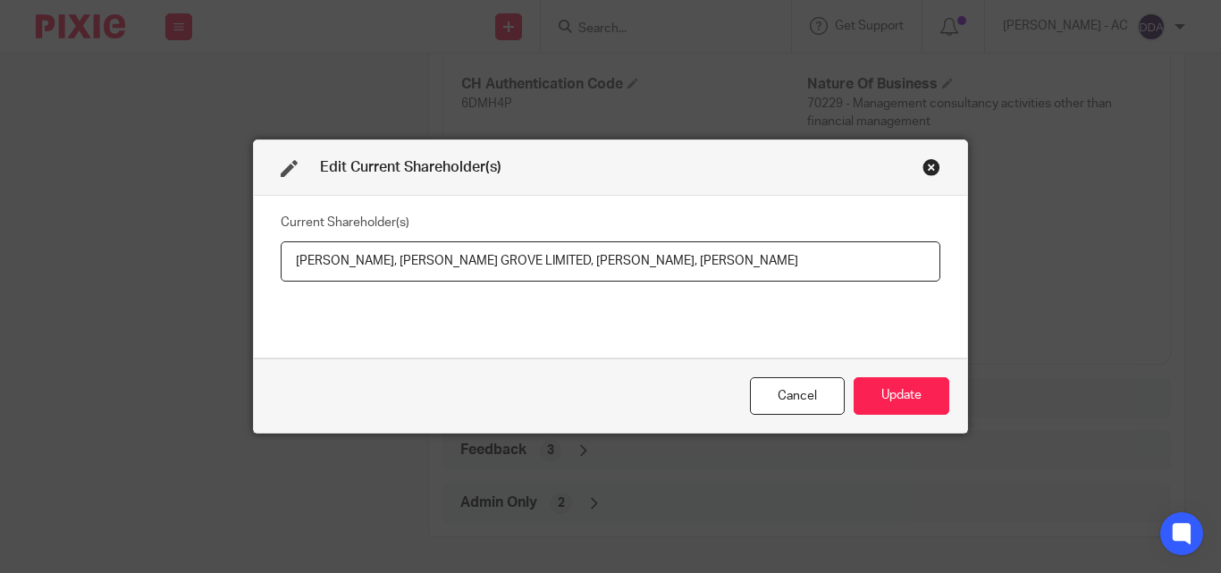
drag, startPoint x: 281, startPoint y: 266, endPoint x: 383, endPoint y: 266, distance: 101.9
click at [383, 266] on input "Kenton DROVER, CHURCHILL GROVE LIMITED, Dainius GLIEBUS, Charles BRESLIN" at bounding box center [611, 261] width 660 height 40
drag, startPoint x: 390, startPoint y: 259, endPoint x: 546, endPoint y: 266, distance: 156.7
click at [546, 266] on input "Kenton DROVER, CHURCHILL GROVE LIMITED, Dainius GLIEBUS, Charles BRESLIN" at bounding box center [611, 261] width 660 height 40
drag, startPoint x: 550, startPoint y: 255, endPoint x: 646, endPoint y: 268, distance: 96.6
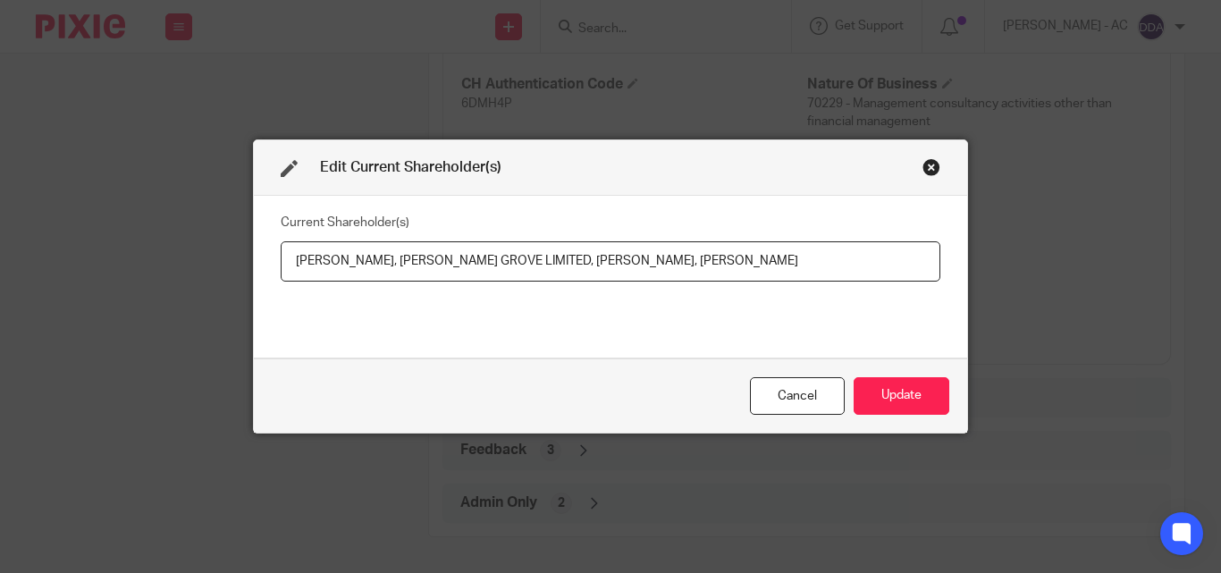
click at [646, 268] on input "Kenton DROVER, CHURCHILL GROVE LIMITED, Dainius GLIEBUS, Charles BRESLIN" at bounding box center [611, 261] width 660 height 40
click at [554, 260] on input "Kenton DROVER, CHURCHILL GROVE LIMITED, Dainius GLIEBUS, Charles BRESLIN" at bounding box center [611, 261] width 660 height 40
drag, startPoint x: 554, startPoint y: 260, endPoint x: 626, endPoint y: 266, distance: 72.6
click at [626, 266] on input "Kenton DROVER, CHURCHILL GROVE LIMITED, Dainius GLIEBUS, Charles BRESLIN" at bounding box center [611, 261] width 660 height 40
drag, startPoint x: 757, startPoint y: 258, endPoint x: 655, endPoint y: 267, distance: 101.5
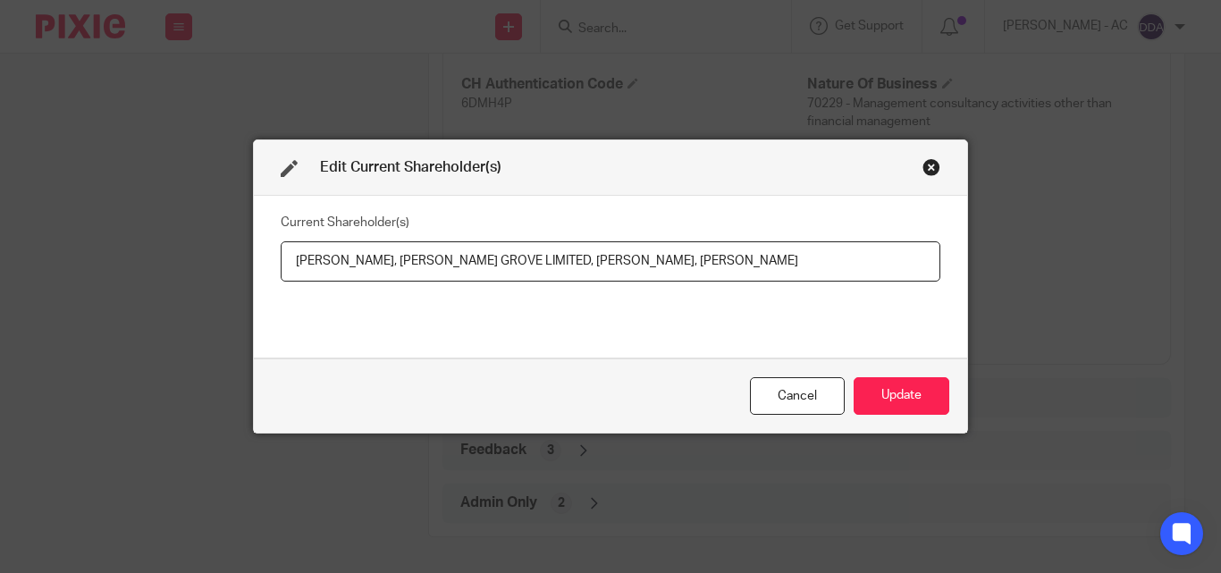
click at [655, 267] on input "Kenton DROVER, CHURCHILL GROVE LIMITED, Dainius GLIEBUS, Charles BRESLIN" at bounding box center [611, 261] width 660 height 40
click at [877, 390] on button "Update" at bounding box center [902, 396] width 96 height 38
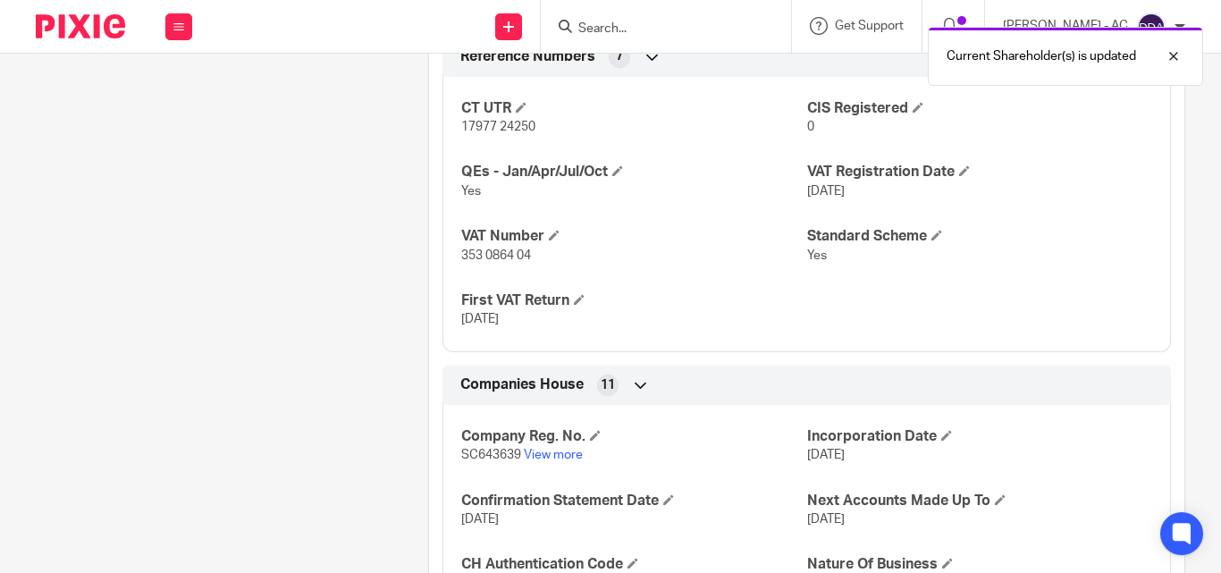
scroll to position [1061, 0]
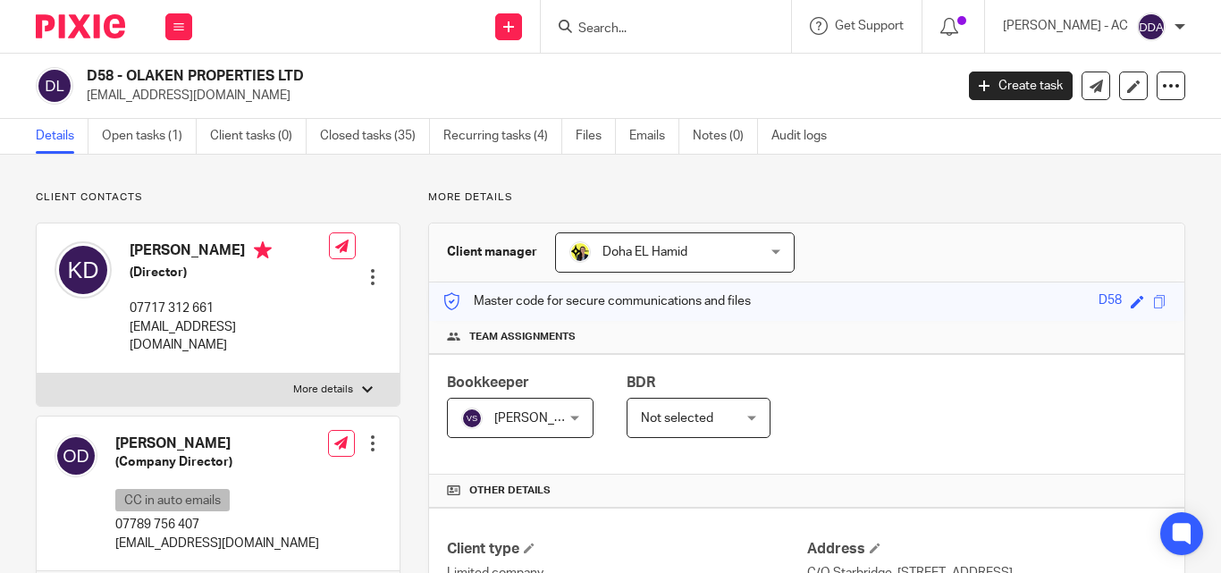
click at [359, 350] on div "Kenton Drover (Director) 07717 312 661 olaken@digital-gainz.com Edit contact Cr…" at bounding box center [218, 298] width 363 height 149
click at [344, 383] on p "More details" at bounding box center [323, 390] width 60 height 14
click at [37, 373] on input "More details" at bounding box center [36, 373] width 1 height 1
checkbox input "true"
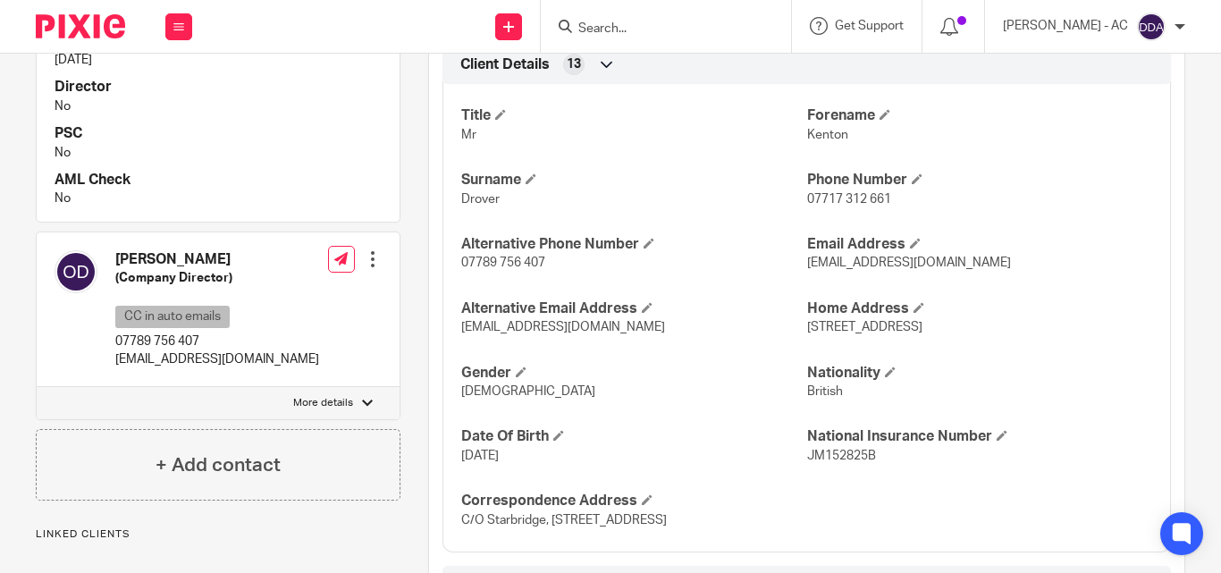
scroll to position [626, 0]
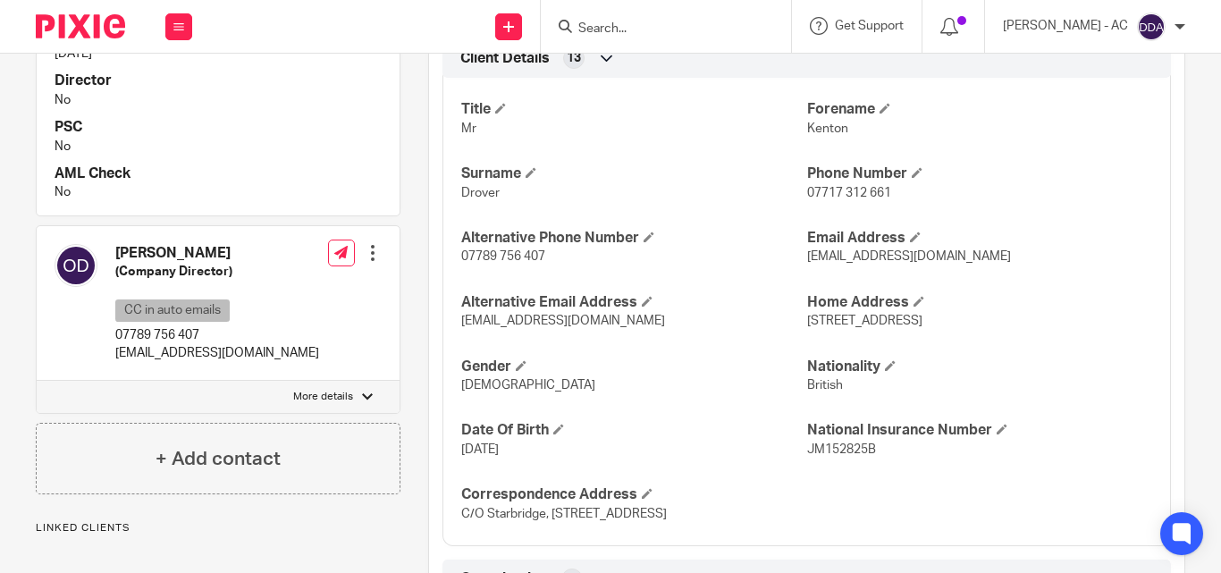
click at [346, 390] on p "More details" at bounding box center [323, 397] width 60 height 14
click at [37, 380] on input "More details" at bounding box center [36, 380] width 1 height 1
checkbox input "true"
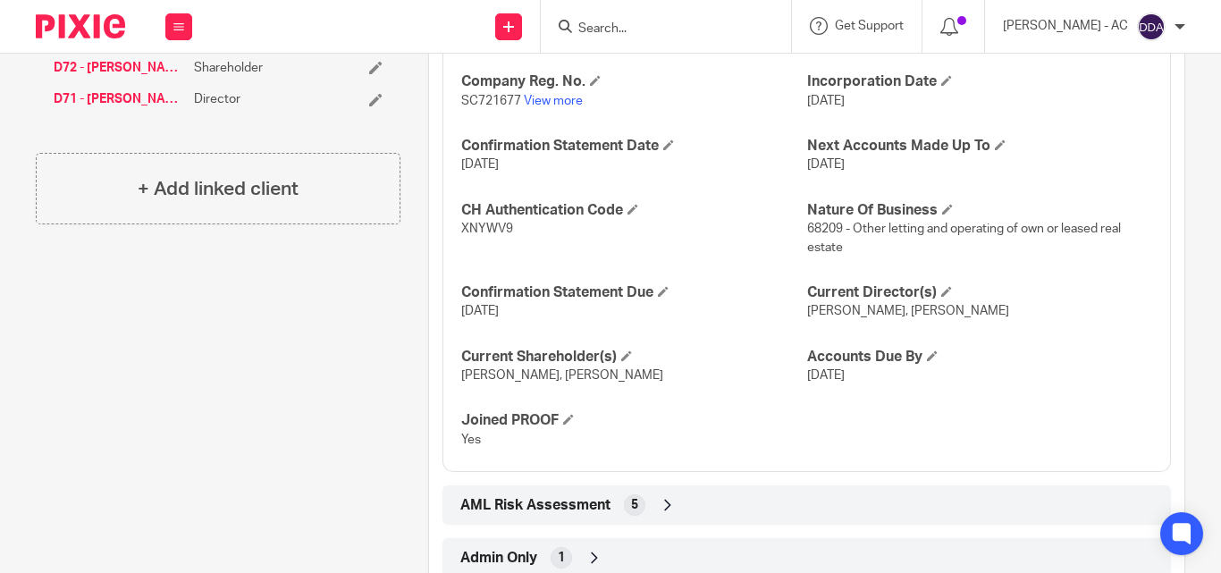
scroll to position [1666, 0]
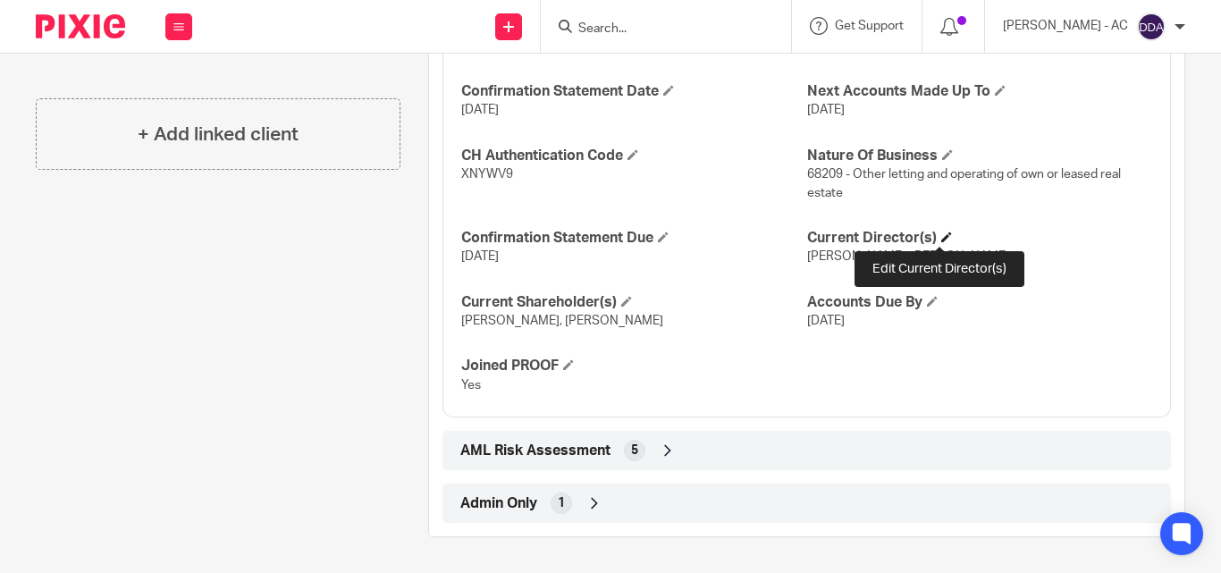
click at [942, 235] on span at bounding box center [947, 237] width 11 height 11
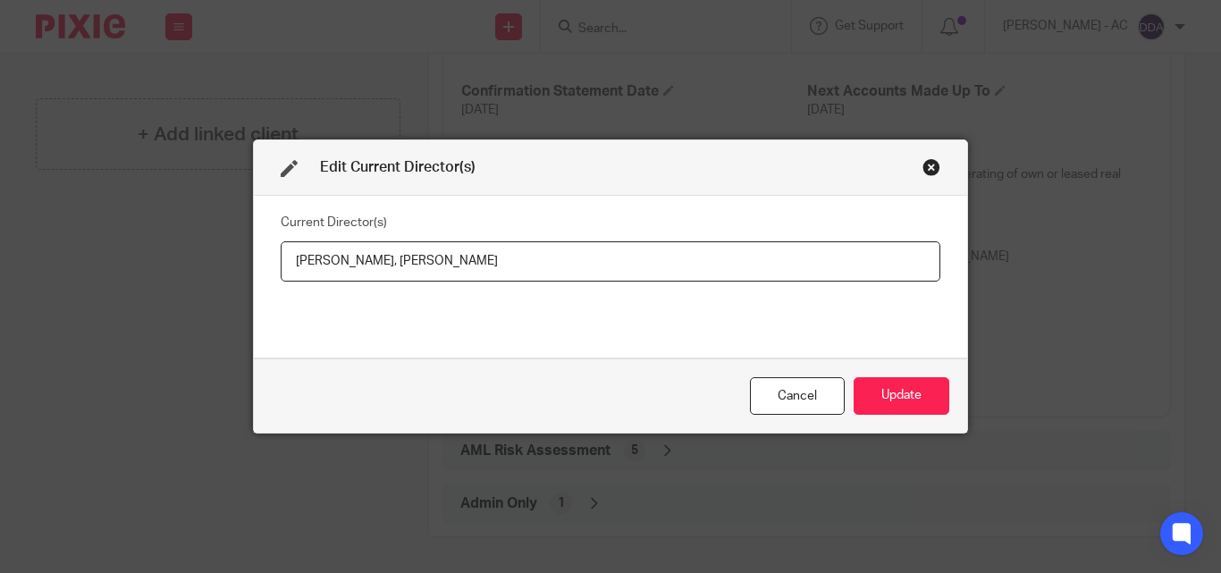
drag, startPoint x: 281, startPoint y: 268, endPoint x: 368, endPoint y: 274, distance: 87.8
click at [368, 274] on input "Kenton Drover, Olga Drover" at bounding box center [611, 261] width 660 height 40
drag, startPoint x: 492, startPoint y: 263, endPoint x: 406, endPoint y: 266, distance: 85.9
click at [406, 266] on input "Mr Kenton DROVER, Olga Drover" at bounding box center [611, 261] width 660 height 40
paste input "Mrs Olga DROVER"
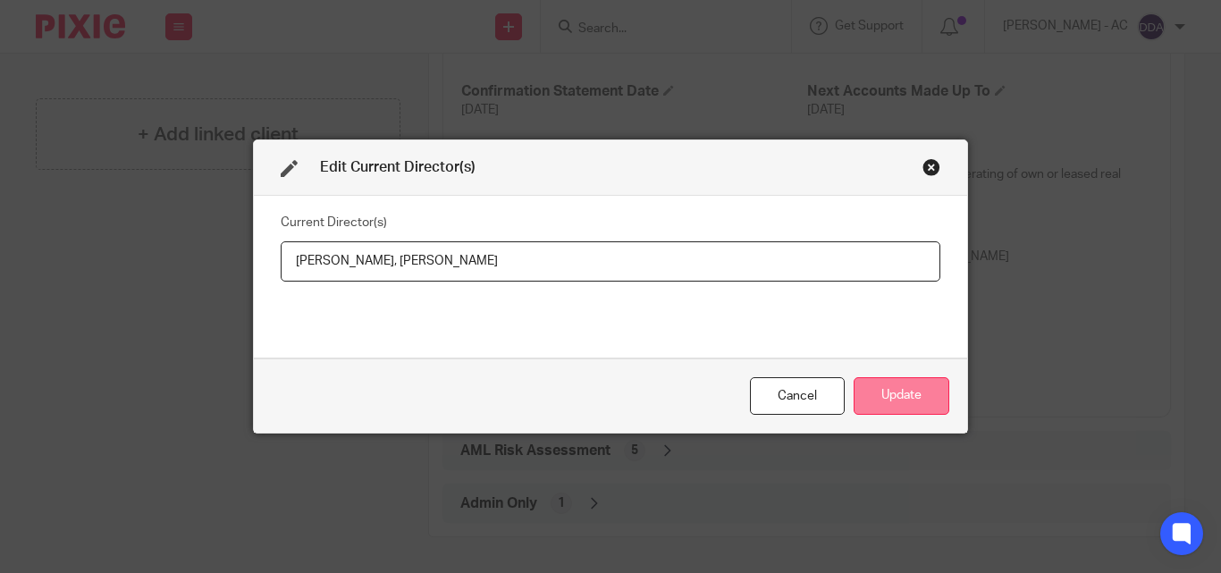
type input "Mr Kenton DROVER, Mrs Olga DROVER"
click at [910, 379] on button "Update" at bounding box center [902, 396] width 96 height 38
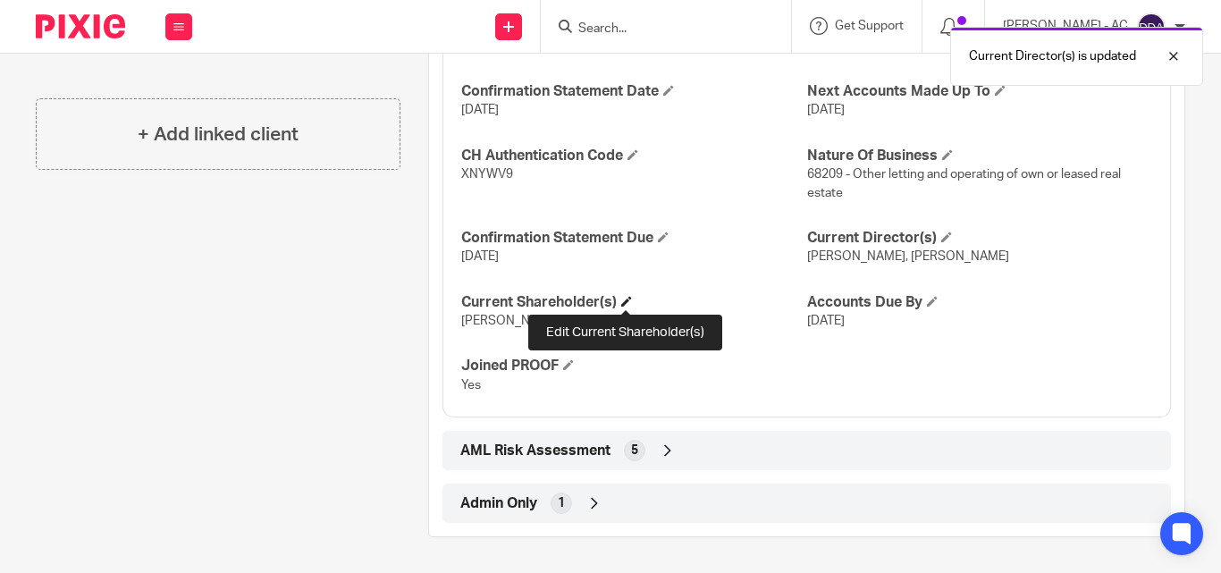
click at [628, 297] on span at bounding box center [626, 301] width 11 height 11
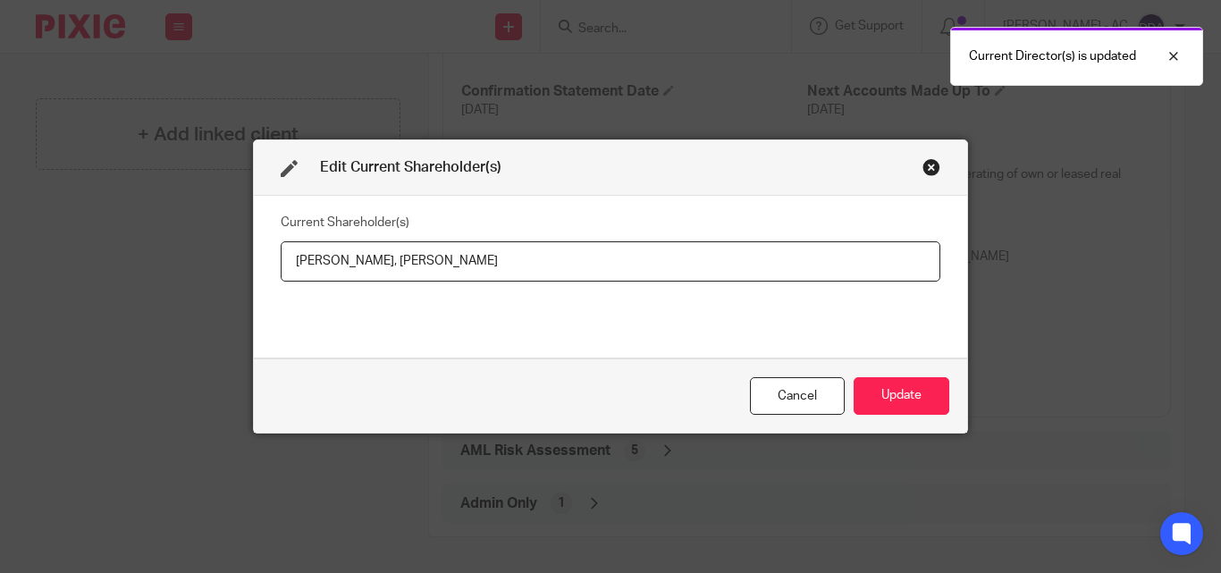
drag, startPoint x: 285, startPoint y: 264, endPoint x: 368, endPoint y: 265, distance: 83.2
click at [368, 265] on input "Kenton Drover, Olga Drover" at bounding box center [611, 261] width 660 height 40
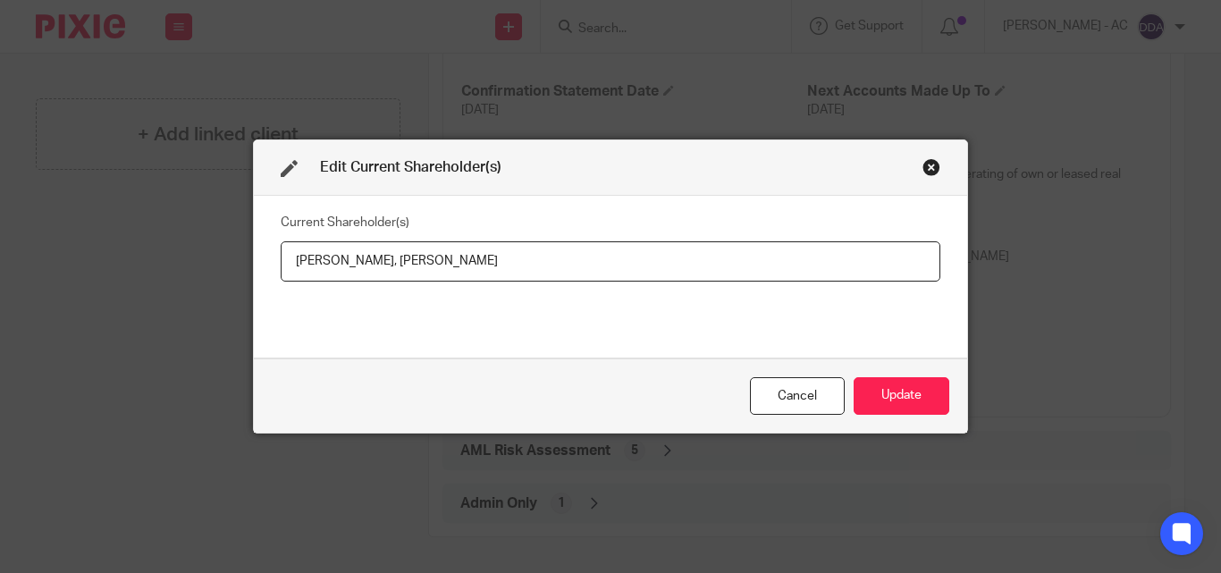
drag, startPoint x: 463, startPoint y: 260, endPoint x: 390, endPoint y: 261, distance: 73.3
click input "Kenton DROVER, Olga Drover"
paste input "ROVER"
type input "Kenton DROVER, Olga DROVER"
click button "Update"
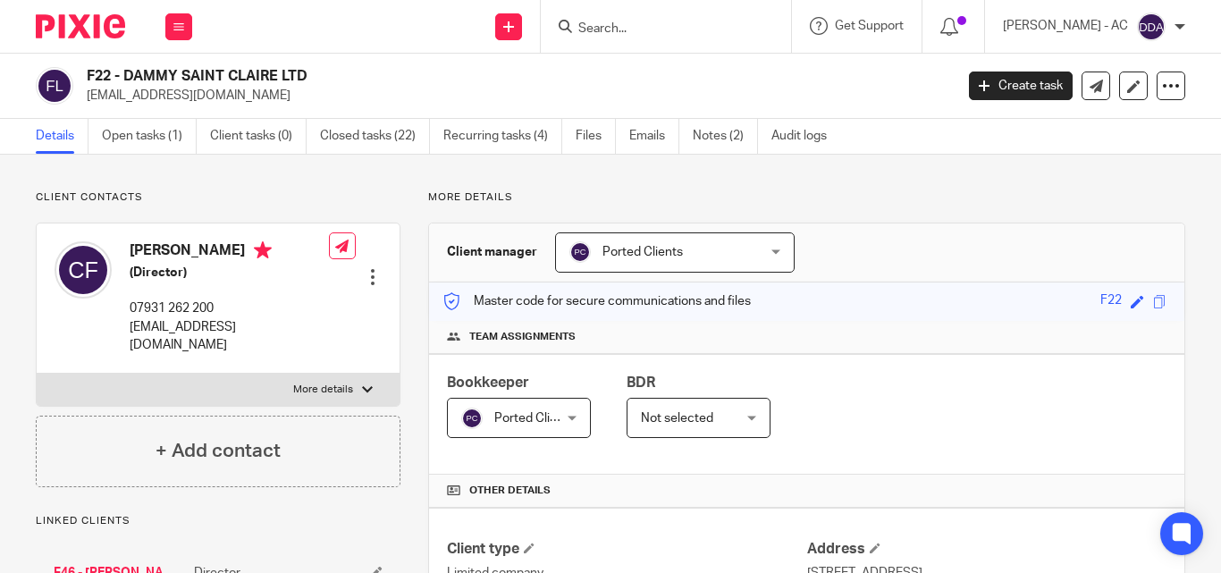
click at [351, 374] on label "More details" at bounding box center [218, 390] width 363 height 32
click at [37, 373] on input "More details" at bounding box center [36, 373] width 1 height 1
checkbox input "true"
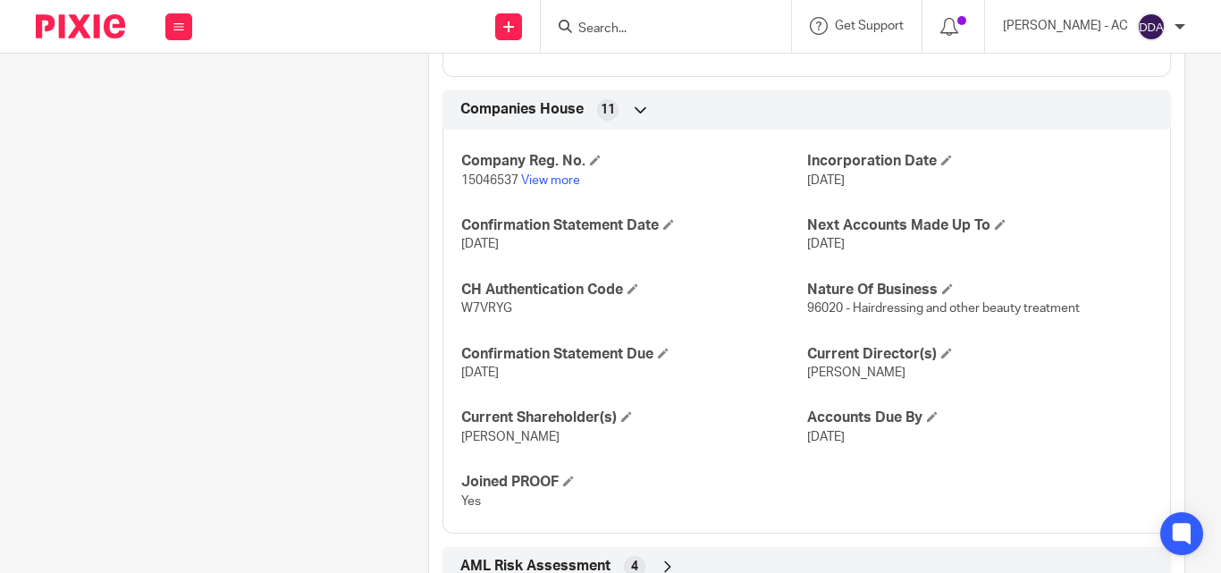
scroll to position [1611, 0]
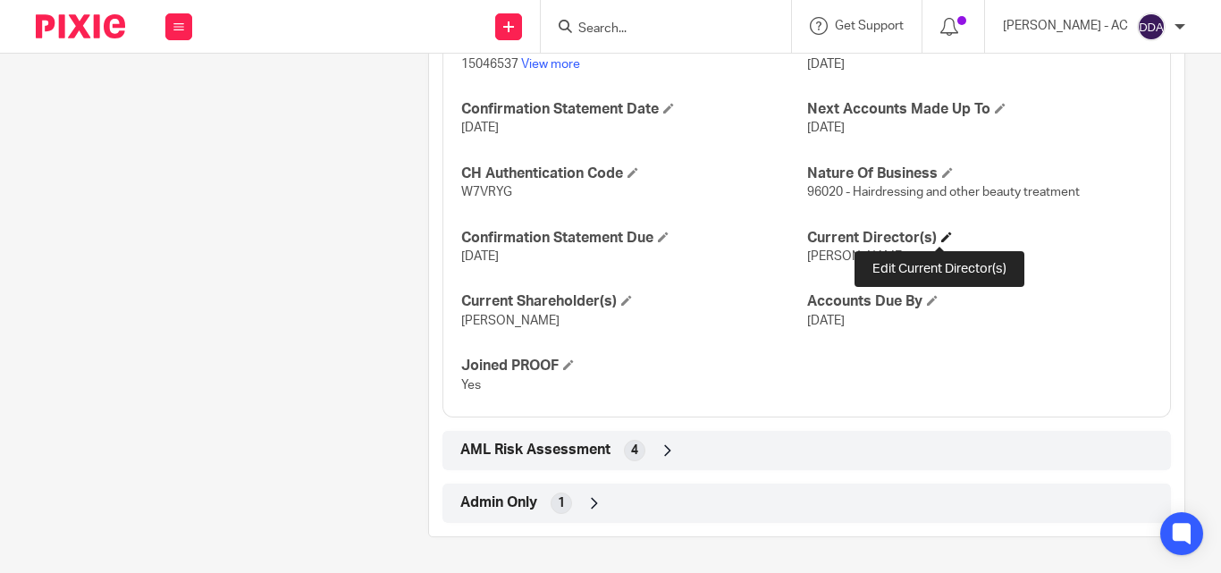
click at [942, 241] on span at bounding box center [947, 237] width 11 height 11
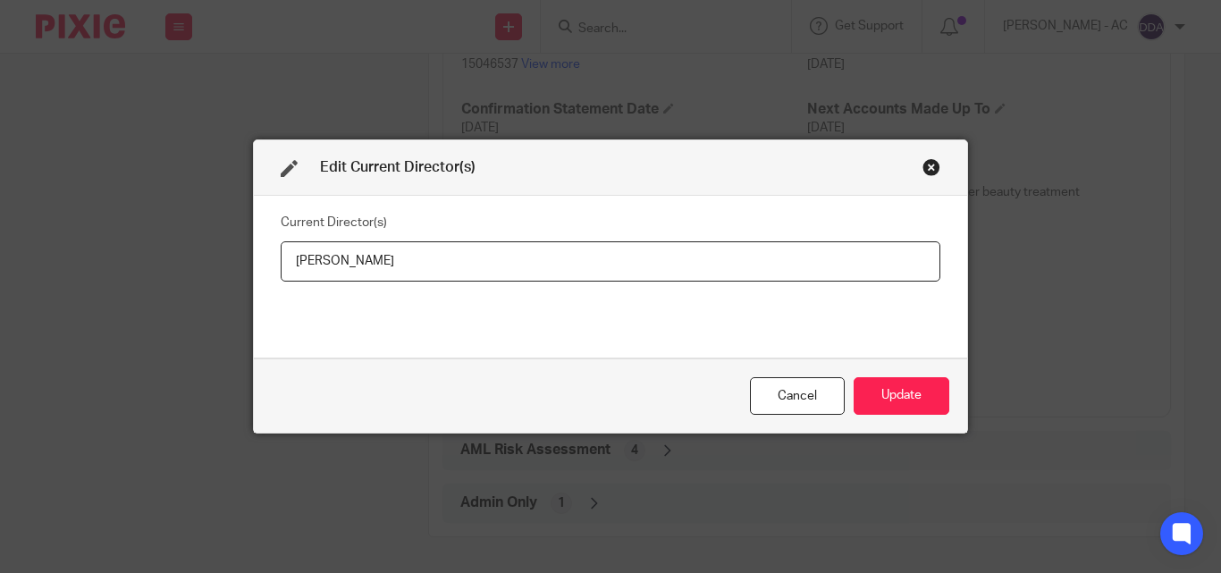
drag, startPoint x: 407, startPoint y: 256, endPoint x: 277, endPoint y: 281, distance: 132.1
click at [281, 281] on input "[PERSON_NAME]" at bounding box center [611, 261] width 660 height 40
type input "[PERSON_NAME]"
click at [910, 395] on button "Update" at bounding box center [902, 396] width 96 height 38
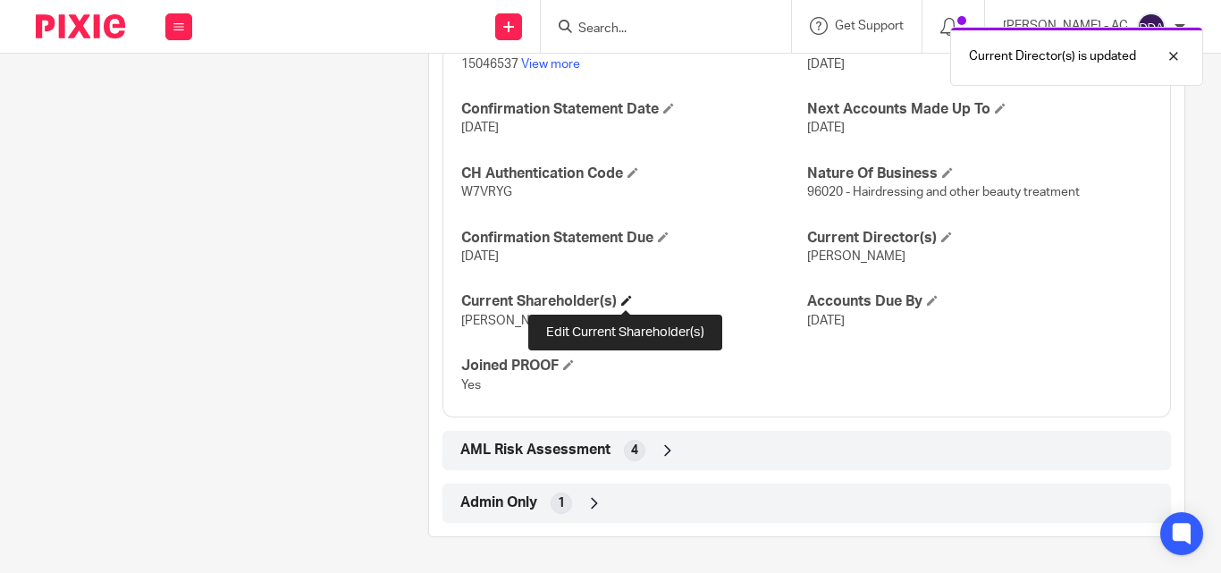
click at [621, 301] on span at bounding box center [626, 300] width 11 height 11
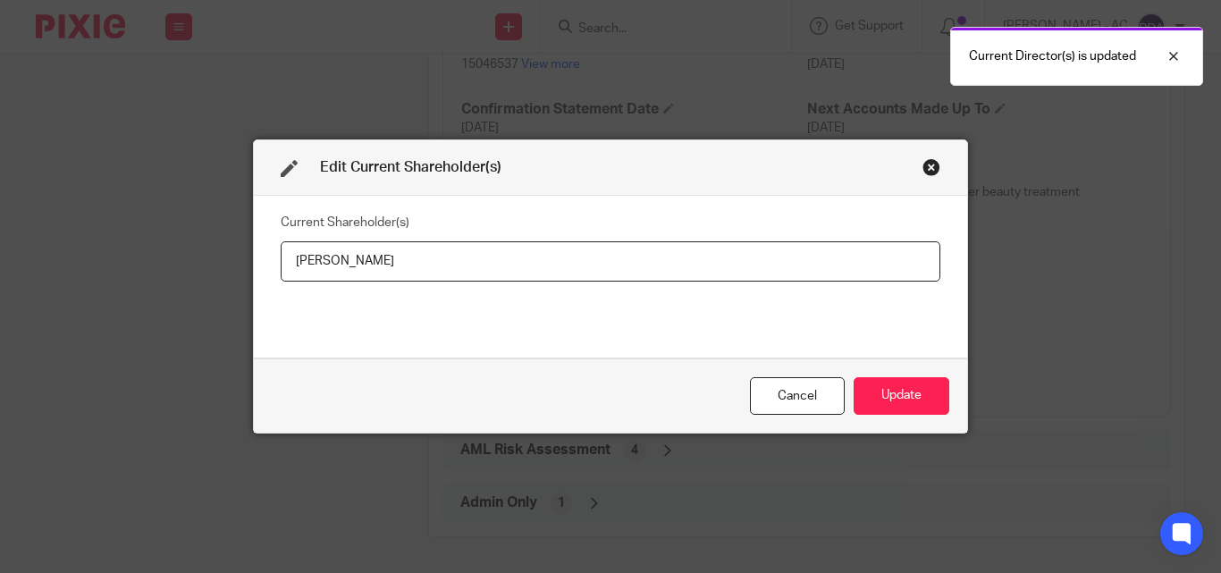
drag, startPoint x: 403, startPoint y: 266, endPoint x: 237, endPoint y: 277, distance: 166.7
click at [237, 277] on div "Edit Current Shareholder(s) Current Shareholder(s) [PERSON_NAME] Cancel Update" at bounding box center [610, 286] width 1221 height 573
type input "[PERSON_NAME]"
click at [889, 411] on button "Update" at bounding box center [902, 396] width 96 height 38
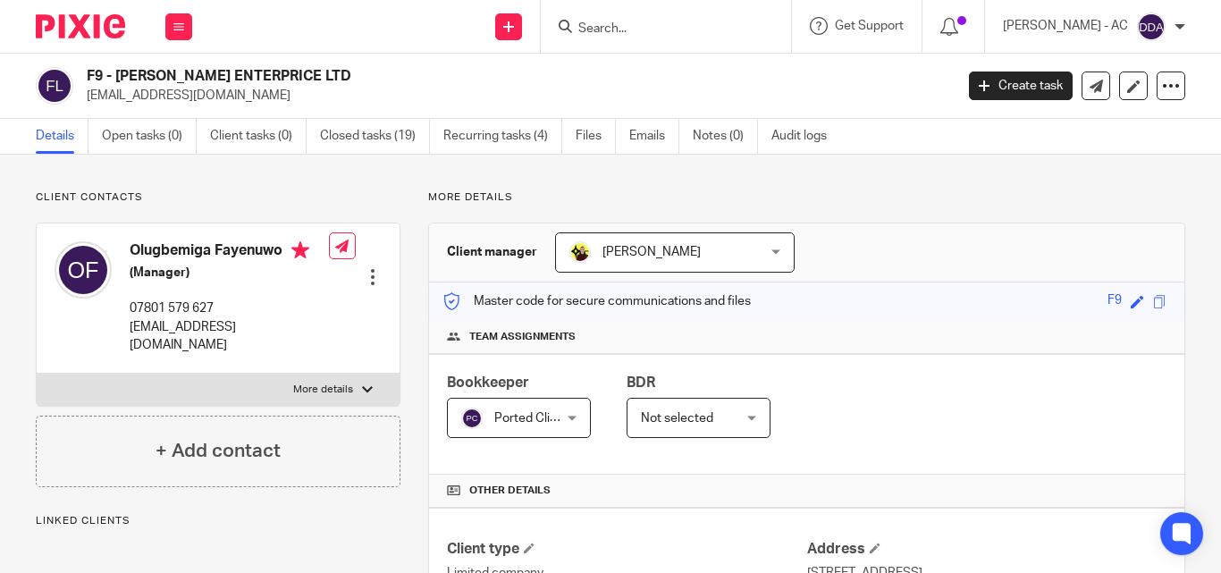
click at [334, 383] on p "More details" at bounding box center [323, 390] width 60 height 14
click at [37, 373] on input "More details" at bounding box center [36, 373] width 1 height 1
checkbox input "true"
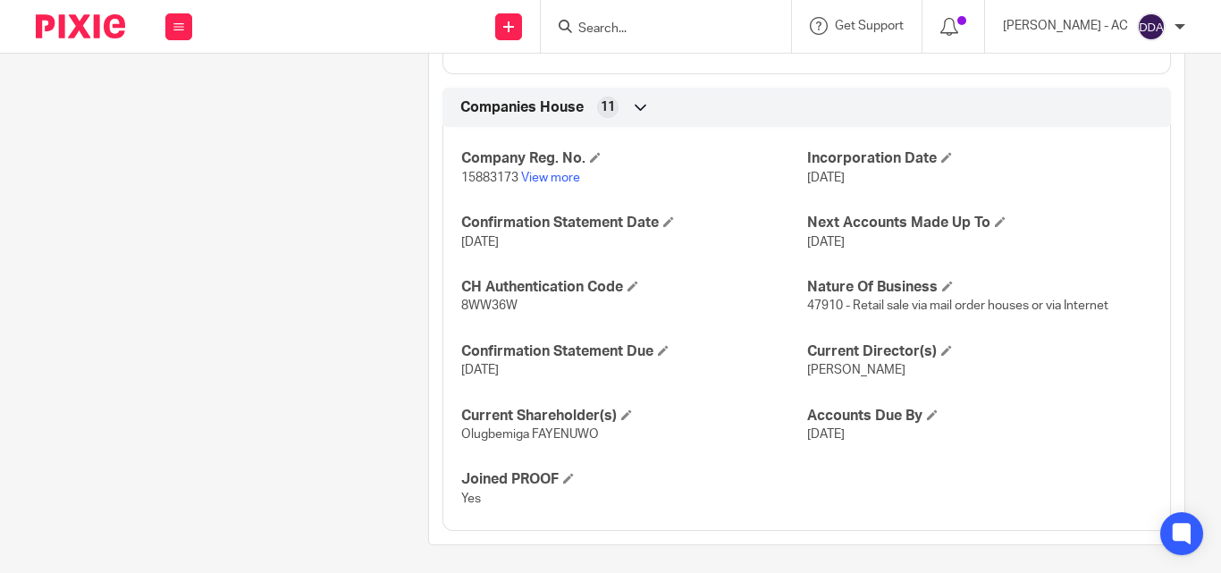
scroll to position [1441, 0]
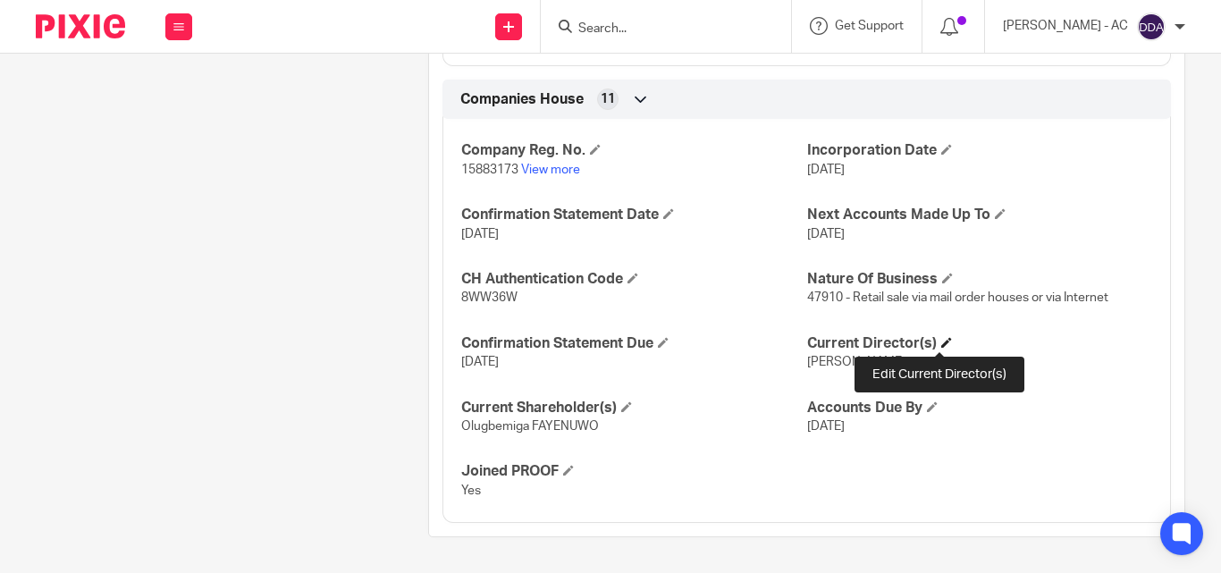
click at [942, 342] on span at bounding box center [947, 342] width 11 height 11
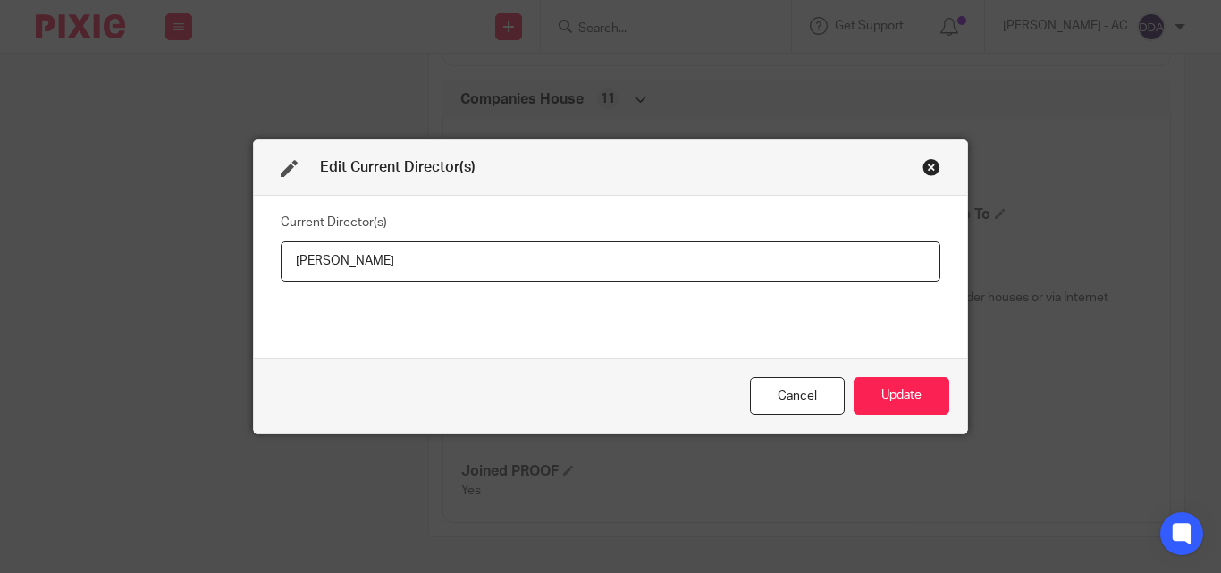
click at [386, 241] on input "[PERSON_NAME]" at bounding box center [611, 261] width 660 height 40
drag, startPoint x: 421, startPoint y: 259, endPoint x: 191, endPoint y: 265, distance: 229.9
click at [207, 268] on div "Edit Current Director(s) Current Director(s) [PERSON_NAME] Update" at bounding box center [610, 286] width 1221 height 573
click at [894, 397] on button "Update" at bounding box center [902, 396] width 96 height 38
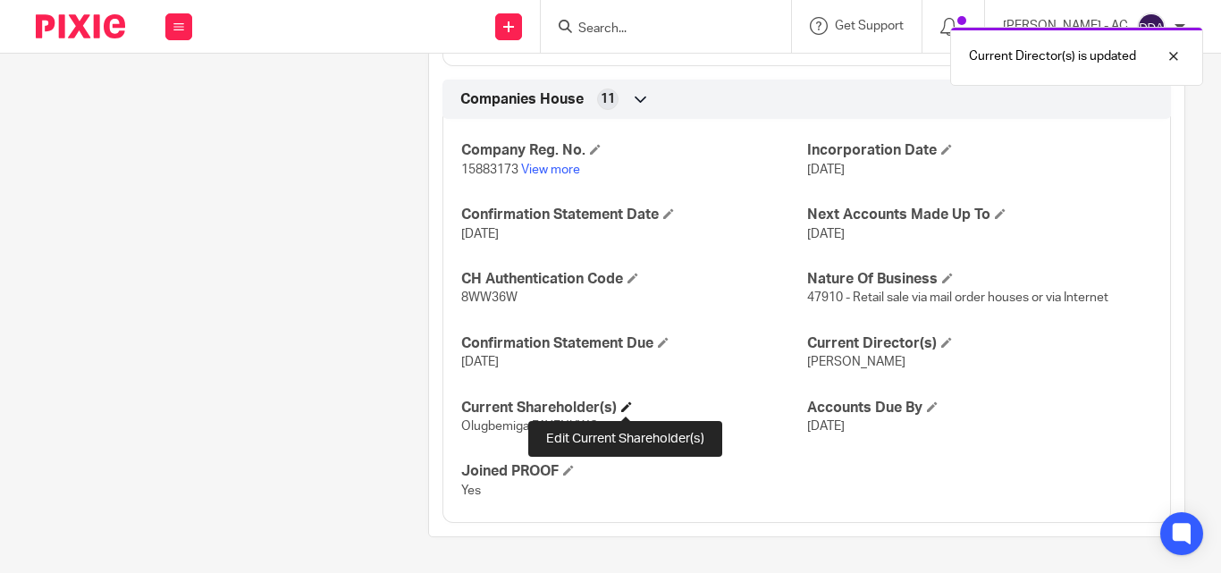
click at [627, 407] on span at bounding box center [626, 407] width 11 height 11
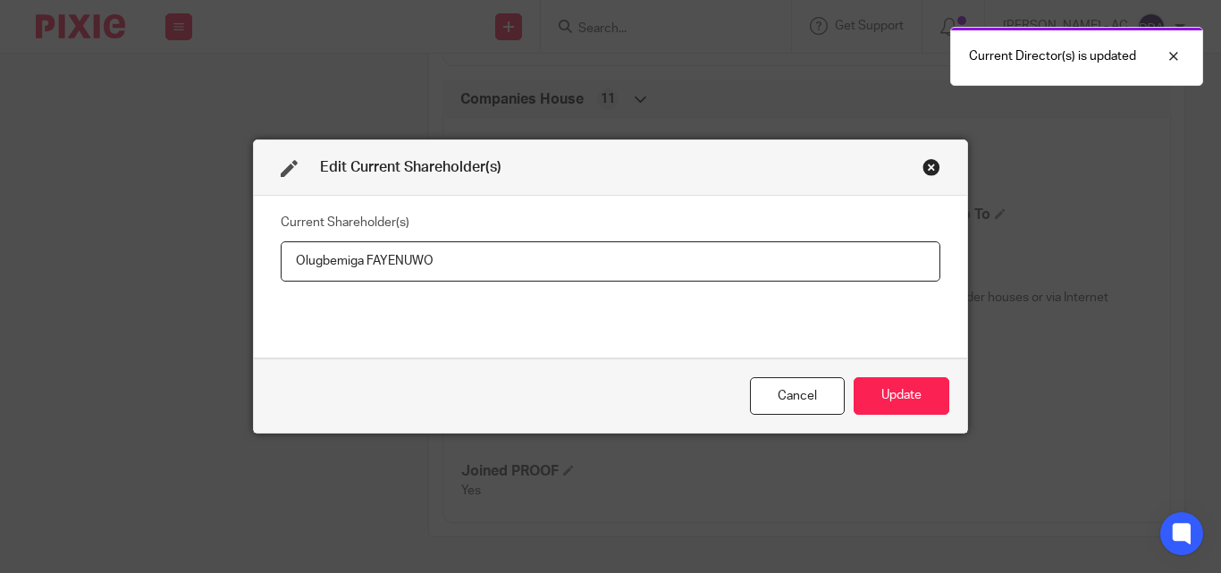
drag, startPoint x: 500, startPoint y: 265, endPoint x: 174, endPoint y: 264, distance: 325.5
click at [200, 264] on div "Edit Current Shareholder(s) Current Shareholder(s) [PERSON_NAME] Cancel Update" at bounding box center [610, 286] width 1221 height 573
click at [883, 391] on button "Update" at bounding box center [902, 396] width 96 height 38
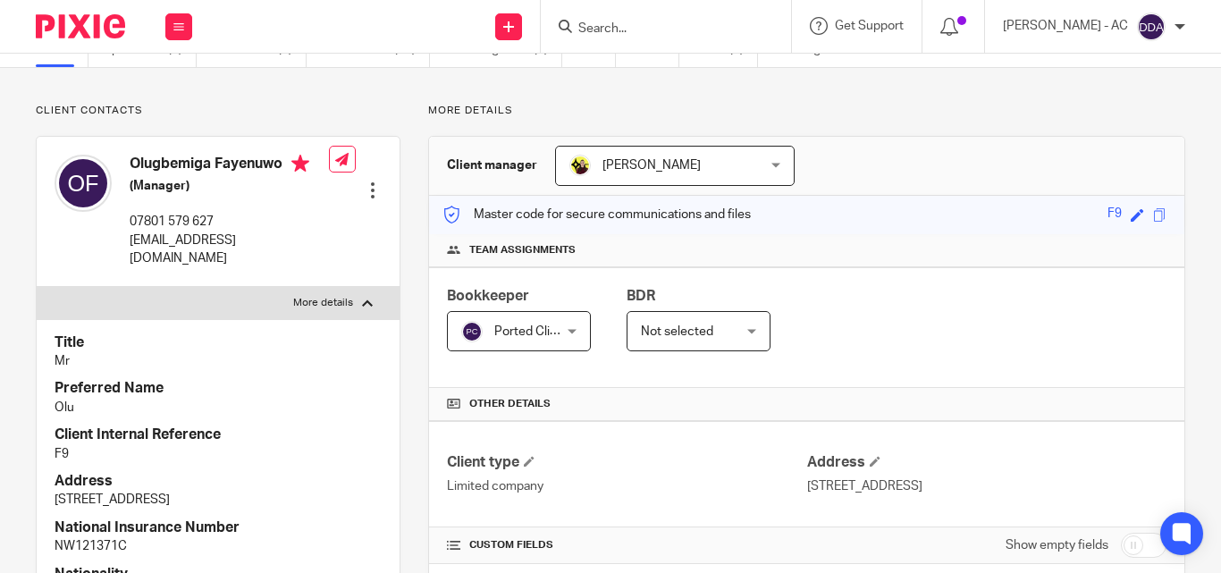
scroll to position [0, 0]
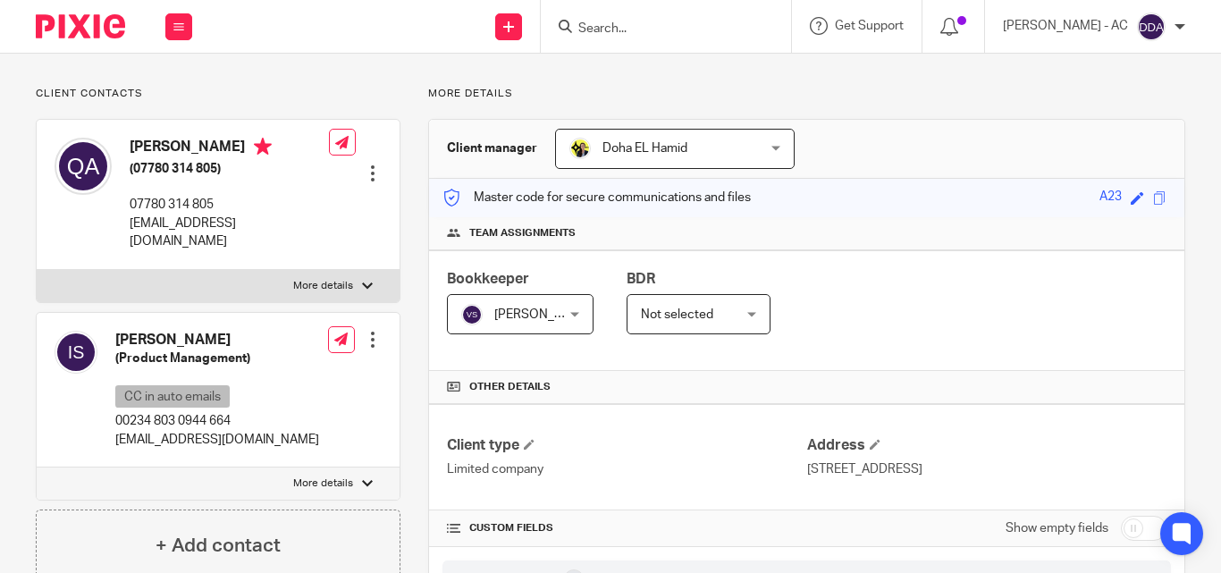
scroll to position [179, 0]
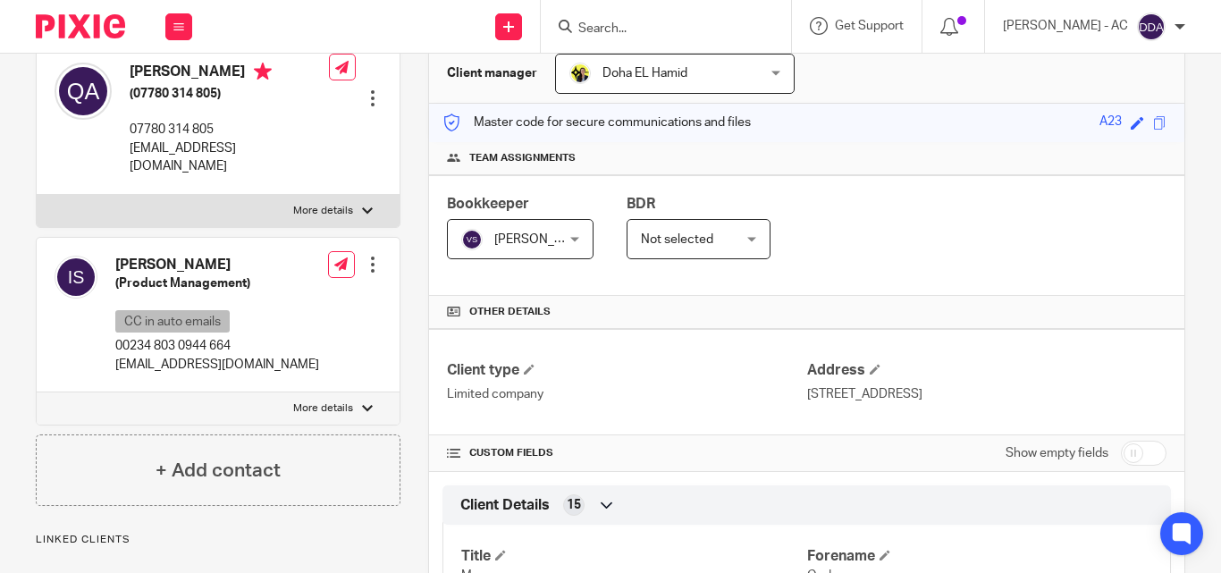
click at [367, 206] on div at bounding box center [367, 211] width 11 height 11
click at [37, 194] on input "More details" at bounding box center [36, 194] width 1 height 1
checkbox input "true"
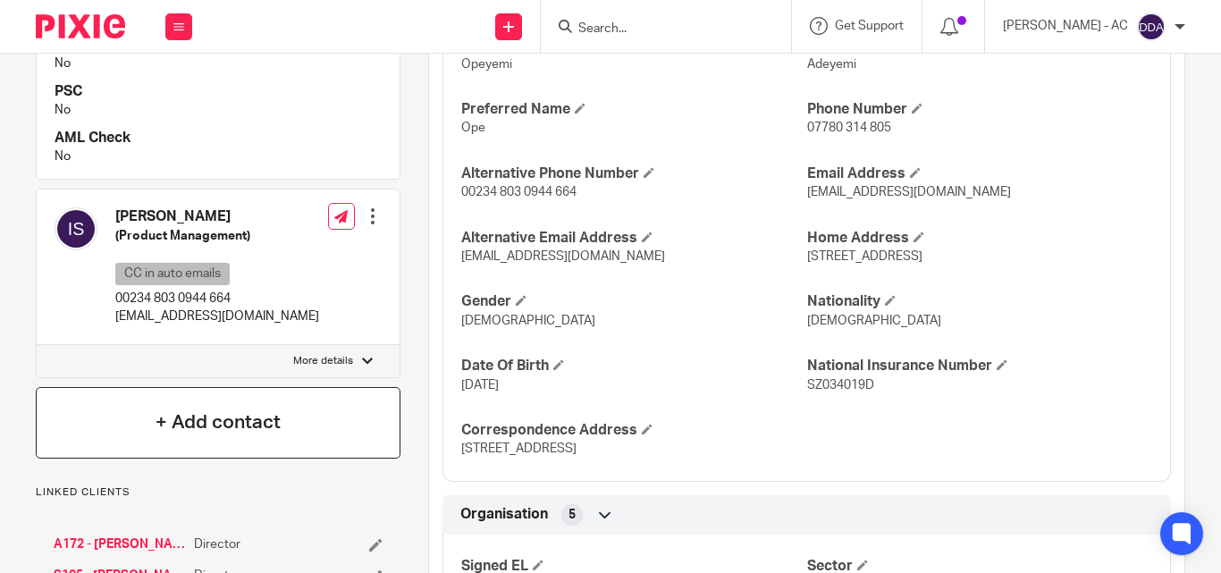
scroll to position [805, 0]
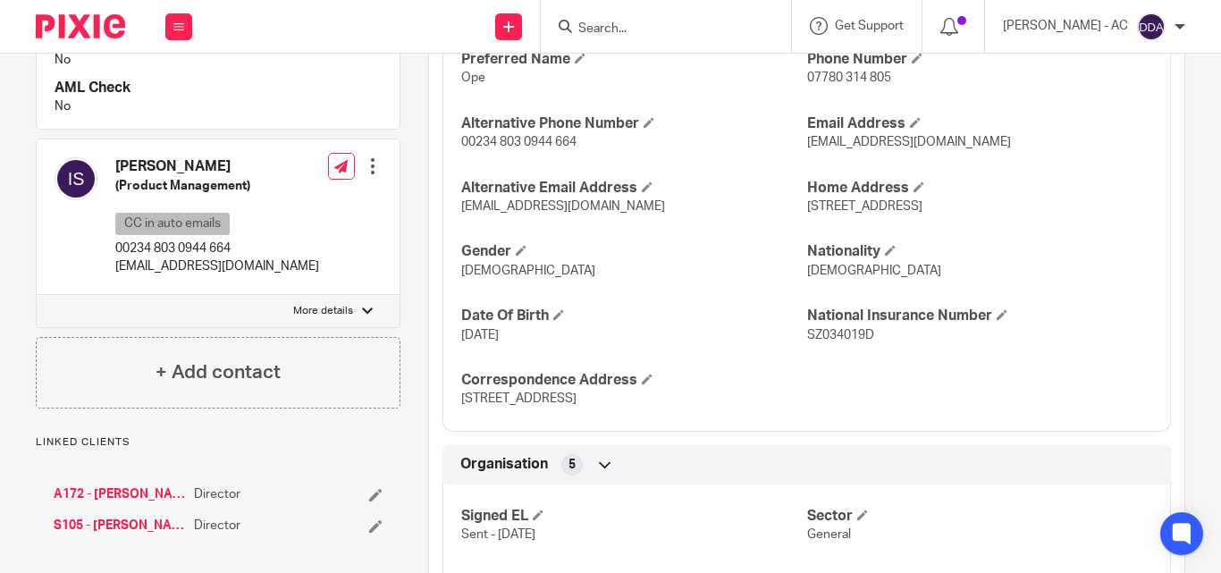
click at [335, 304] on p "More details" at bounding box center [323, 311] width 60 height 14
click at [37, 295] on input "More details" at bounding box center [36, 294] width 1 height 1
checkbox input "true"
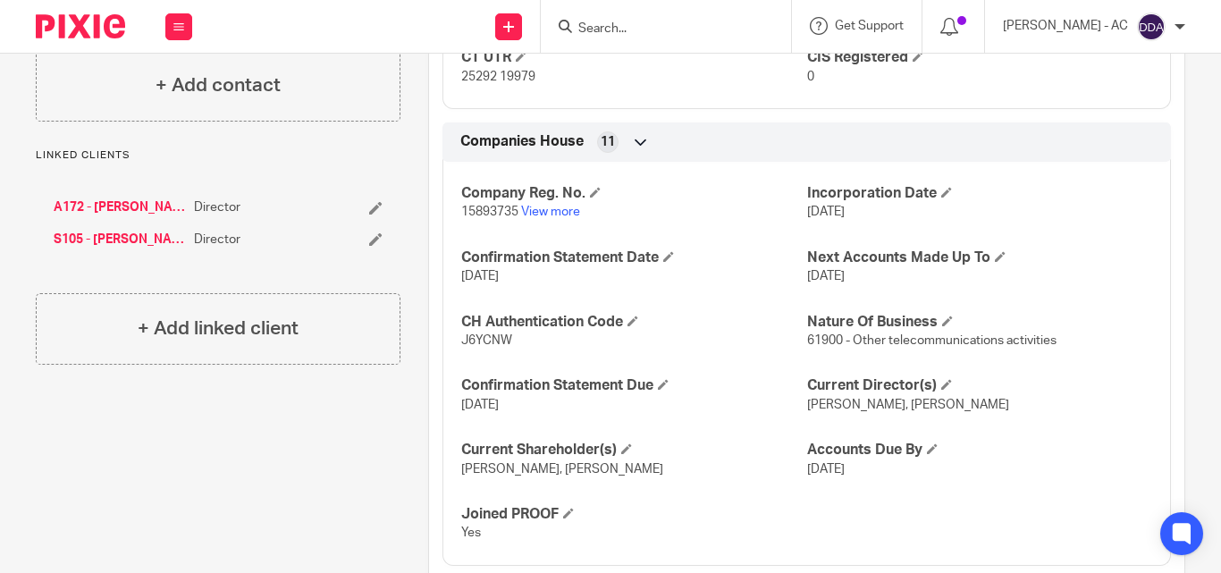
scroll to position [1623, 0]
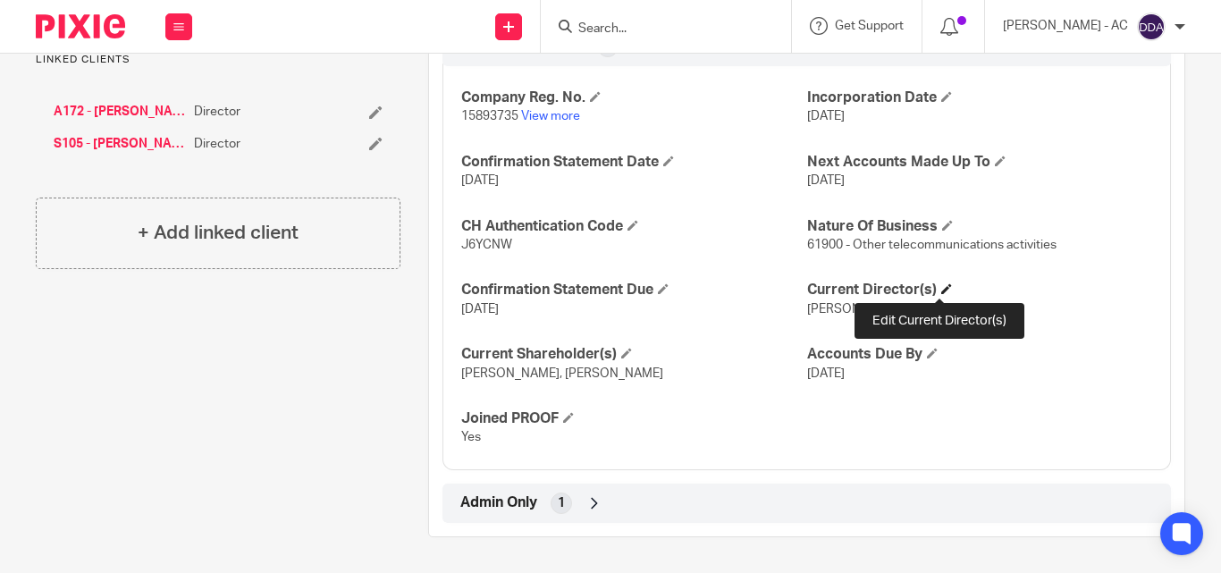
click at [942, 292] on span at bounding box center [947, 288] width 11 height 11
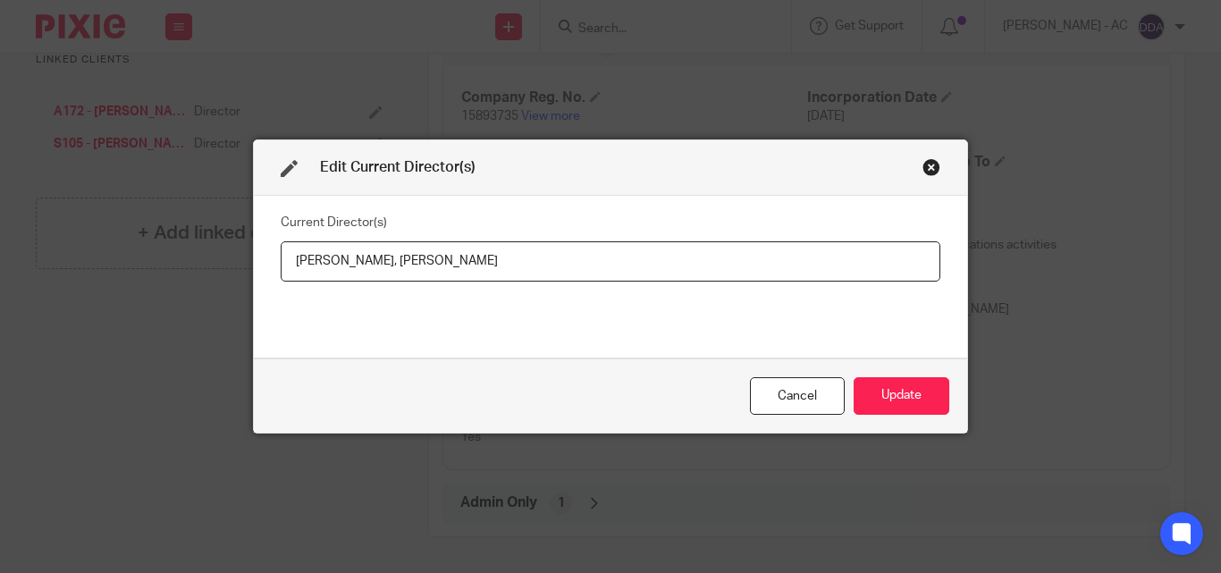
drag, startPoint x: 282, startPoint y: 268, endPoint x: 379, endPoint y: 268, distance: 97.5
click at [379, 268] on input "Qudus Adeyemi, Imran Saliu-Bello" at bounding box center [611, 261] width 660 height 40
drag, startPoint x: 537, startPoint y: 264, endPoint x: 405, endPoint y: 257, distance: 131.6
click at [405, 257] on input "Mr Qudus ADEYEMI, Imran Saliu-Bello" at bounding box center [611, 261] width 660 height 40
paste input "Mr Imran SALIU-BELLO"
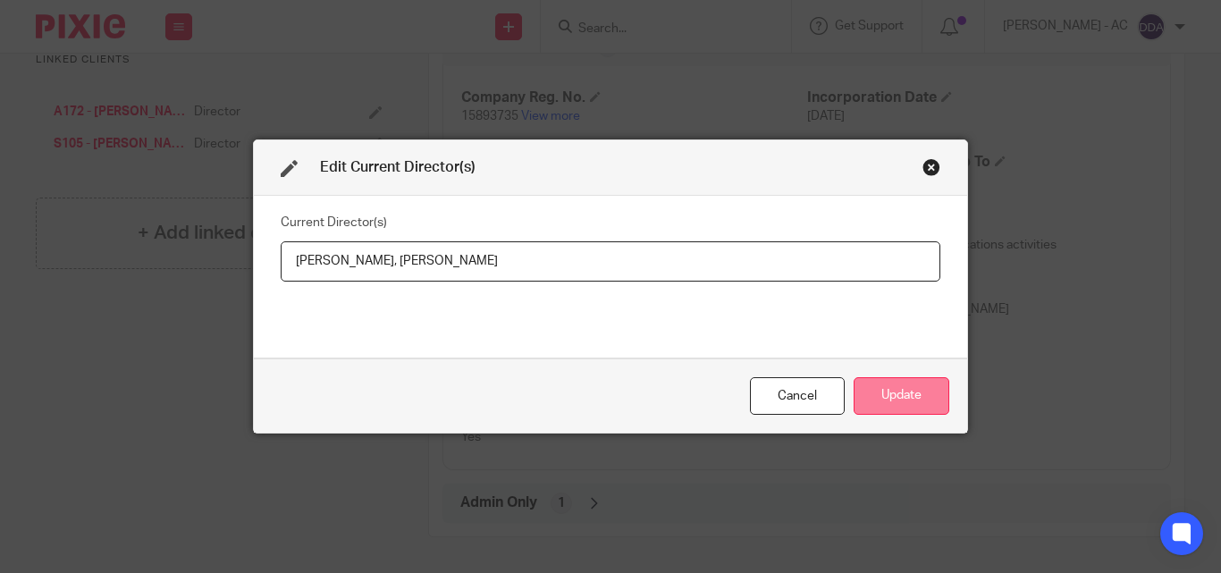
type input "Mr Qudus ADEYEMI, Mr Imran SALIU-BELLO"
click at [890, 394] on button "Update" at bounding box center [902, 396] width 96 height 38
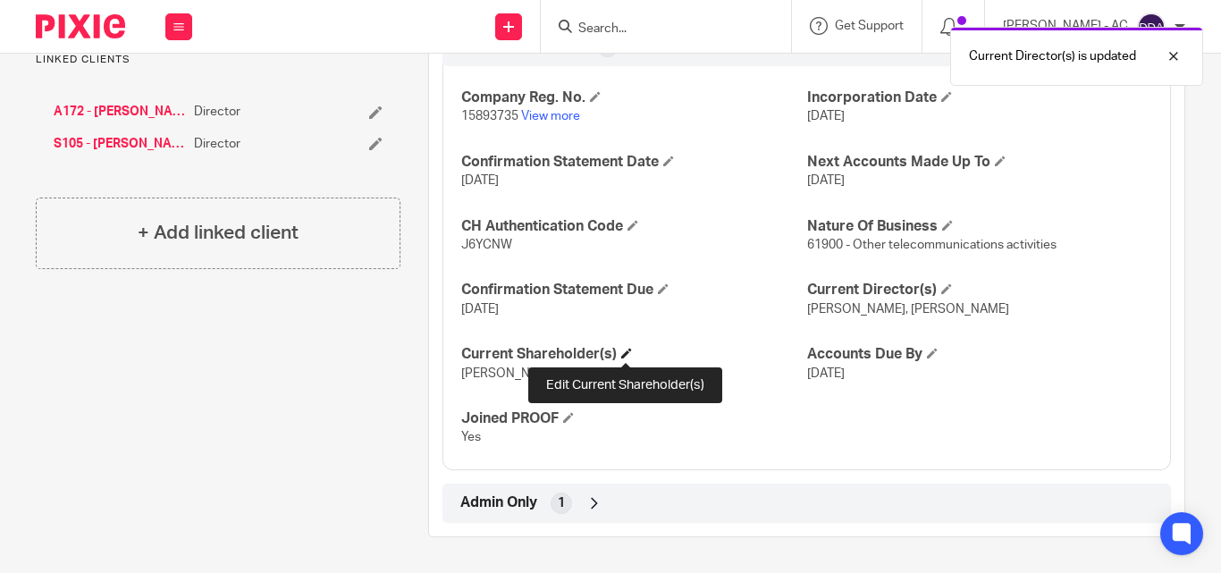
click at [630, 357] on span at bounding box center [626, 353] width 11 height 11
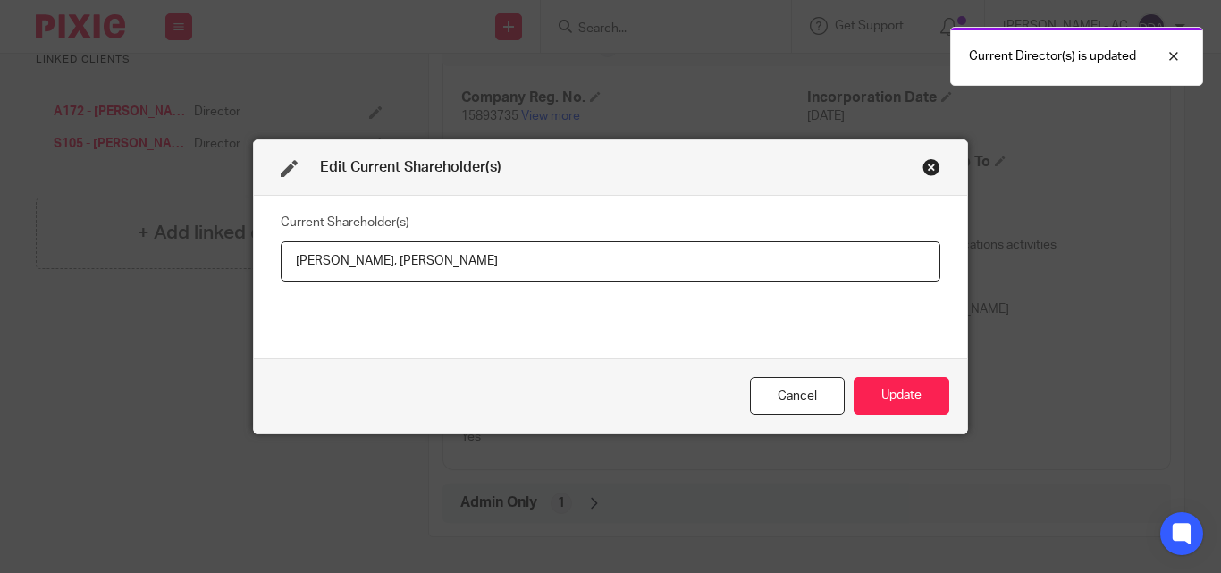
drag, startPoint x: 282, startPoint y: 260, endPoint x: 377, endPoint y: 276, distance: 97.0
click at [377, 276] on input "Qudus Adeyemi, Imran Saliu-Bello" at bounding box center [611, 261] width 660 height 40
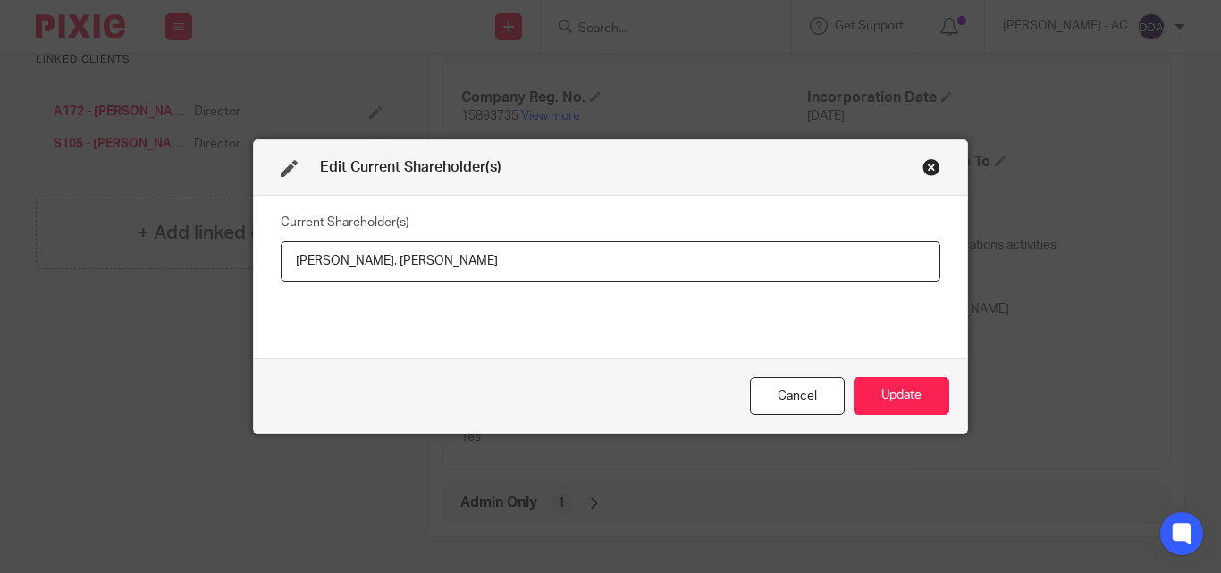
drag, startPoint x: 508, startPoint y: 259, endPoint x: 389, endPoint y: 273, distance: 119.7
click at [389, 273] on input "Qudus ADEYEMI, Imran Saliu-Bello" at bounding box center [611, 261] width 660 height 40
paste input "ALIU-BELLO"
type input "Qudus ADEYEMI, Imran SALIU-BELLO"
click at [910, 382] on button "Update" at bounding box center [902, 396] width 96 height 38
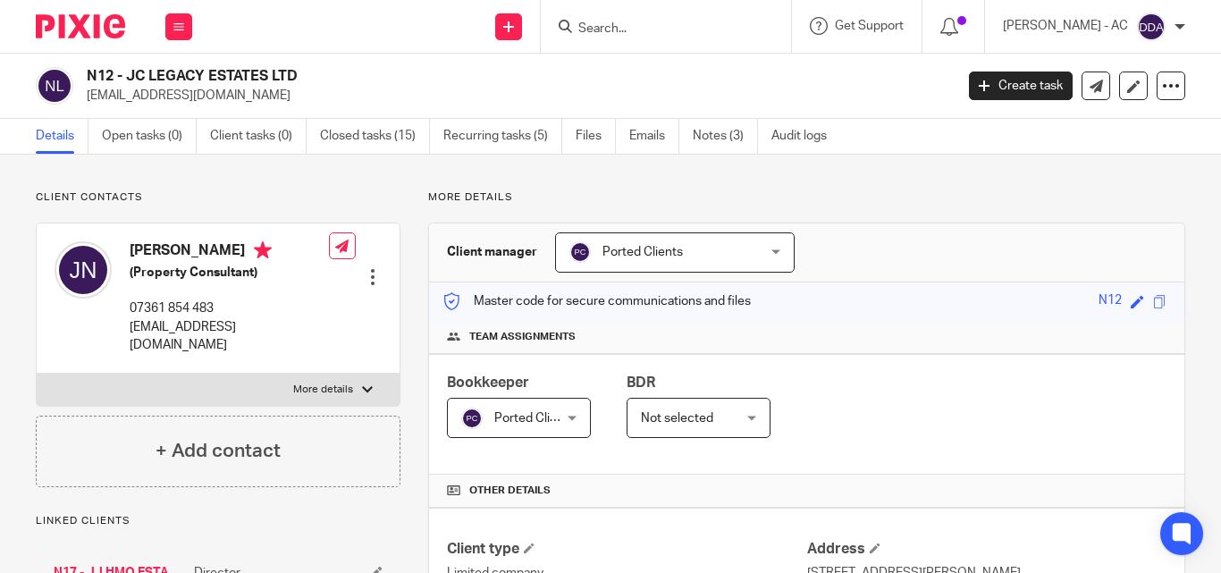
click at [364, 385] on div at bounding box center [367, 390] width 11 height 11
click at [37, 373] on input "More details" at bounding box center [36, 373] width 1 height 1
checkbox input "true"
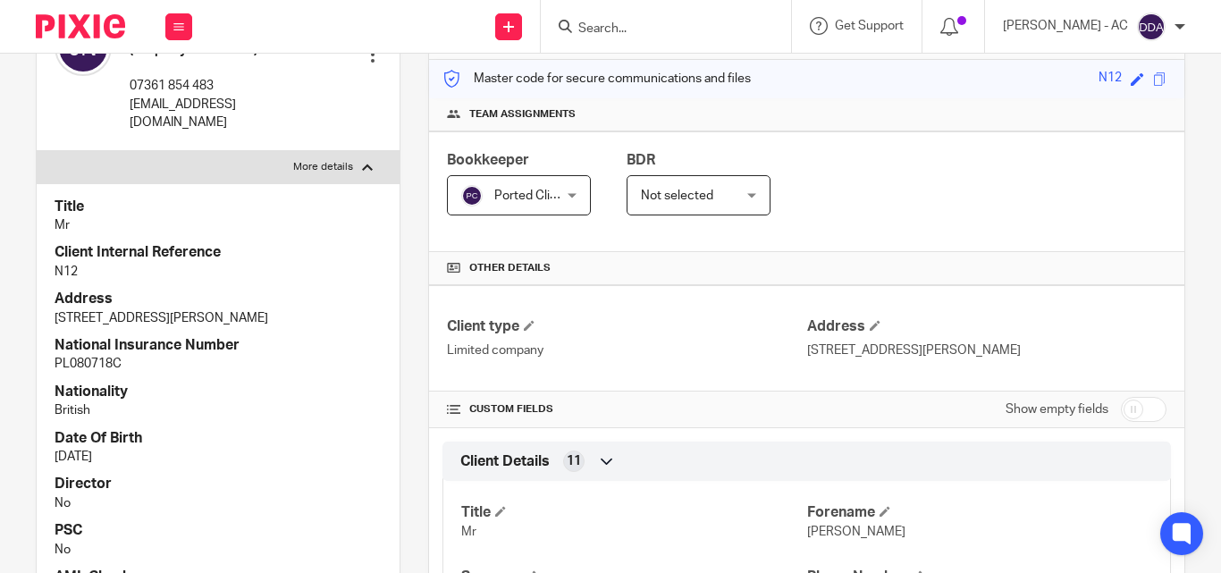
scroll to position [268, 0]
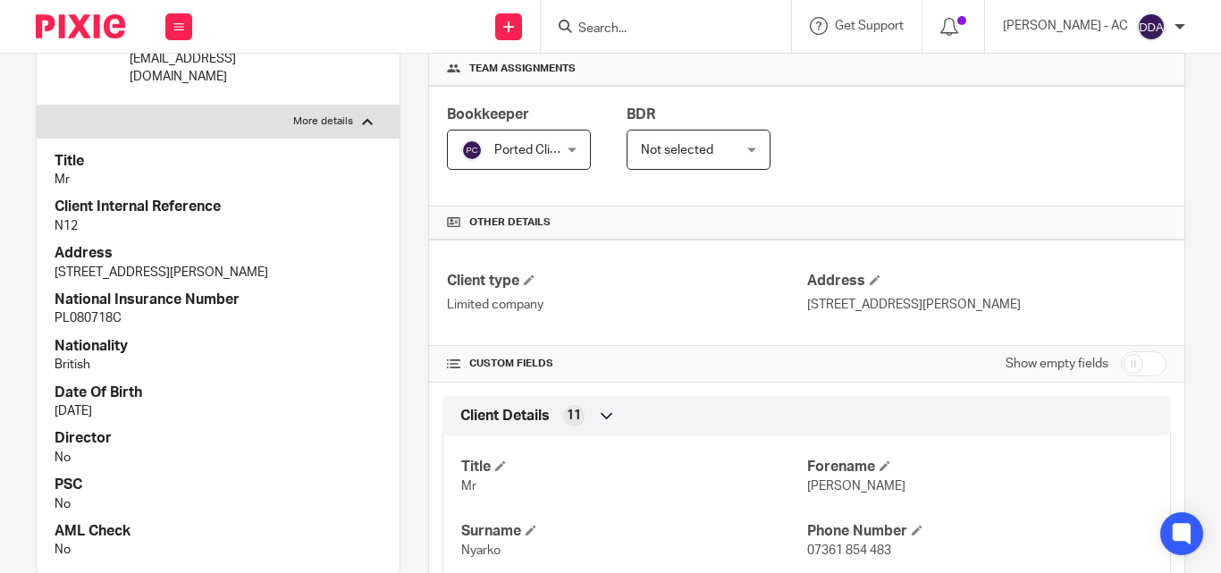
click at [262, 356] on p "British" at bounding box center [218, 365] width 327 height 18
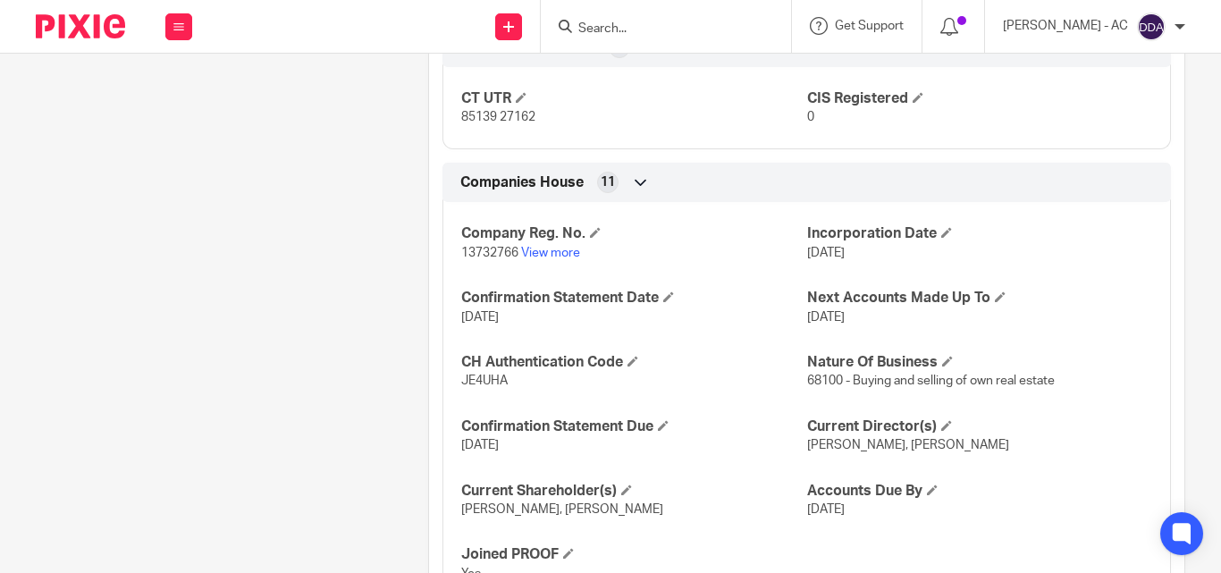
scroll to position [1494, 0]
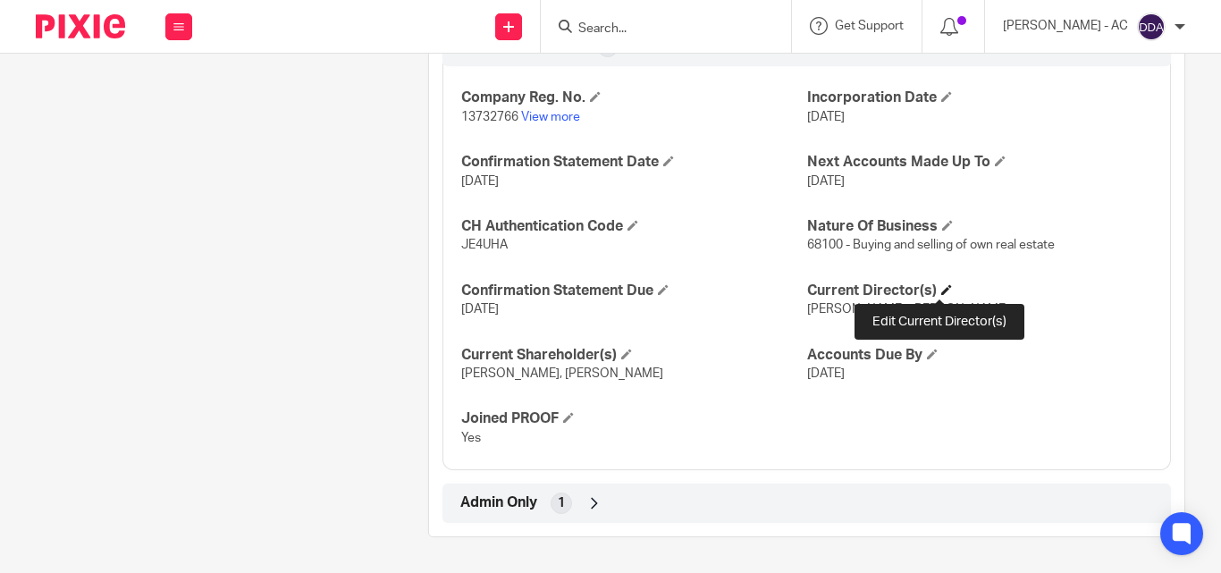
click at [942, 285] on span at bounding box center [947, 289] width 11 height 11
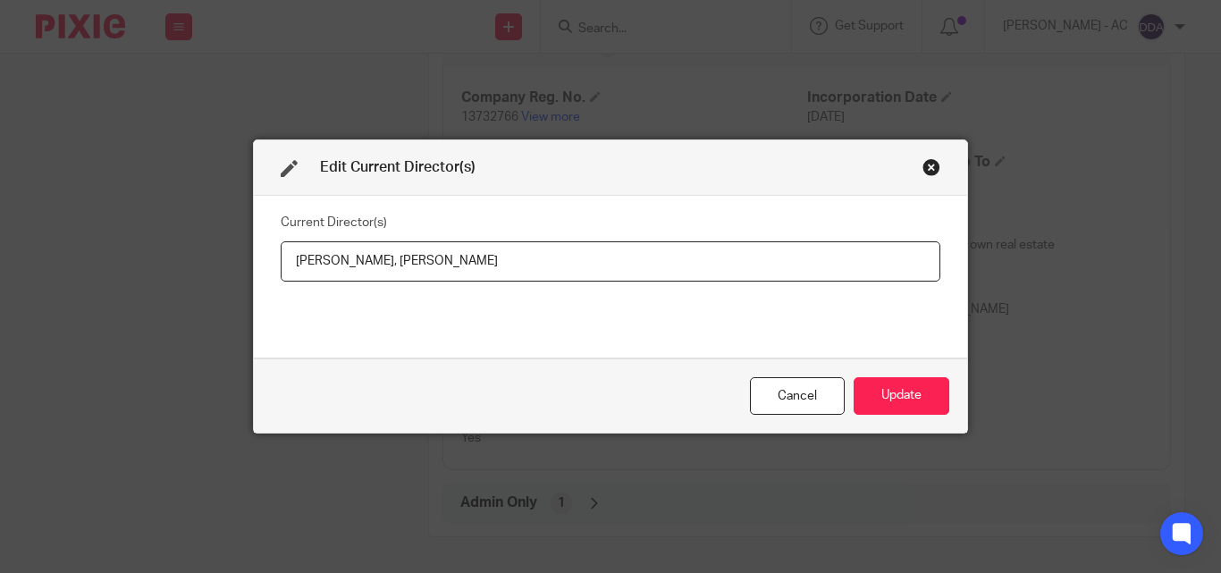
drag, startPoint x: 284, startPoint y: 261, endPoint x: 359, endPoint y: 278, distance: 76.1
click at [359, 278] on input "Joel Nyarko, June Nyarko" at bounding box center [611, 261] width 660 height 40
click at [329, 269] on input "Joel Nyarko, June Nyarko" at bounding box center [611, 261] width 660 height 40
drag, startPoint x: 279, startPoint y: 268, endPoint x: 356, endPoint y: 264, distance: 77.0
click at [356, 264] on input "Joel Nyarko, June Nyarko" at bounding box center [611, 261] width 660 height 40
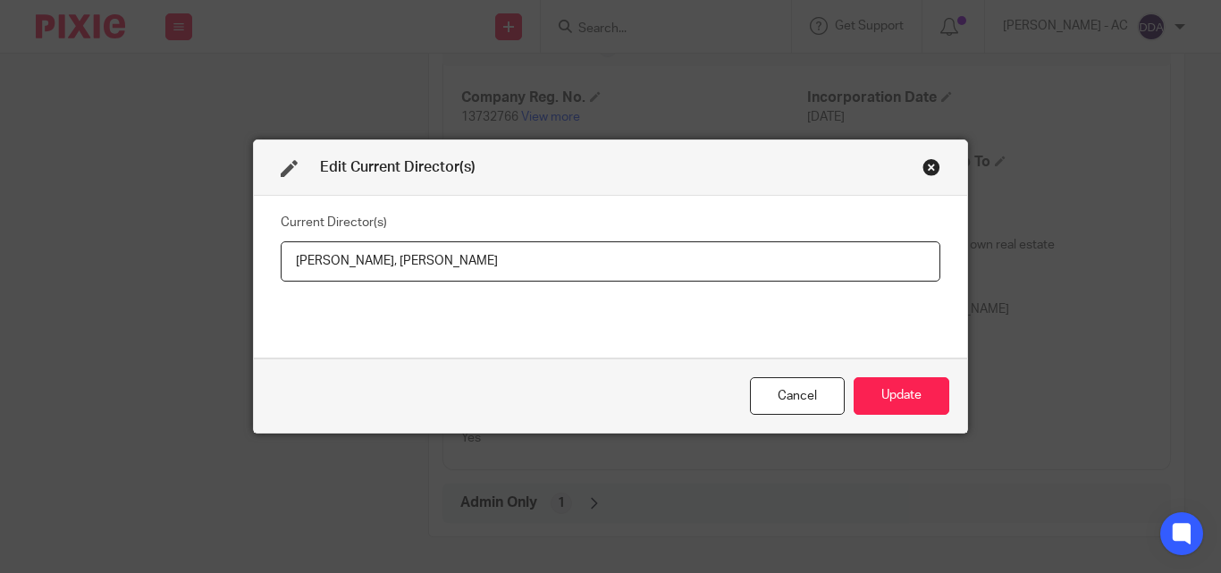
drag, startPoint x: 474, startPoint y: 260, endPoint x: 391, endPoint y: 265, distance: 83.3
click at [391, 265] on input "Mr Joel NYARKO, June Nyarko" at bounding box center [611, 261] width 660 height 40
paste input "Mrs June NYARKO"
type input "Mr Joel NYARKO, Mrs June NYARKO"
click at [873, 386] on button "Update" at bounding box center [902, 396] width 96 height 38
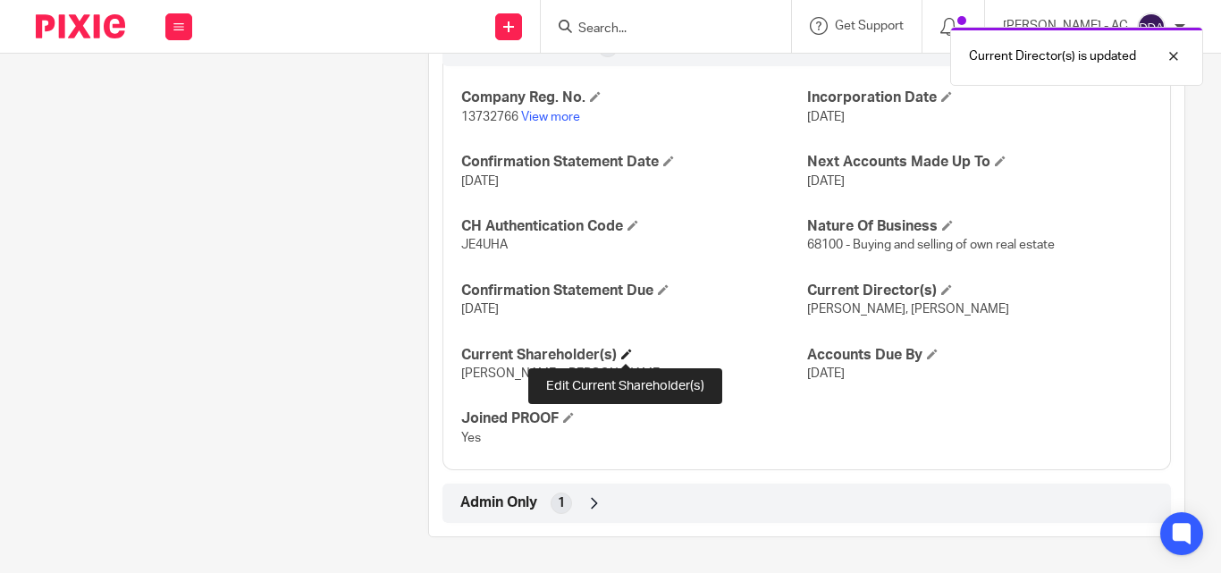
click at [625, 353] on span at bounding box center [626, 354] width 11 height 11
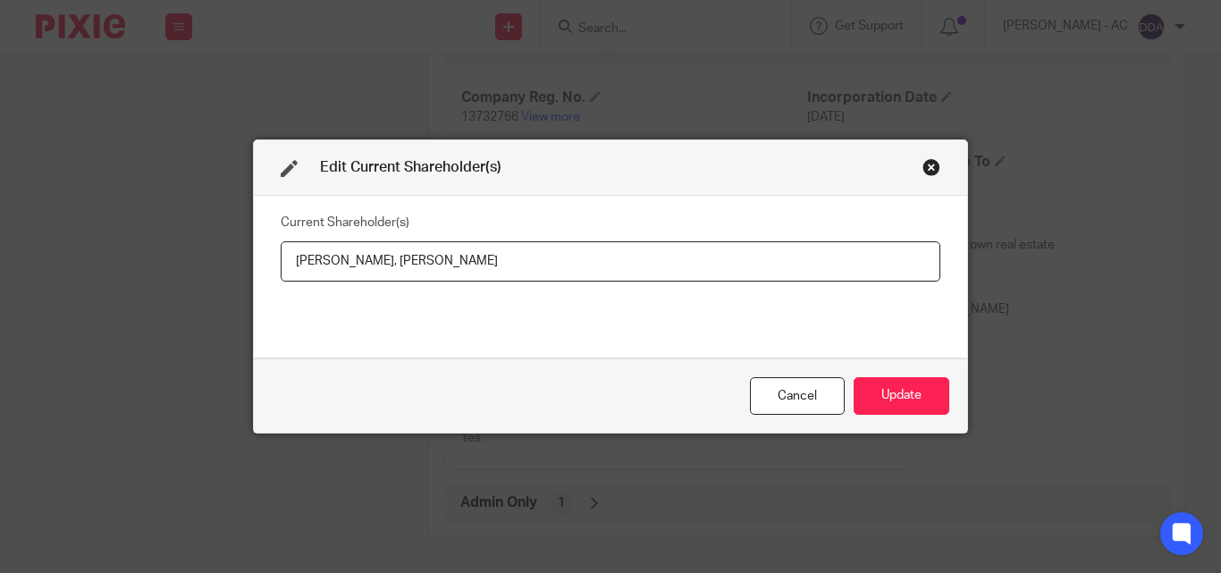
drag, startPoint x: 286, startPoint y: 271, endPoint x: 358, endPoint y: 267, distance: 71.6
click at [358, 267] on input "Joel Nyarko, June NYARKO" at bounding box center [611, 261] width 660 height 40
paste input "YARKO"
type input "Joel NYARKO, June NYARKO"
drag, startPoint x: 507, startPoint y: 265, endPoint x: 374, endPoint y: 272, distance: 133.4
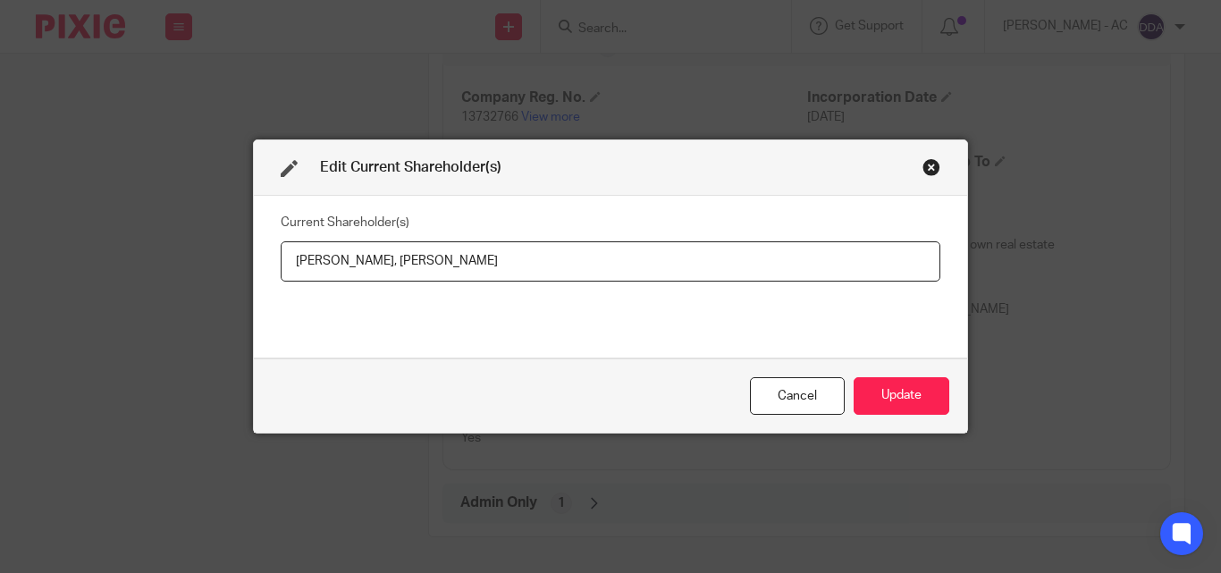
click at [374, 272] on input "Joel NYARKO, June NYARKO" at bounding box center [611, 261] width 660 height 40
drag, startPoint x: 372, startPoint y: 260, endPoint x: 454, endPoint y: 267, distance: 82.6
click at [454, 267] on input "Joel NYARKO, June NYARKO" at bounding box center [611, 261] width 660 height 40
click at [890, 406] on button "Update" at bounding box center [902, 396] width 96 height 38
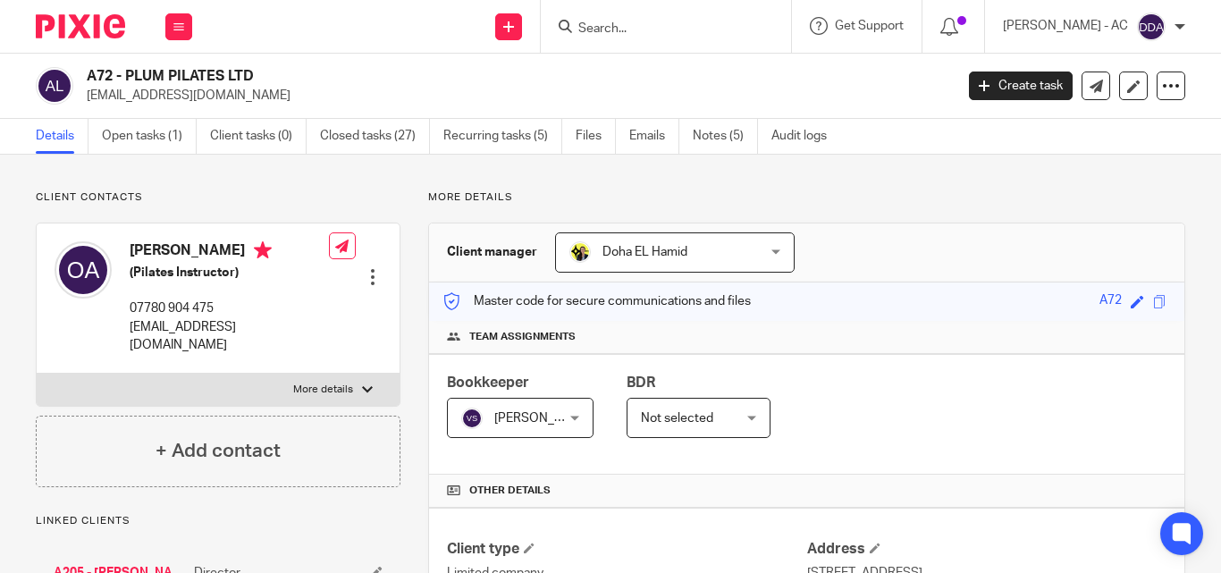
click at [322, 374] on label "More details" at bounding box center [218, 390] width 363 height 32
click at [37, 373] on input "More details" at bounding box center [36, 373] width 1 height 1
checkbox input "true"
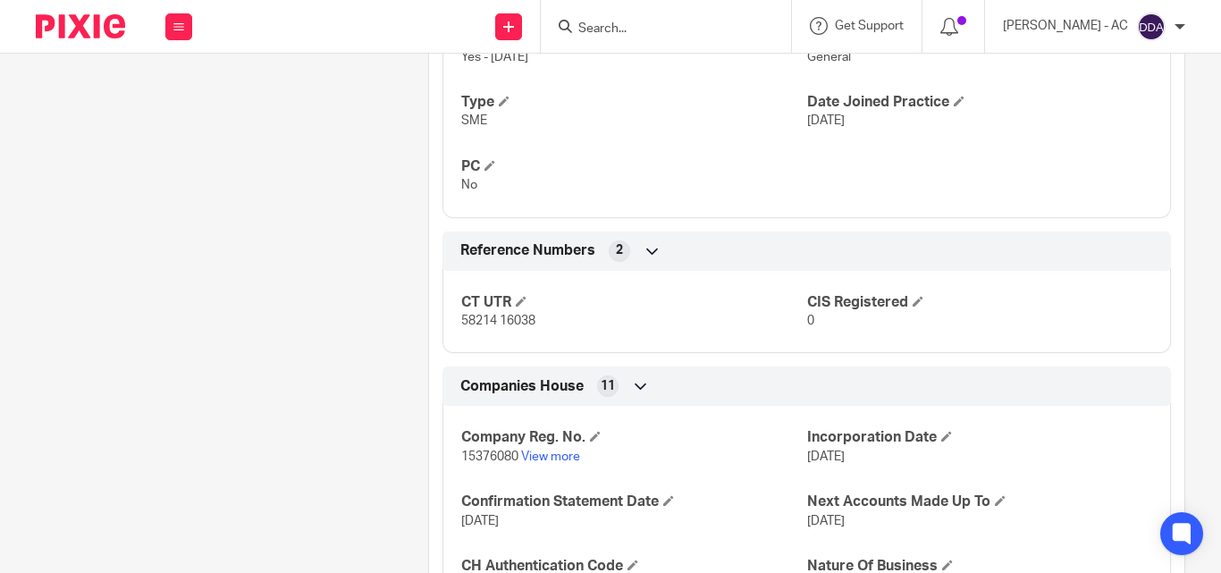
scroll to position [1512, 0]
